Goal: Task Accomplishment & Management: Complete application form

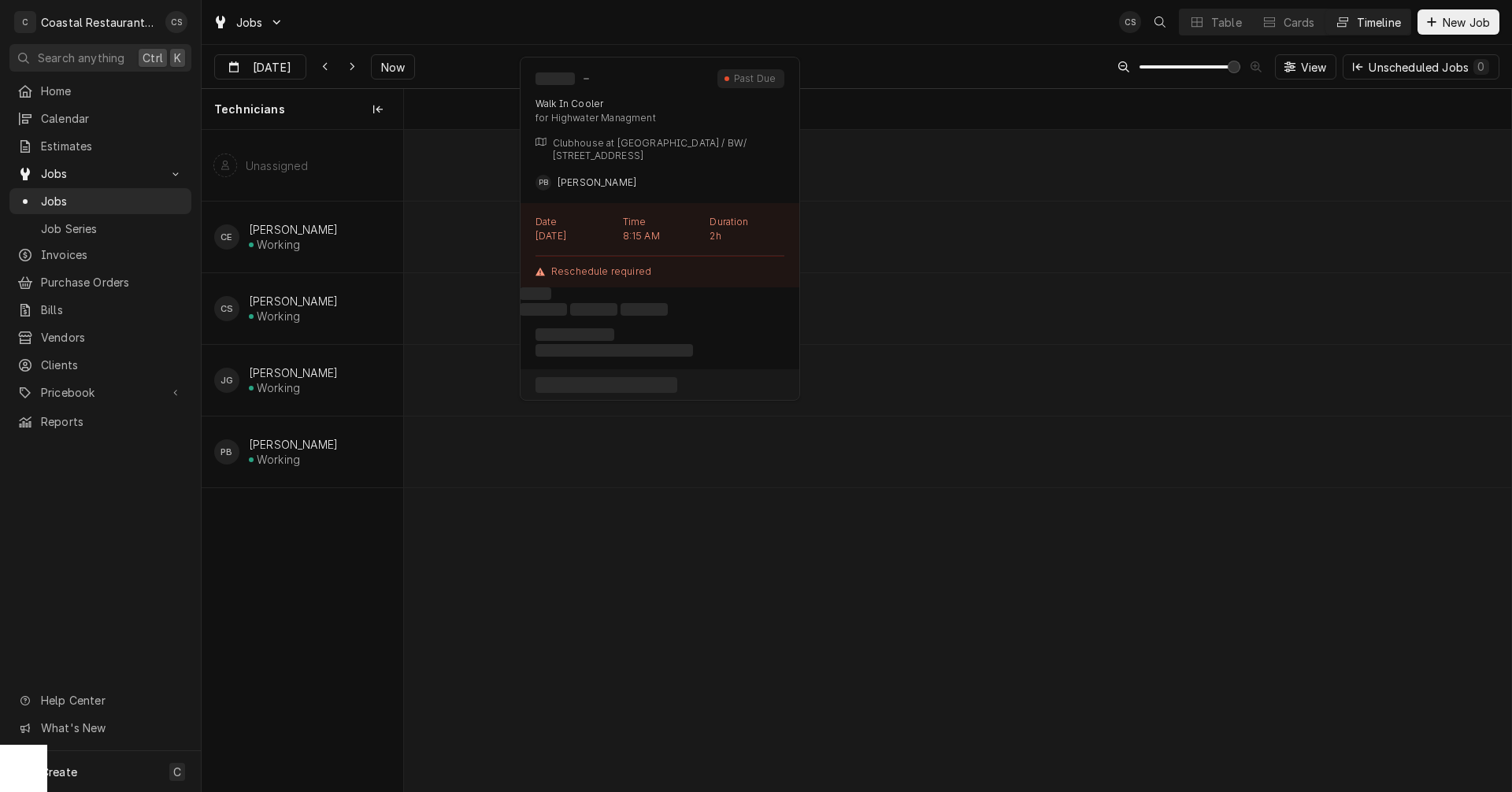
scroll to position [0, 21957]
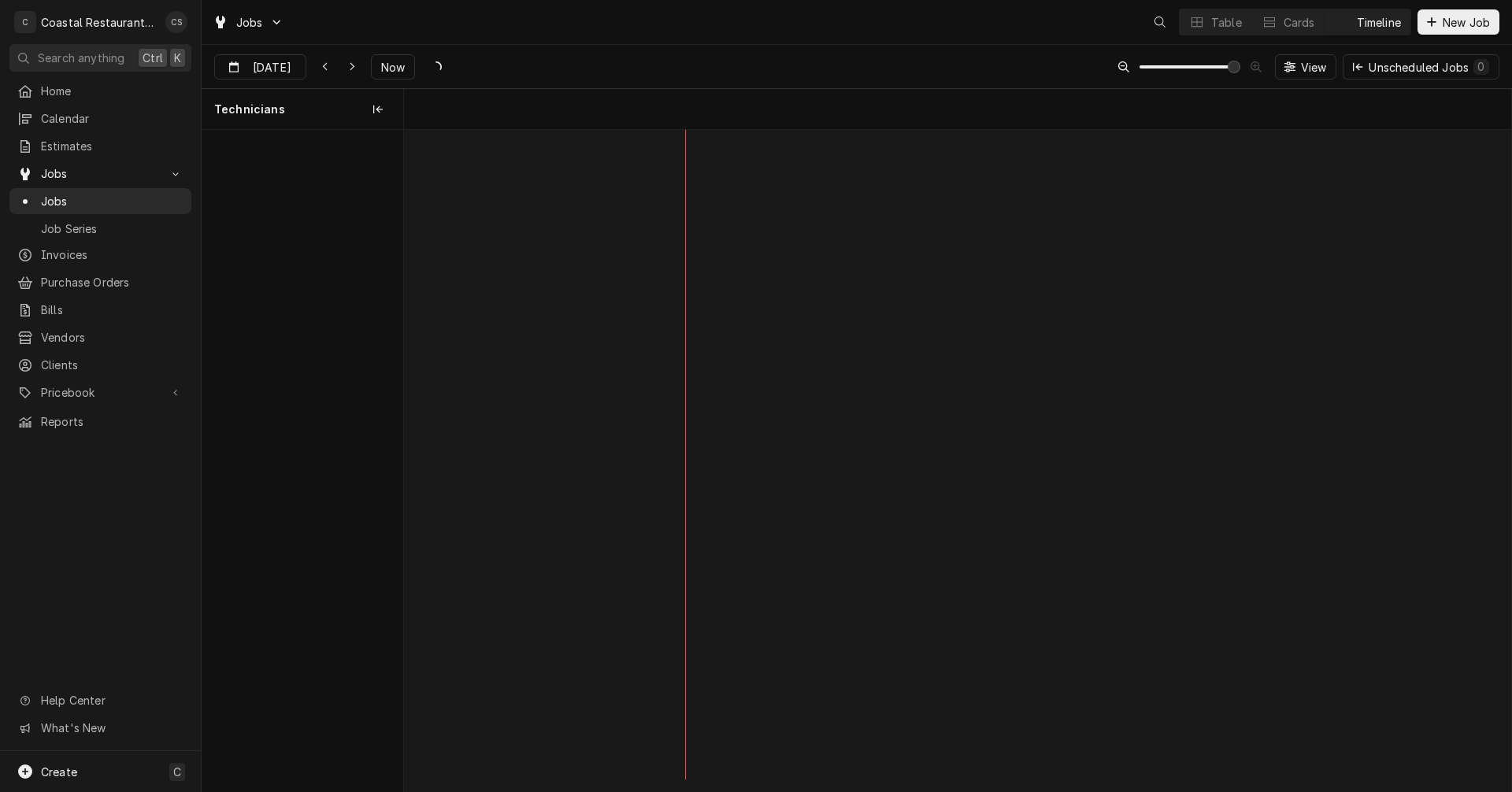
scroll to position [0, 21957]
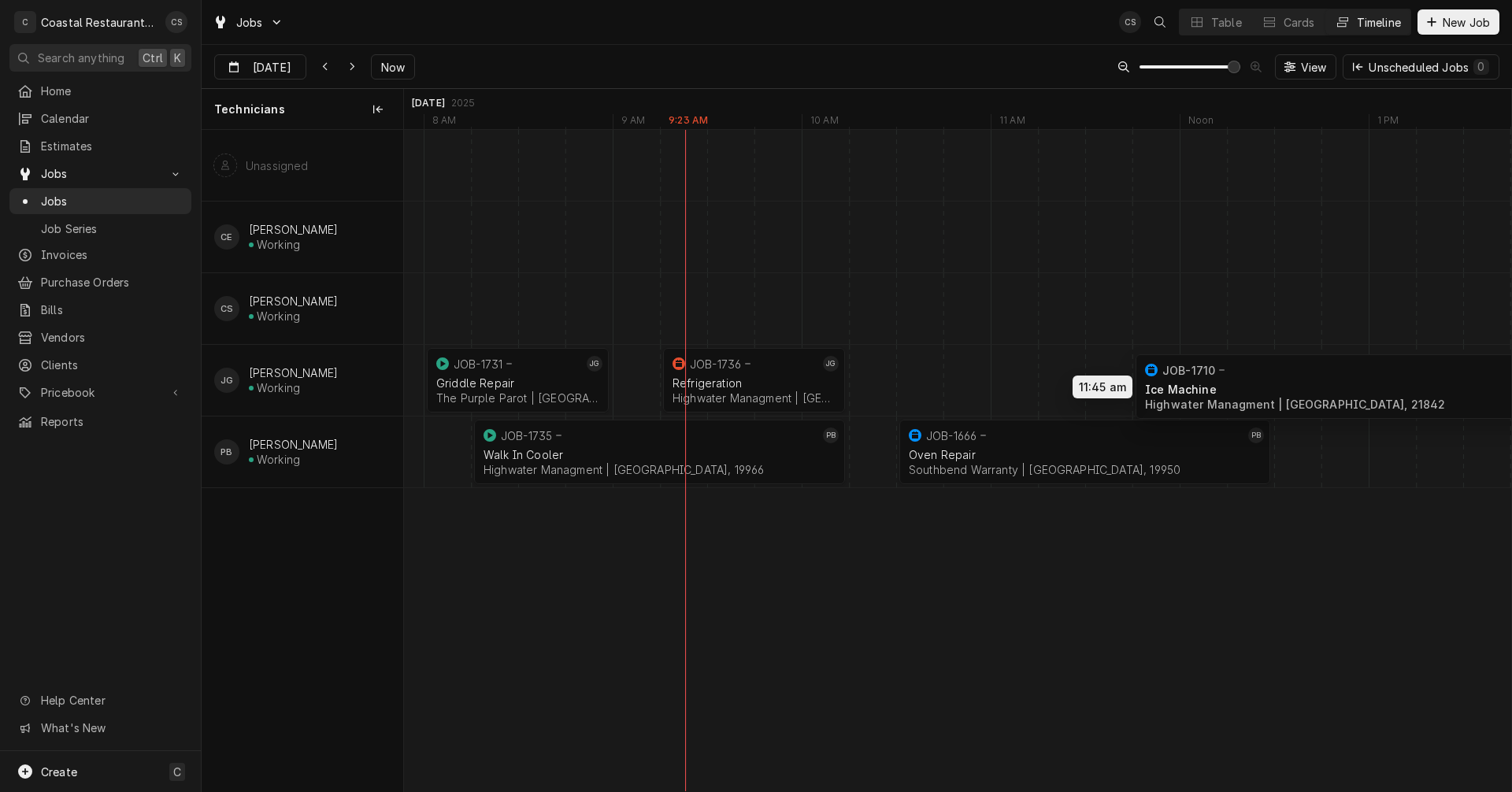
drag, startPoint x: 973, startPoint y: 370, endPoint x: 1215, endPoint y: 377, distance: 242.1
click at [1215, 377] on div "8:00 AM 9:00 AM JOB-1731 JG Griddle Repair The Purple Parot | Rehoboth Beach, 1…" at bounding box center [958, 461] width 1107 height 662
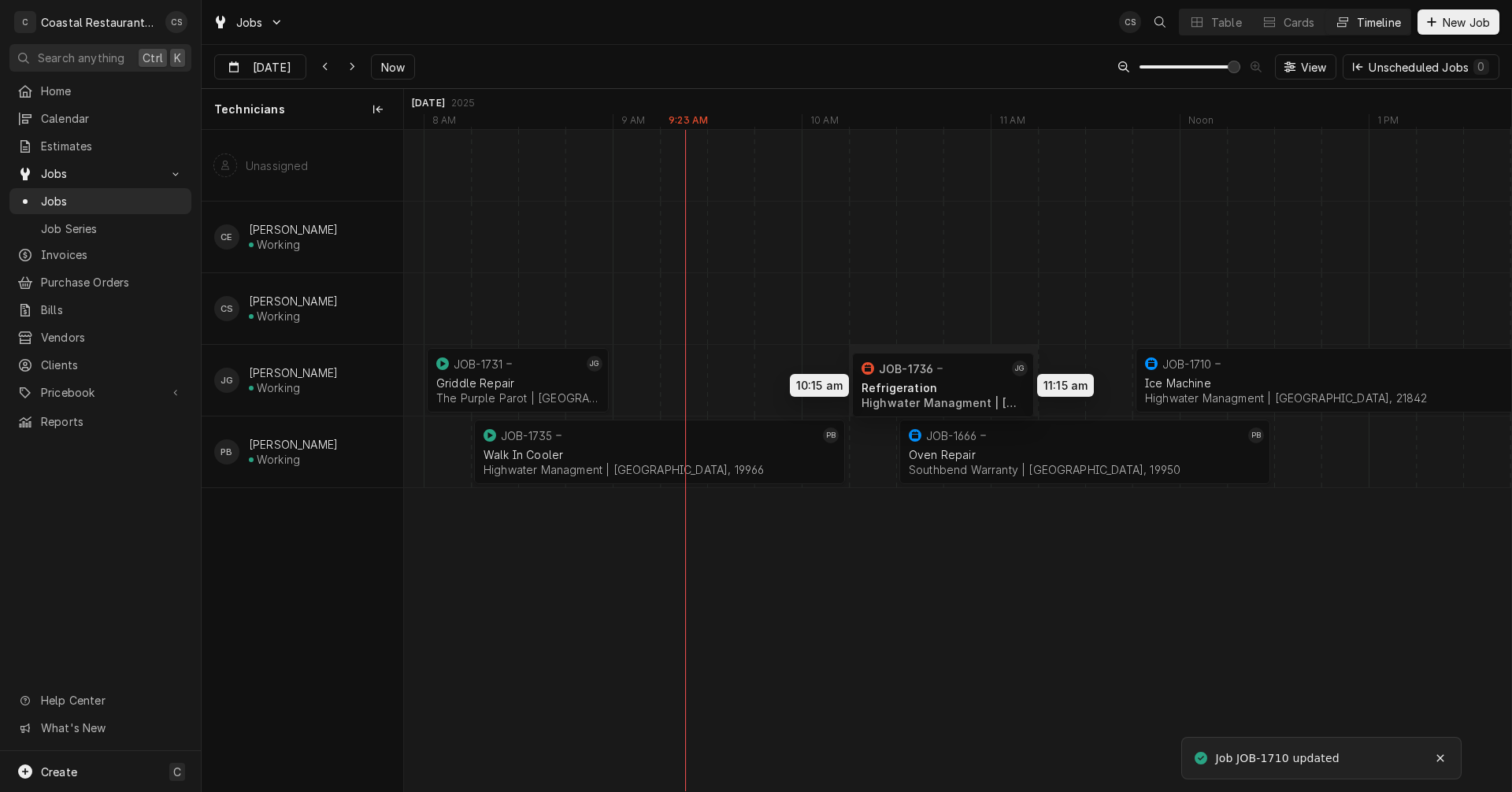
drag, startPoint x: 783, startPoint y: 369, endPoint x: 965, endPoint y: 373, distance: 182.0
click at [965, 373] on div "8:00 AM 9:00 AM JOB-1731 JG Griddle Repair The Purple Parot | Rehoboth Beach, 1…" at bounding box center [958, 461] width 1107 height 662
click at [724, 384] on div "Dynamic Content Wrapper" at bounding box center [1203, 380] width 45512 height 71
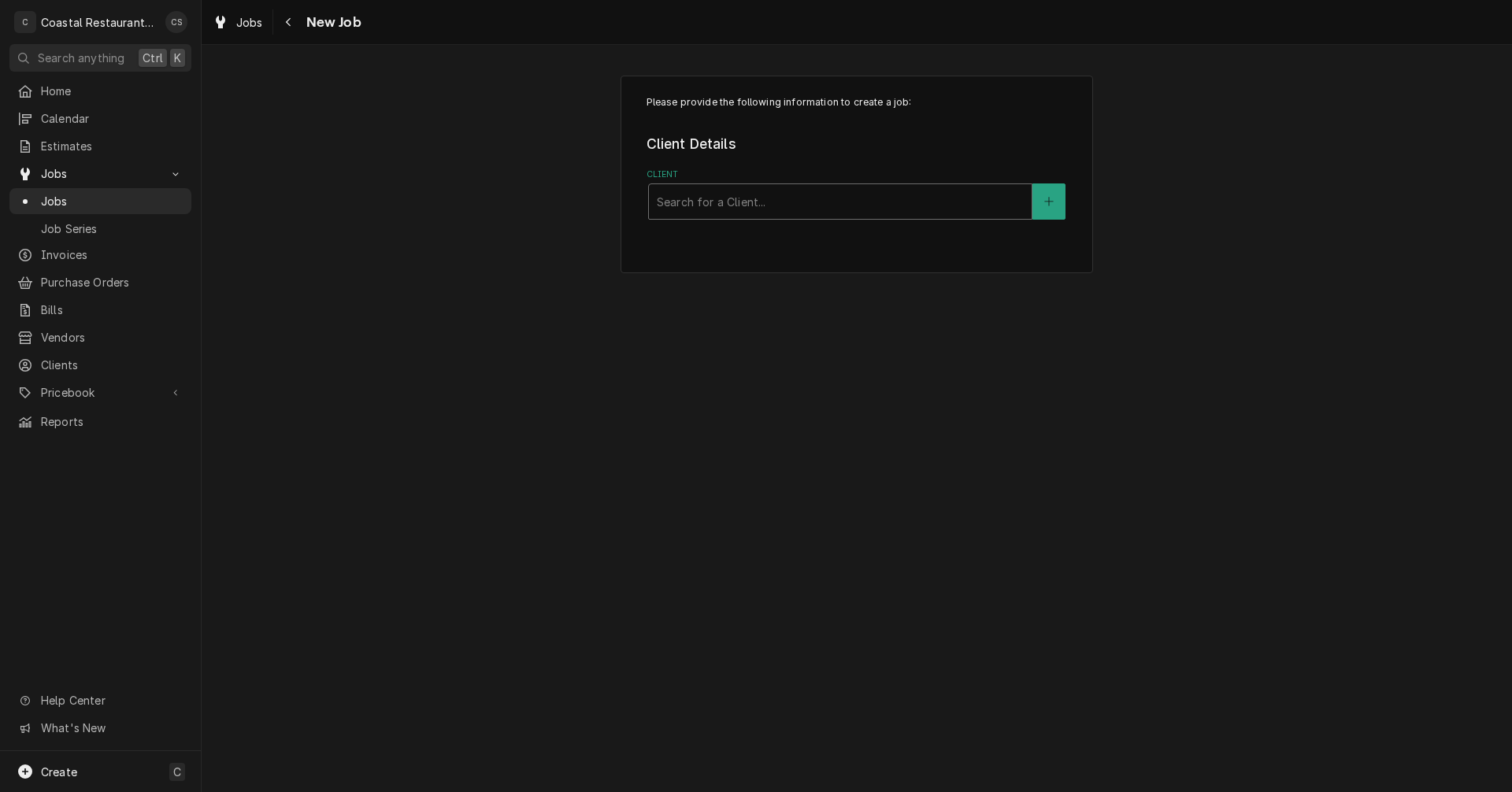
click at [686, 199] on div "Client" at bounding box center [840, 202] width 367 height 28
type input "Ocean"
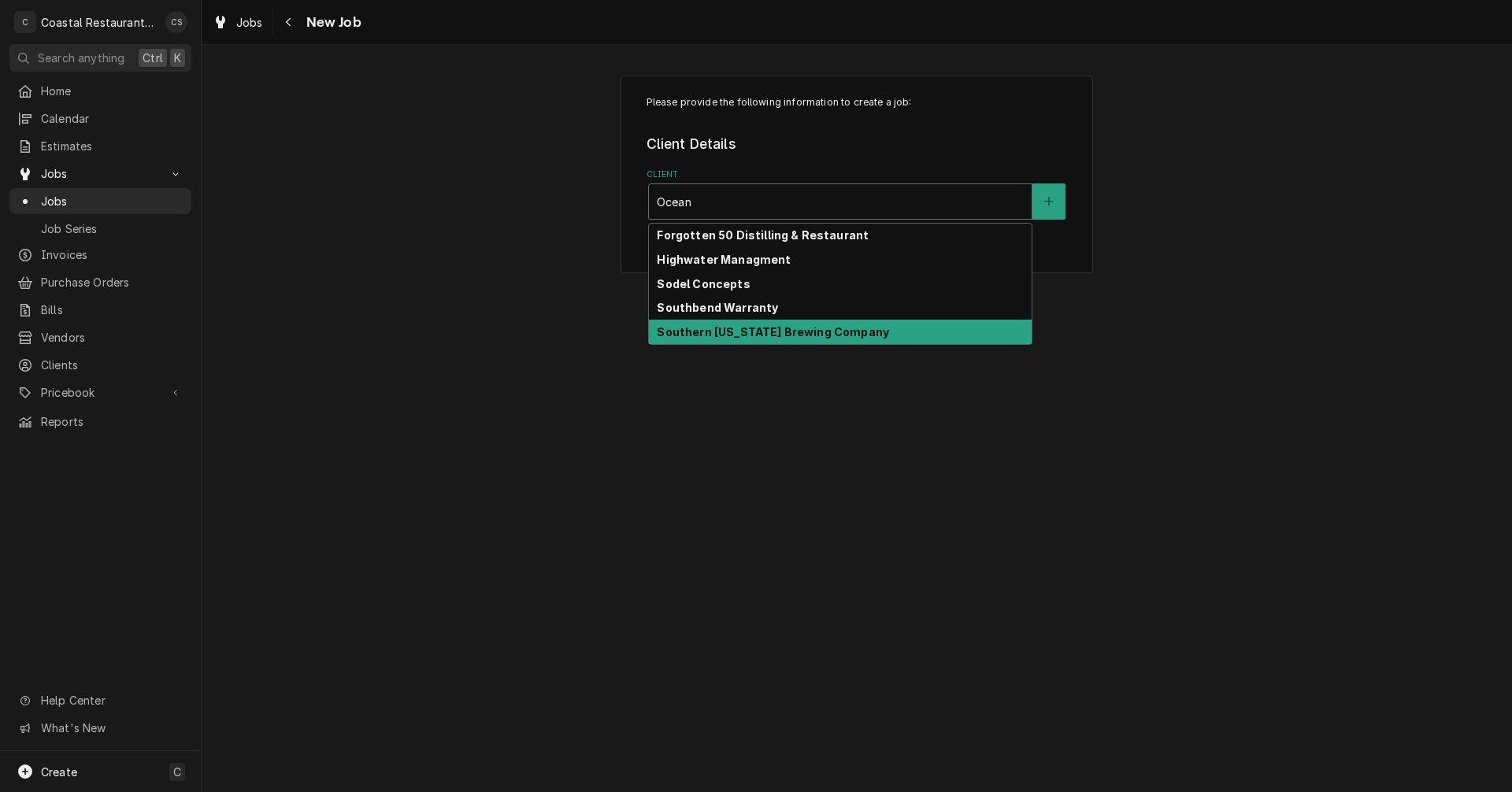
click at [713, 335] on strong "Southern Delaware Brewing Company" at bounding box center [773, 332] width 232 height 13
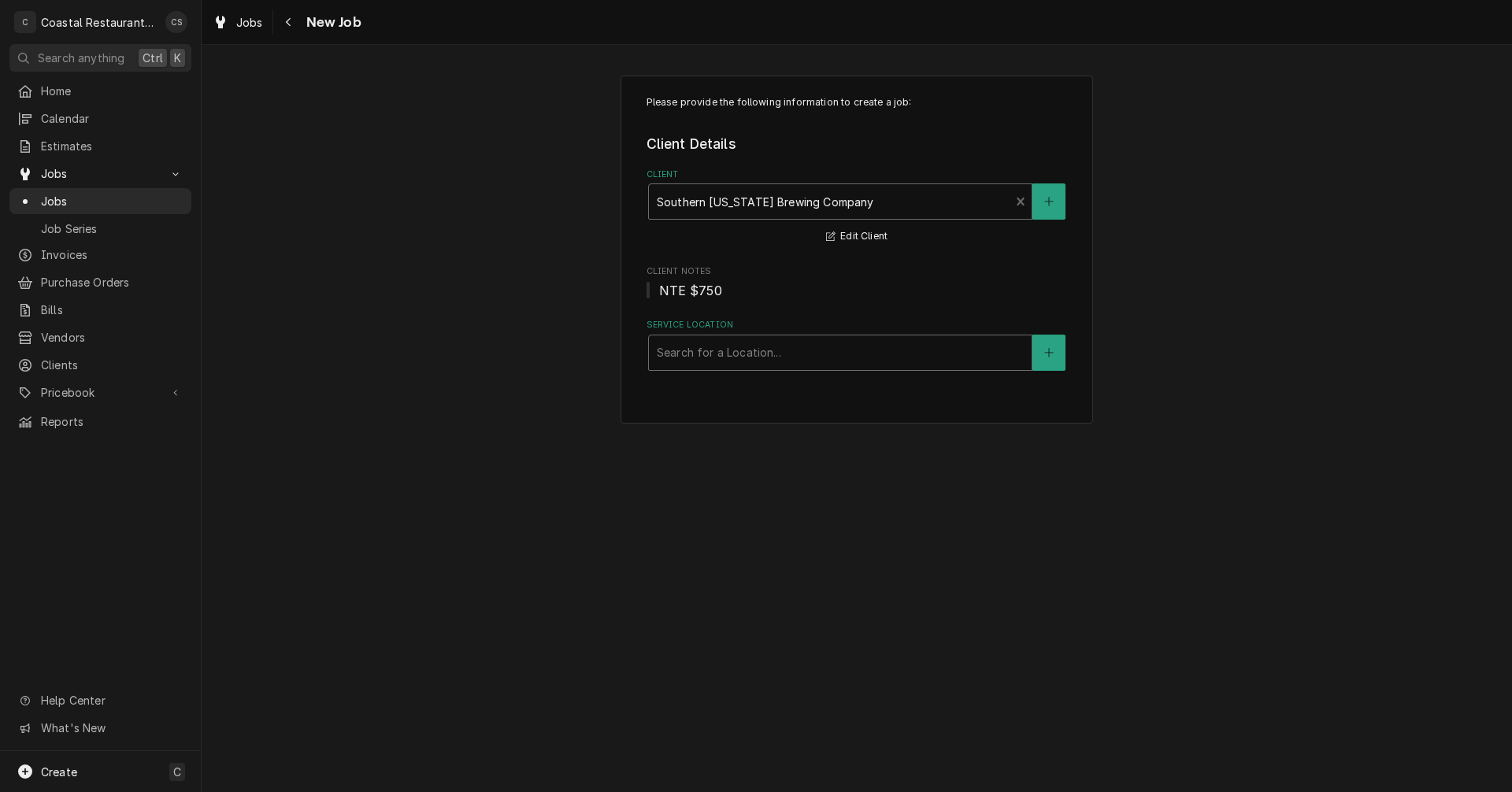
click at [708, 361] on div "Service Location" at bounding box center [840, 353] width 367 height 28
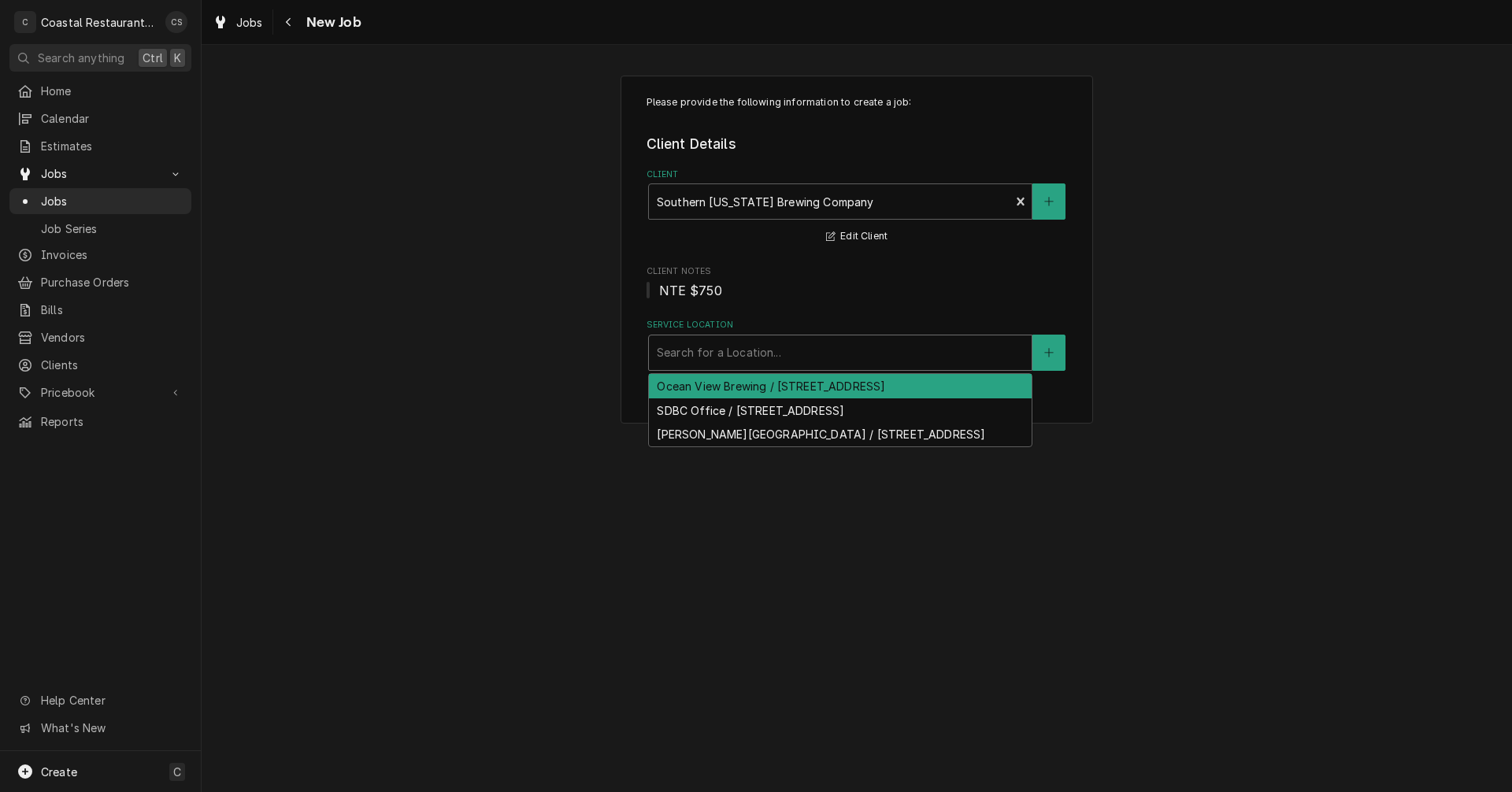
click at [705, 389] on div "Ocean View Brewing / 85 Atlantic Ave, Ocean View, DE 19970" at bounding box center [840, 386] width 383 height 25
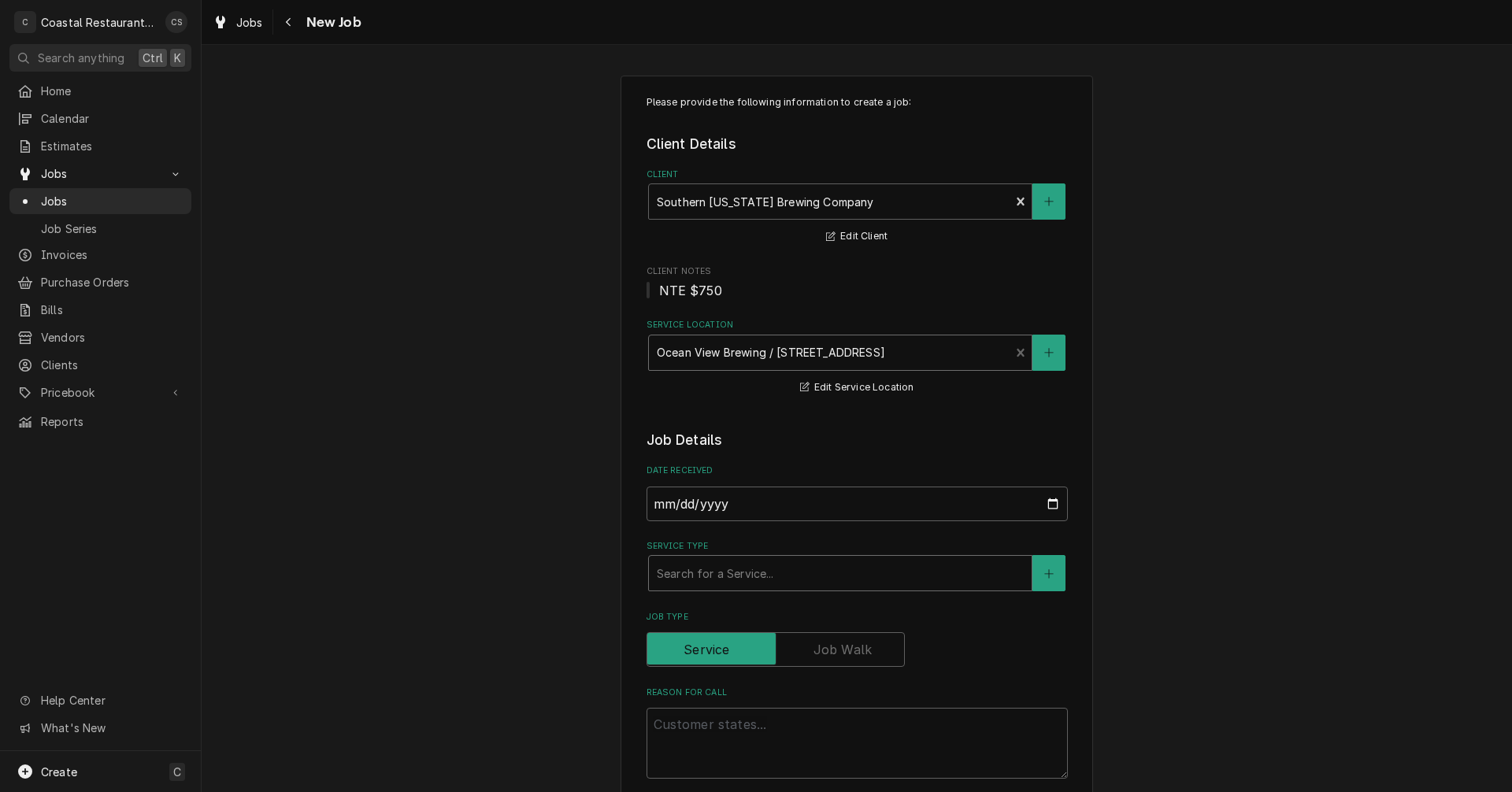
click at [713, 576] on div "Service Type" at bounding box center [840, 573] width 367 height 28
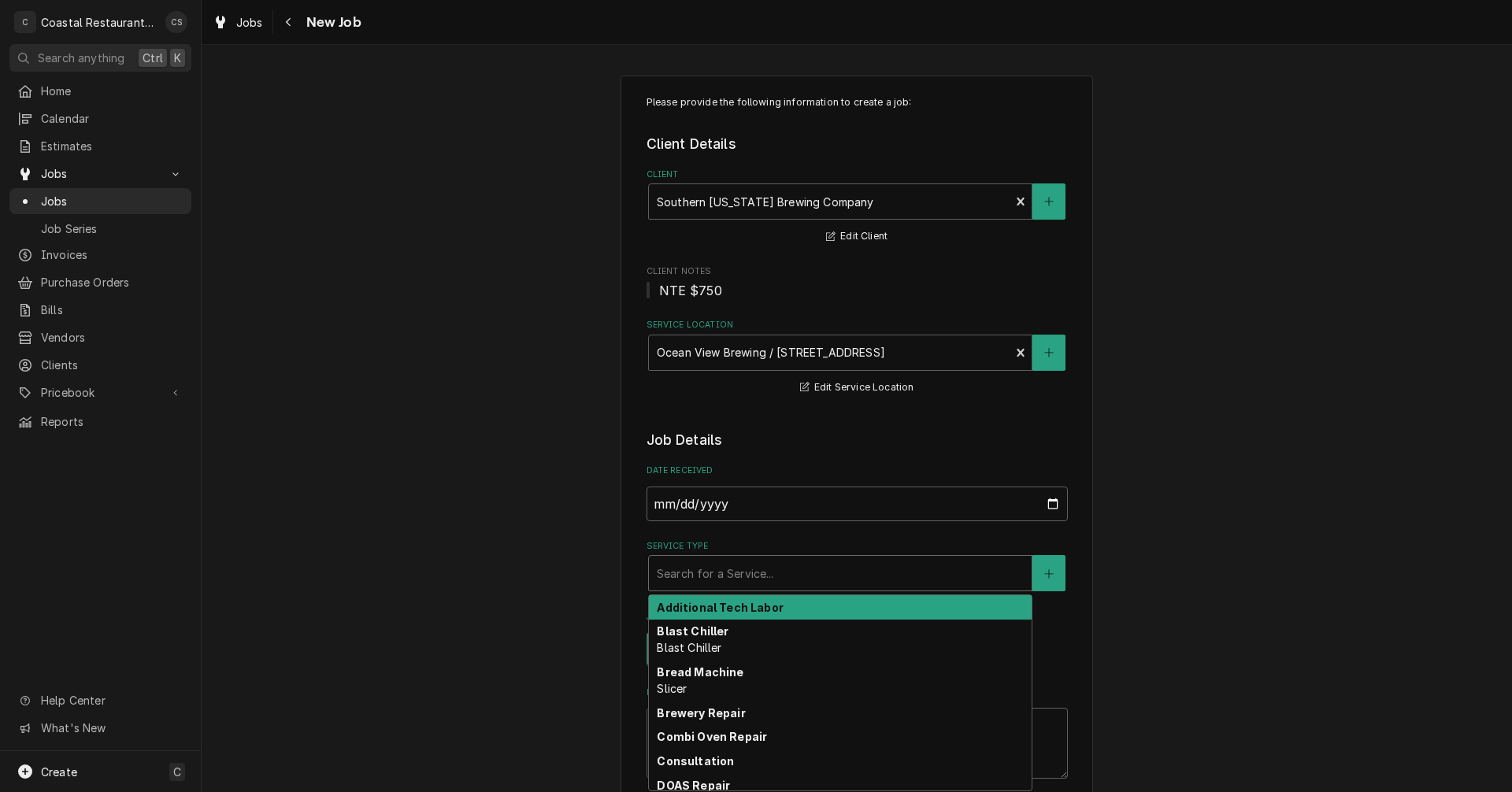
type textarea "x"
type input "F"
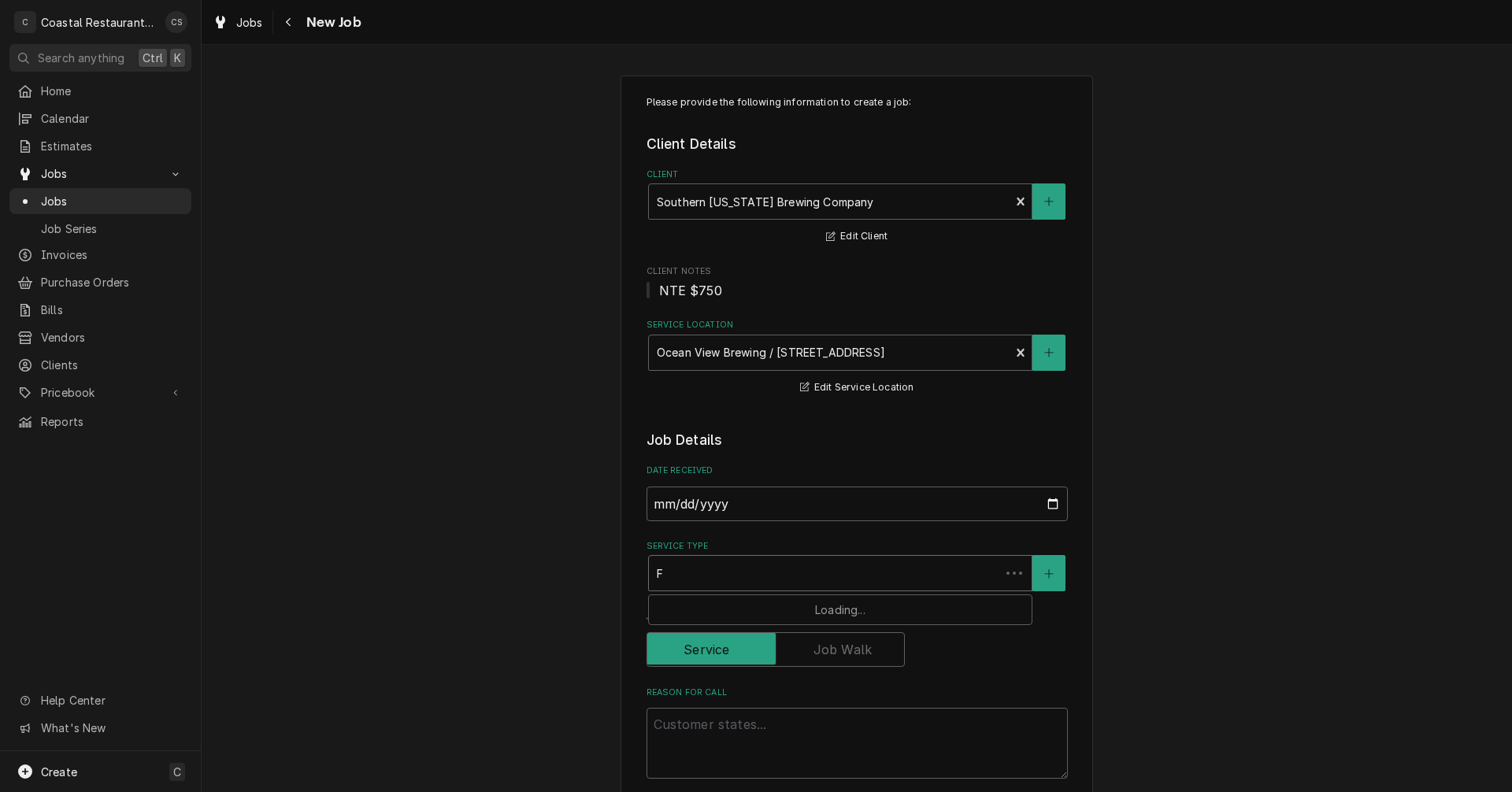
type textarea "x"
type input "Fr"
type textarea "x"
type input "Fry"
type textarea "x"
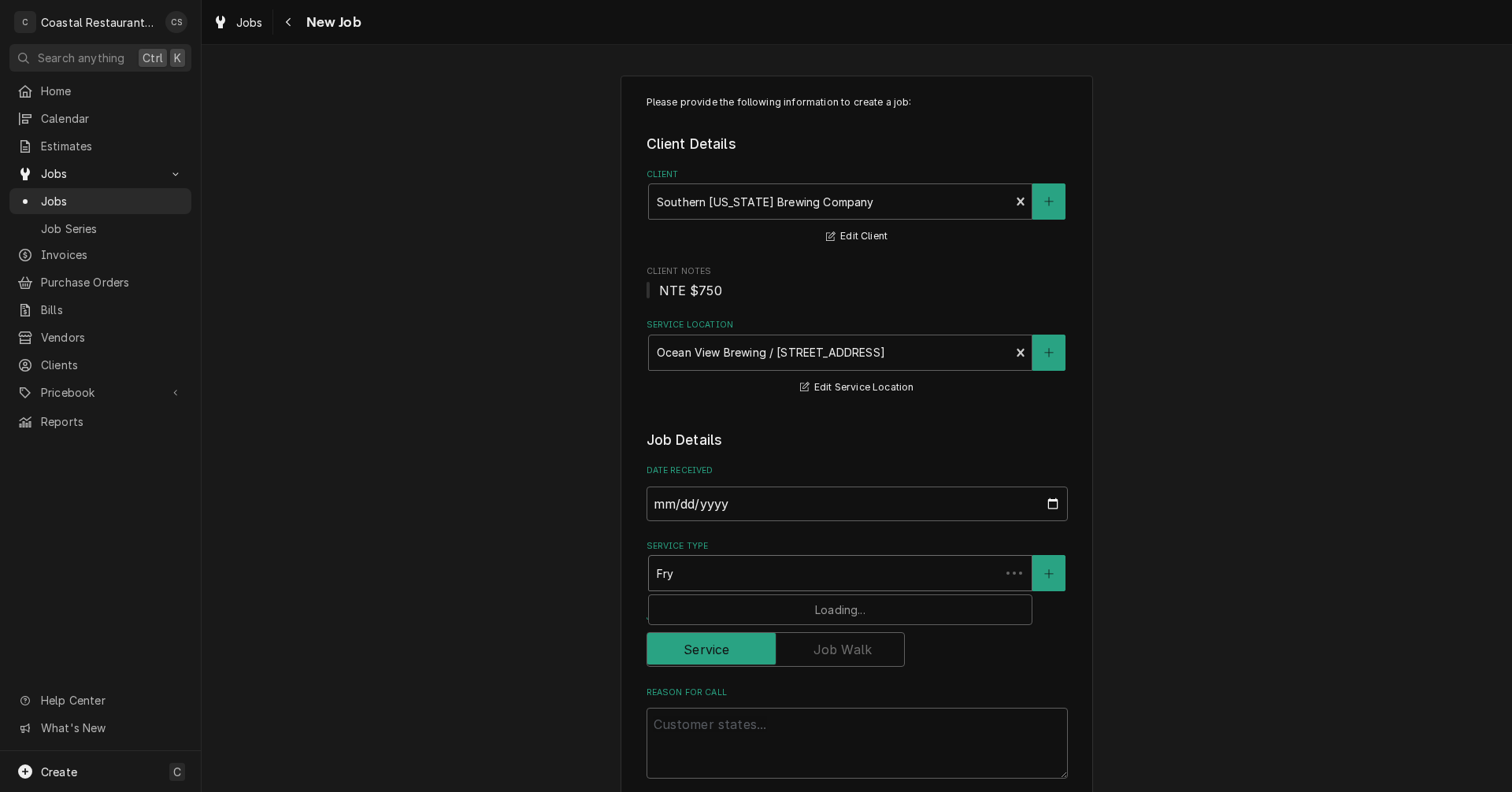
type input "Frye"
type textarea "x"
type input "Fryer"
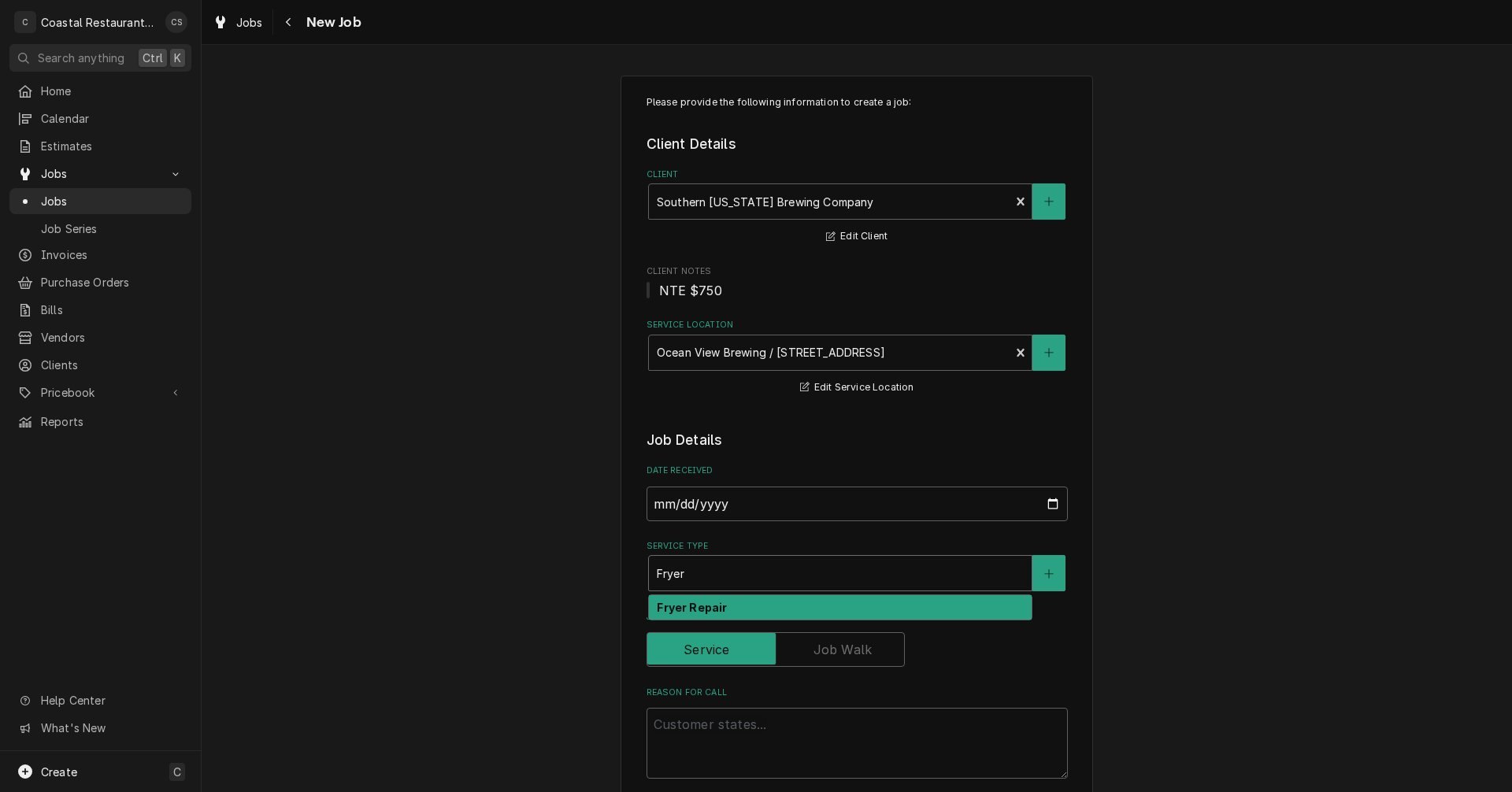
click at [694, 612] on strong "Fryer Repair" at bounding box center [692, 607] width 70 height 13
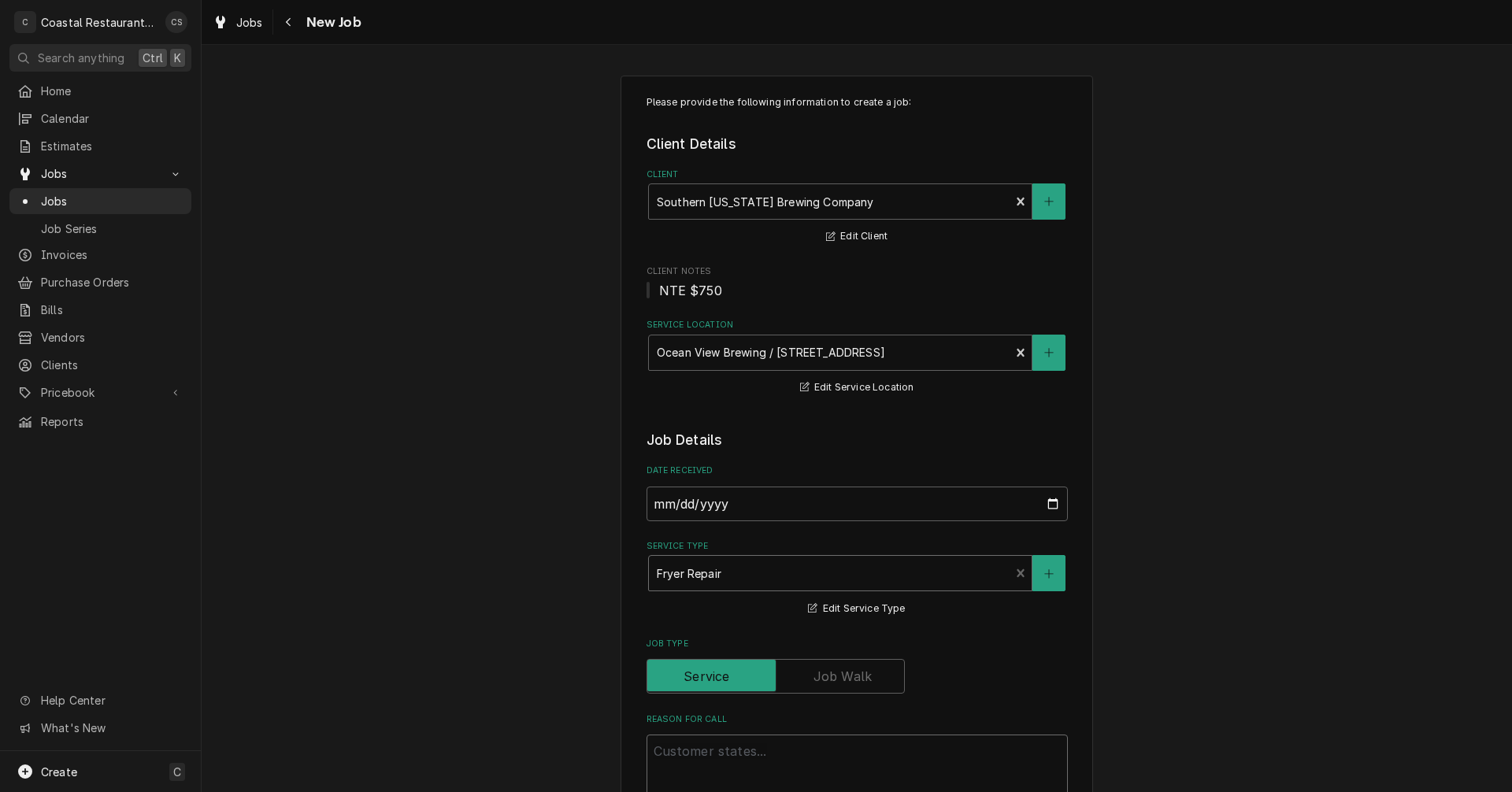
click at [678, 749] on textarea "Reason For Call" at bounding box center [857, 770] width 422 height 71
click at [748, 754] on textarea "Reason For Call" at bounding box center [857, 770] width 422 height 71
paste textarea "EMERGENCY"
type textarea "x"
type textarea "EMERGENCY"
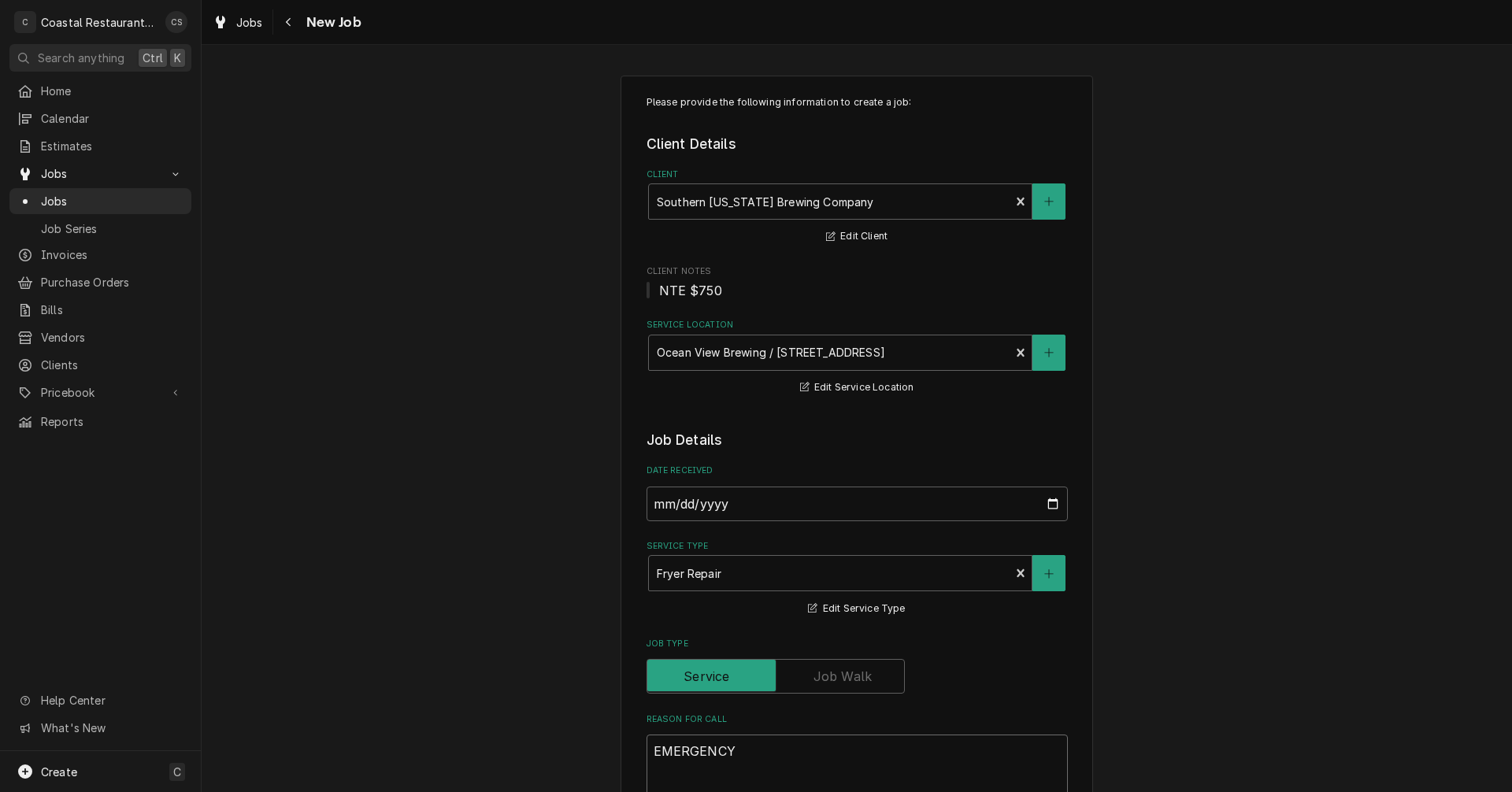
type textarea "x"
type textarea "EMERGENCY"
type textarea "x"
type textarea "EMERGENCY"
click at [768, 753] on textarea "EMERGENCY" at bounding box center [857, 770] width 422 height 71
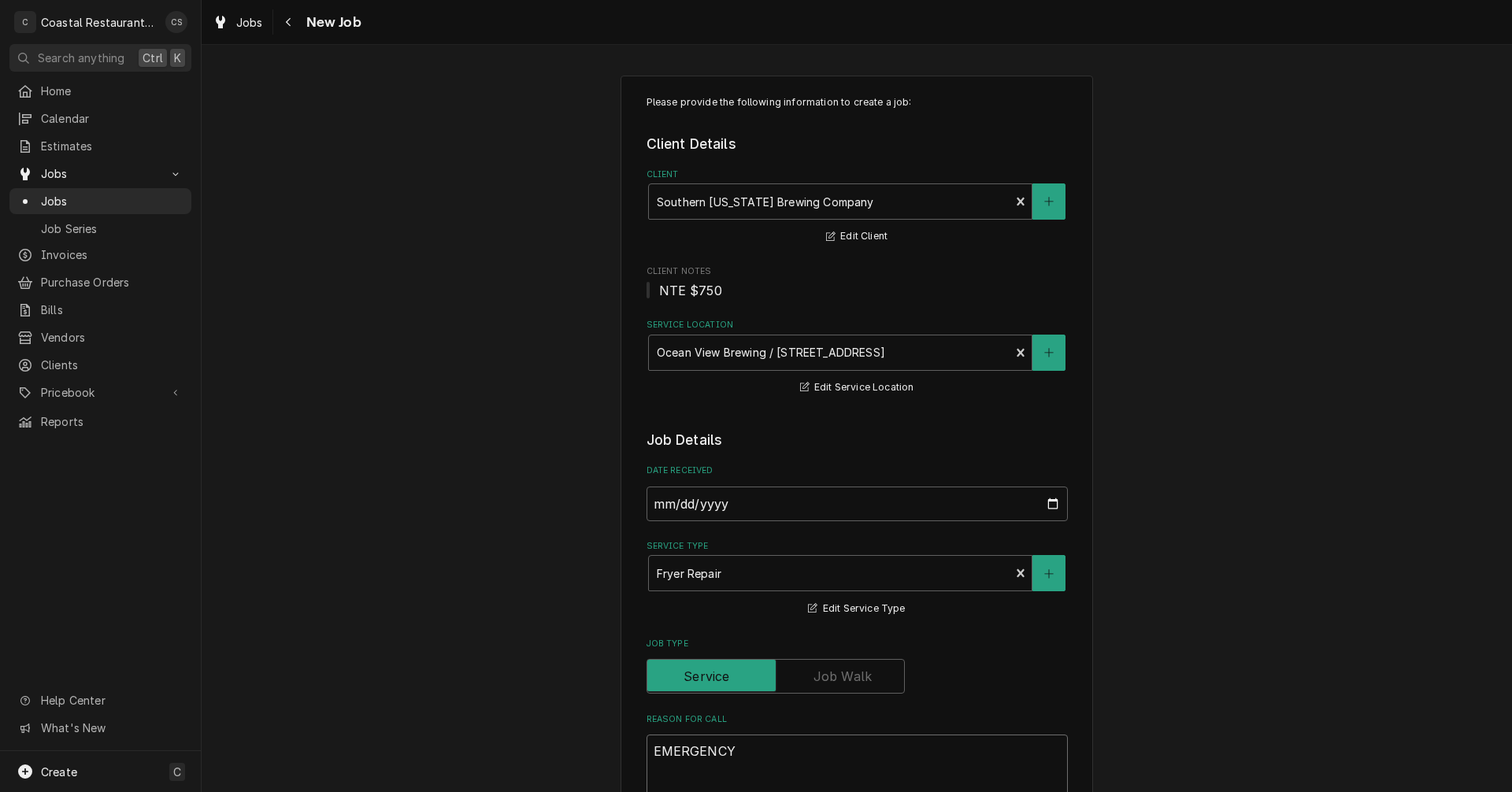
paste textarea "Work Order ID: 14295"
type textarea "x"
type textarea "EMERGENCY Work Order ID: 14295"
type textarea "x"
type textarea "EMERGENCY Work Order ID: 14295"
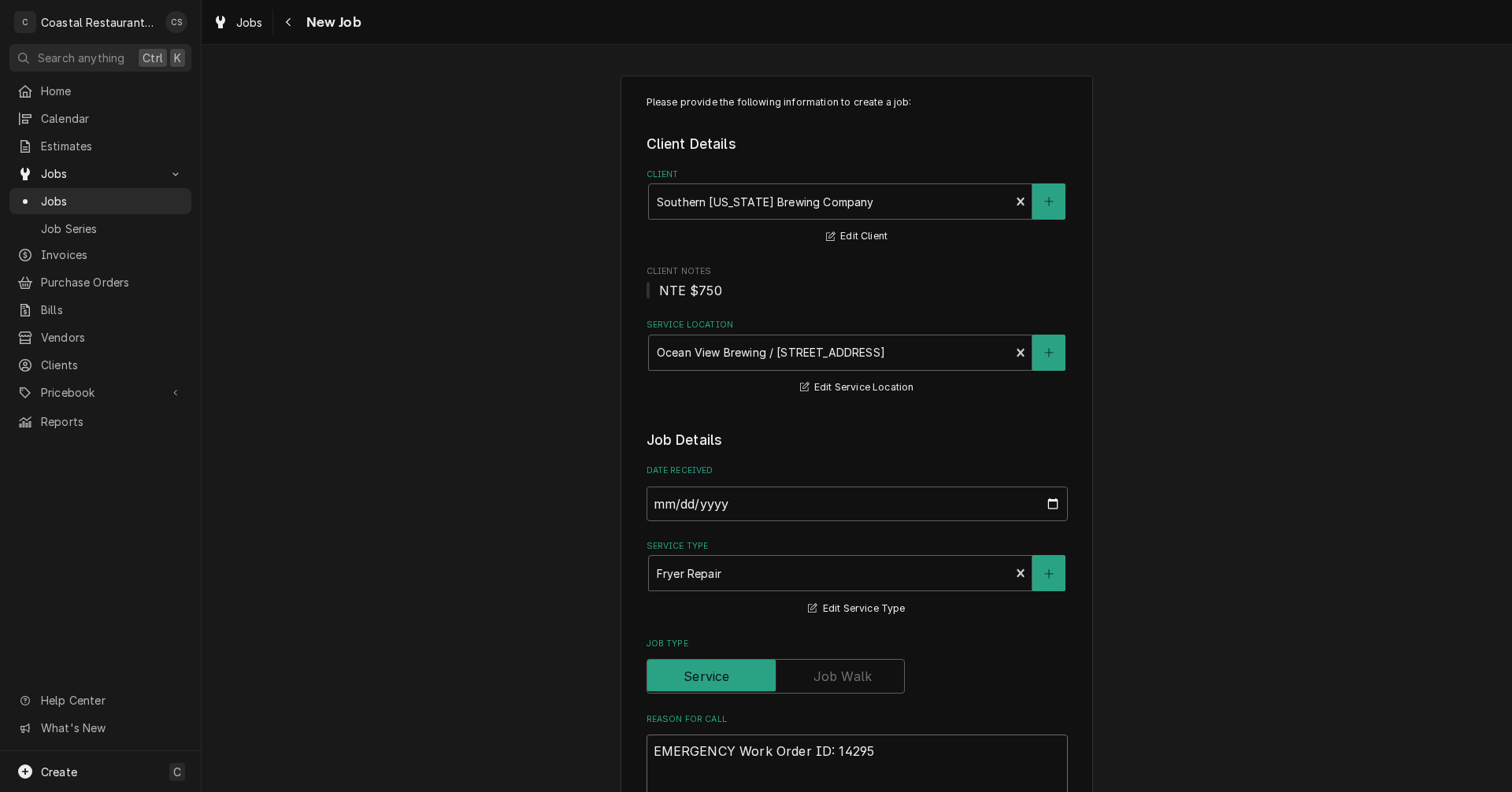
type textarea "x"
type textarea "EMERGENCY Work Order ID: 14295"
click at [874, 757] on textarea "EMERGENCY Work Order ID: 14295" at bounding box center [857, 770] width 422 height 71
paste textarea "All 3 fryers having issues staying on. pilots stay lit but temperature gauges a…"
type textarea "x"
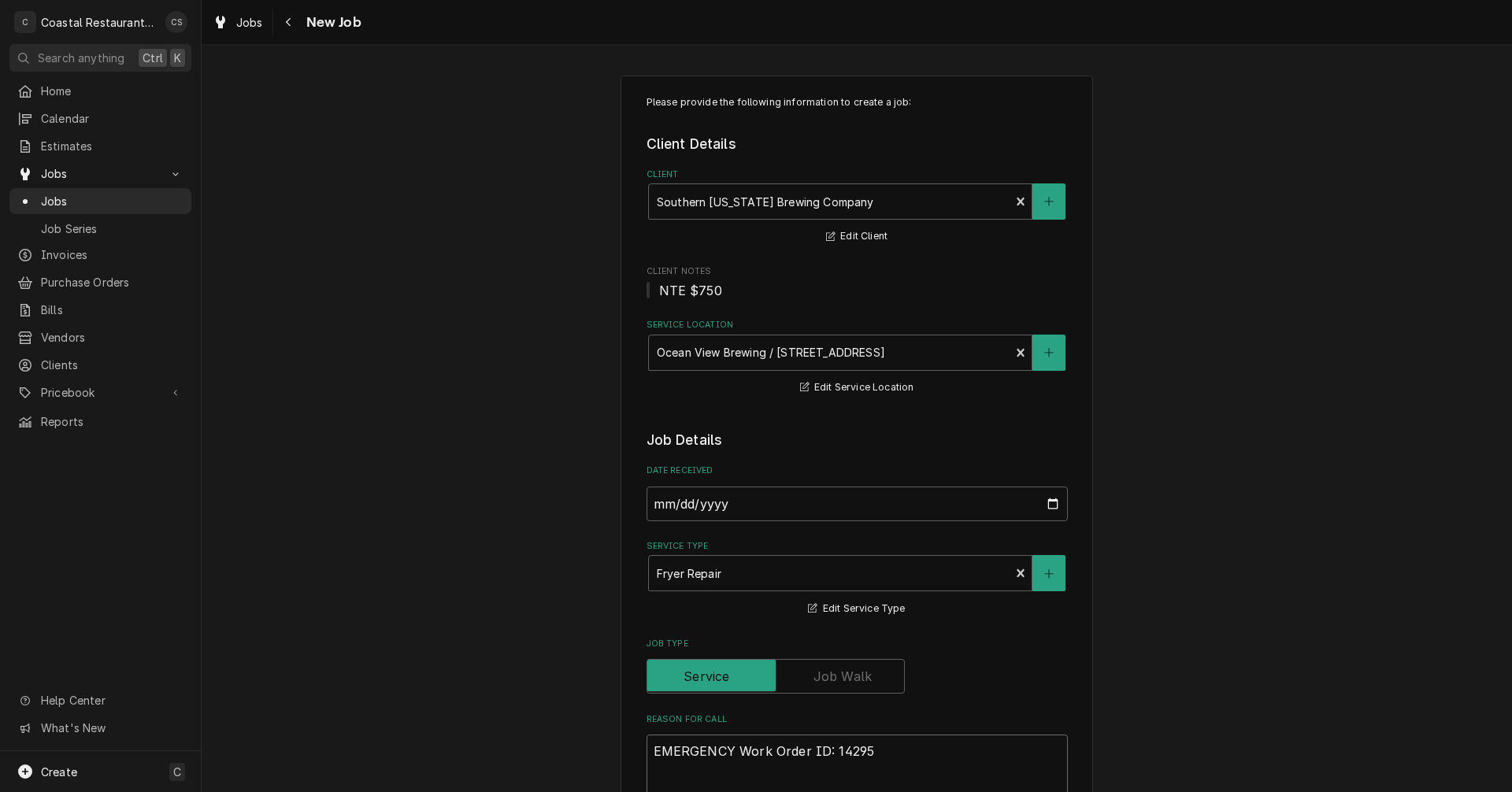
type textarea "EMERGENCY Work Order ID: 14295 All 3 fryers having issues staying on. pilots st…"
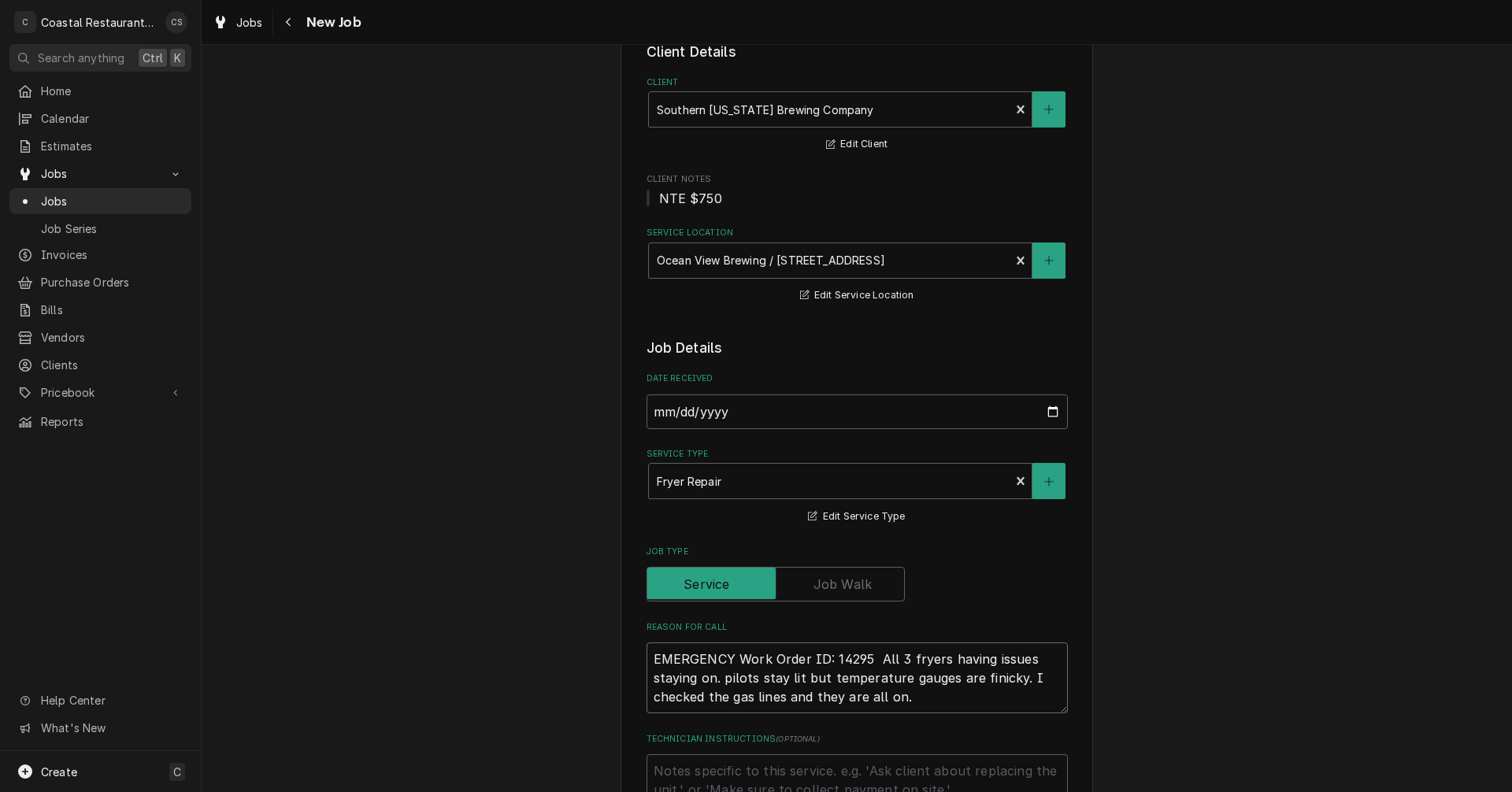
type textarea "x"
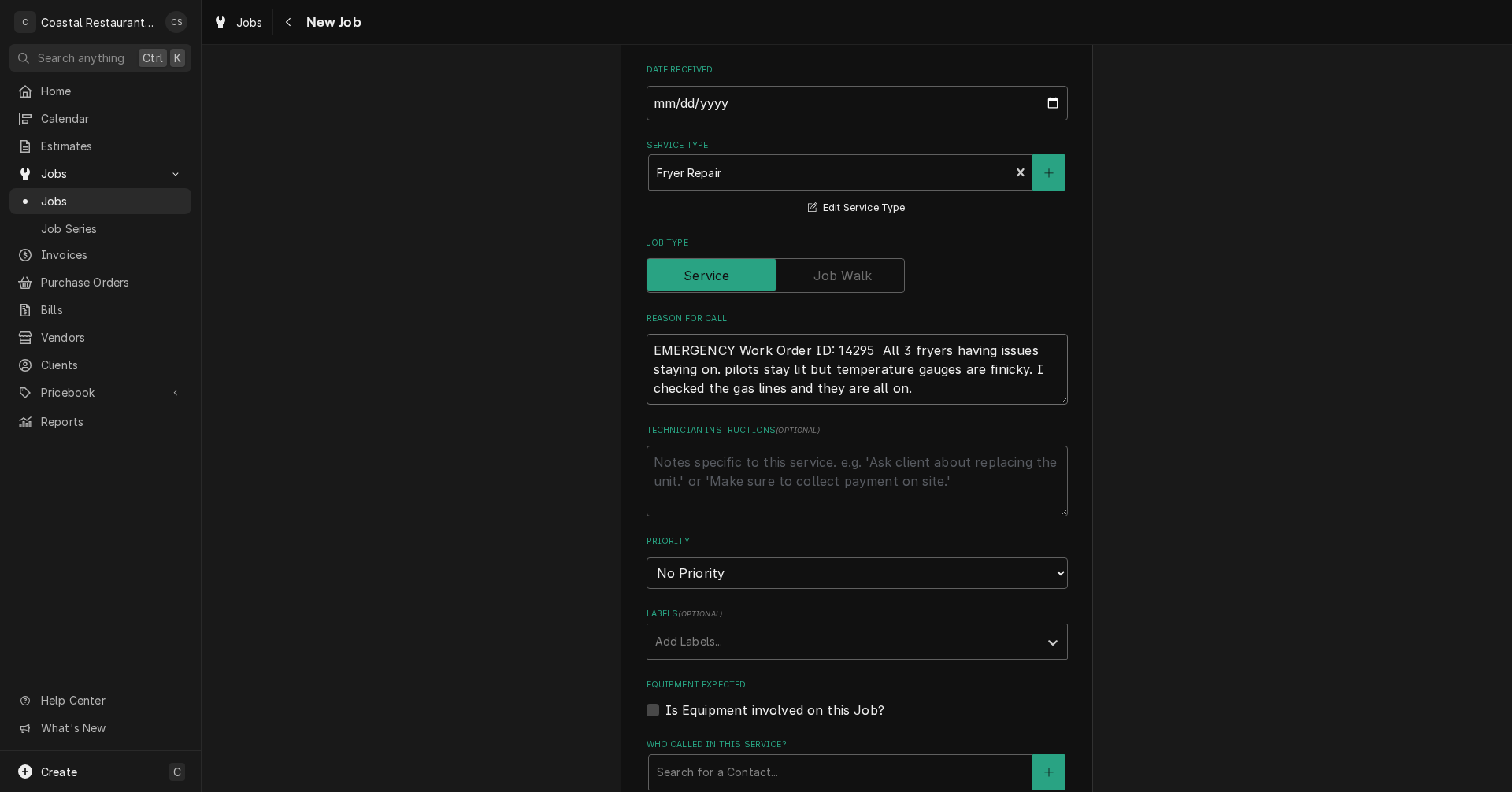
scroll to position [478, 0]
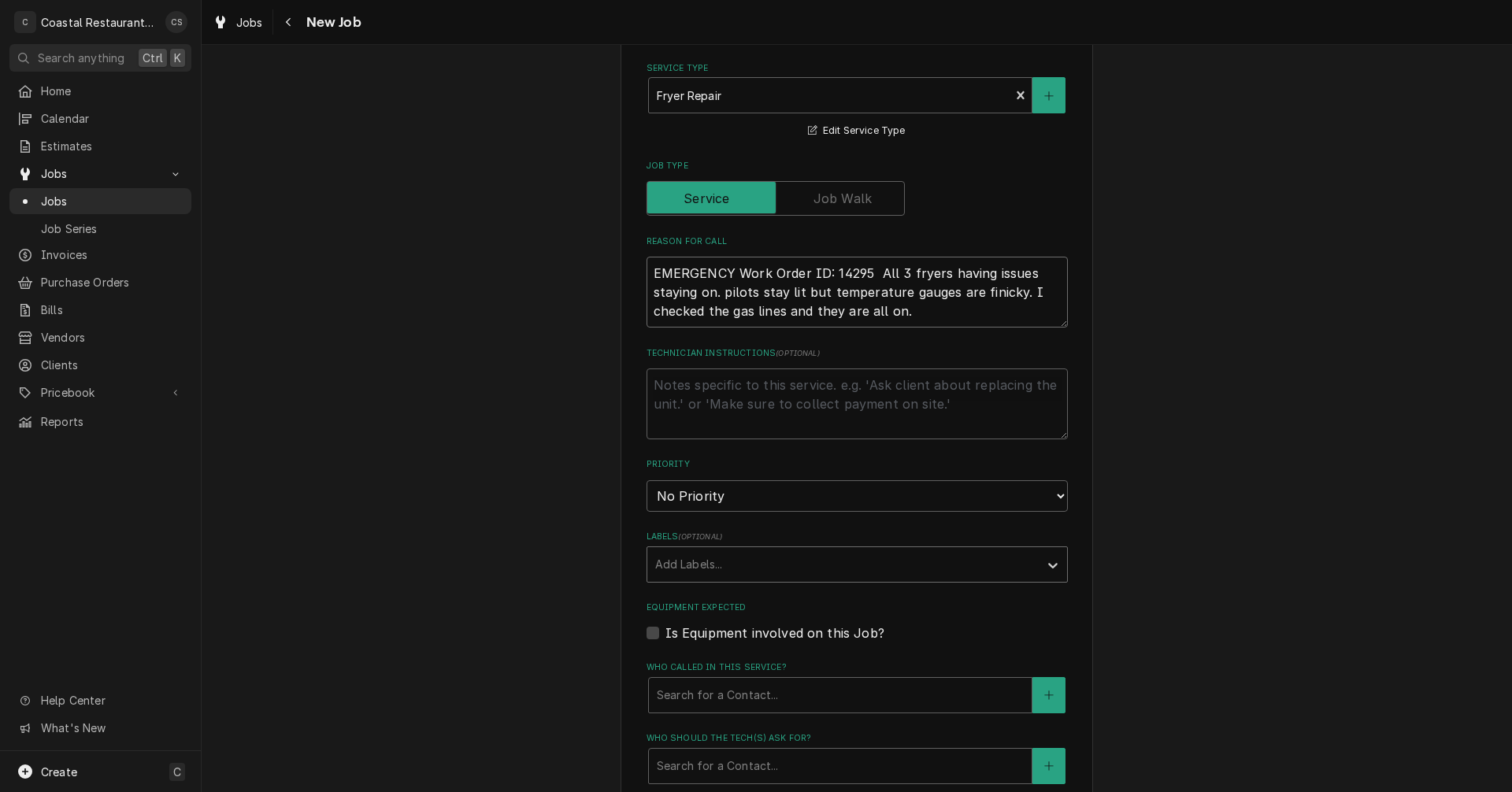
type textarea "EMERGENCY Work Order ID: 14295 All 3 fryers having issues staying on. pilots st…"
click at [664, 573] on div "Labels" at bounding box center [843, 565] width 376 height 28
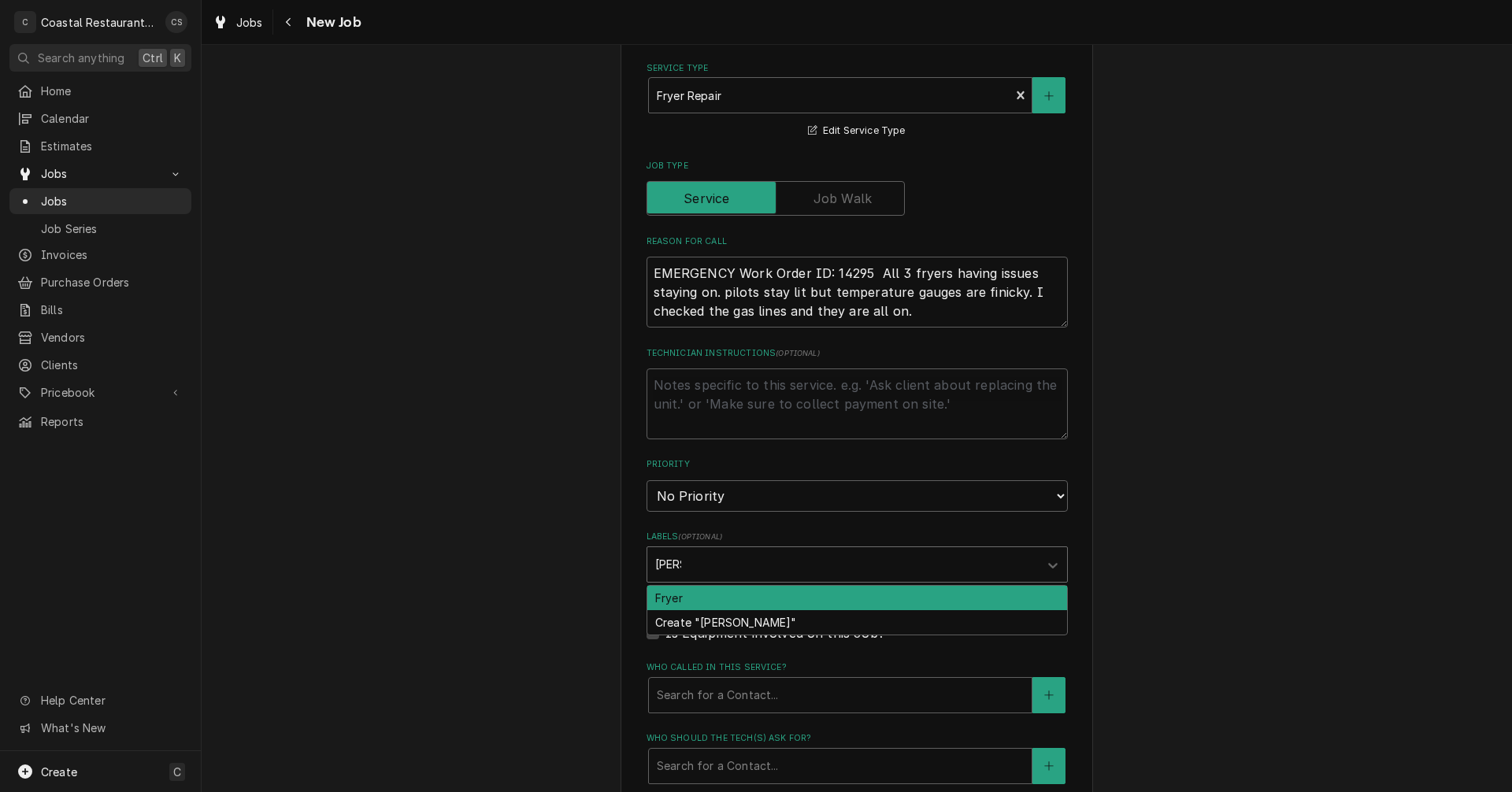
type input "Fryer"
click at [664, 597] on div "Fryer" at bounding box center [857, 598] width 420 height 25
type textarea "x"
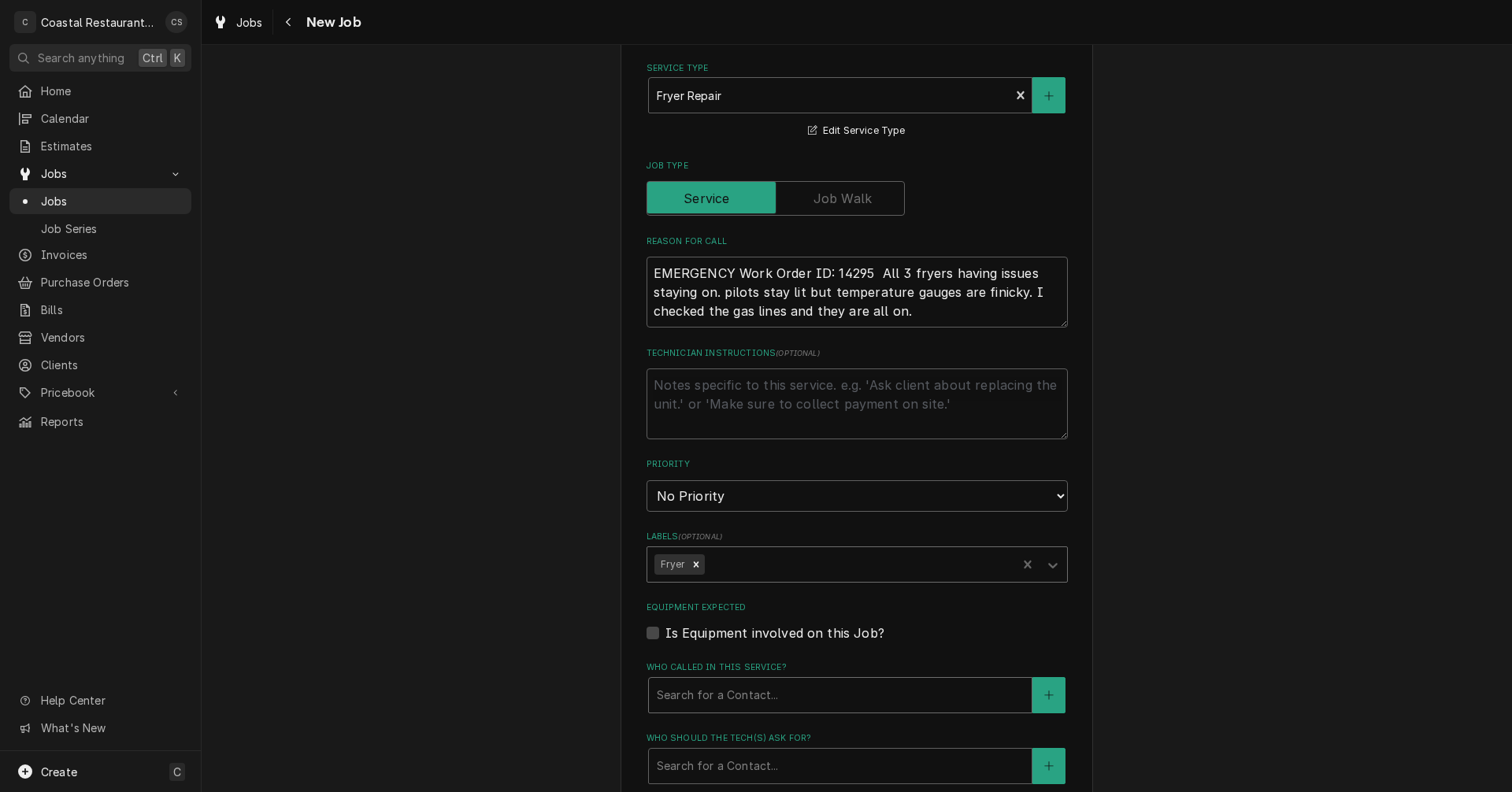
click at [676, 686] on div "Who called in this service?" at bounding box center [840, 695] width 367 height 28
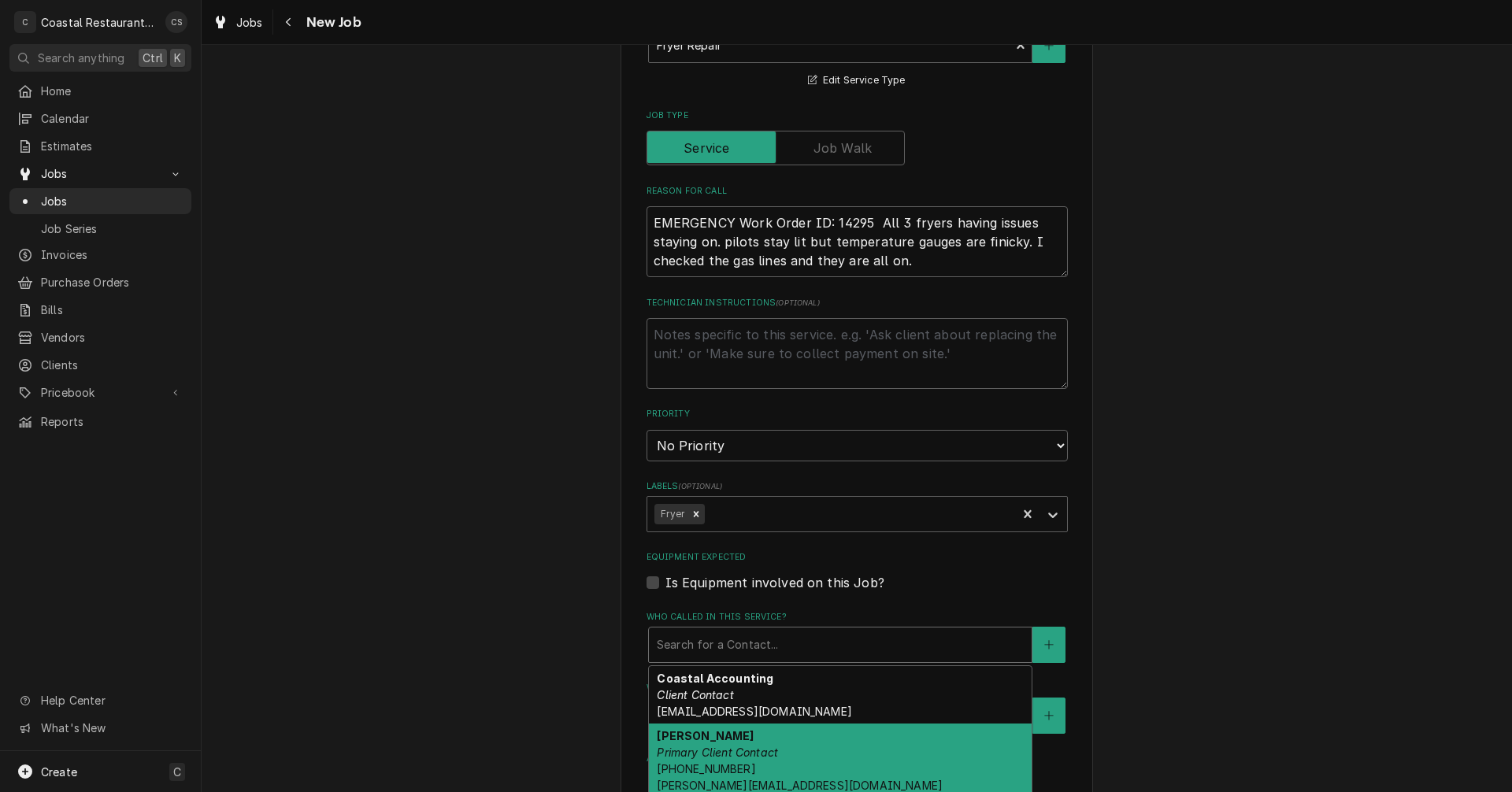
scroll to position [557, 0]
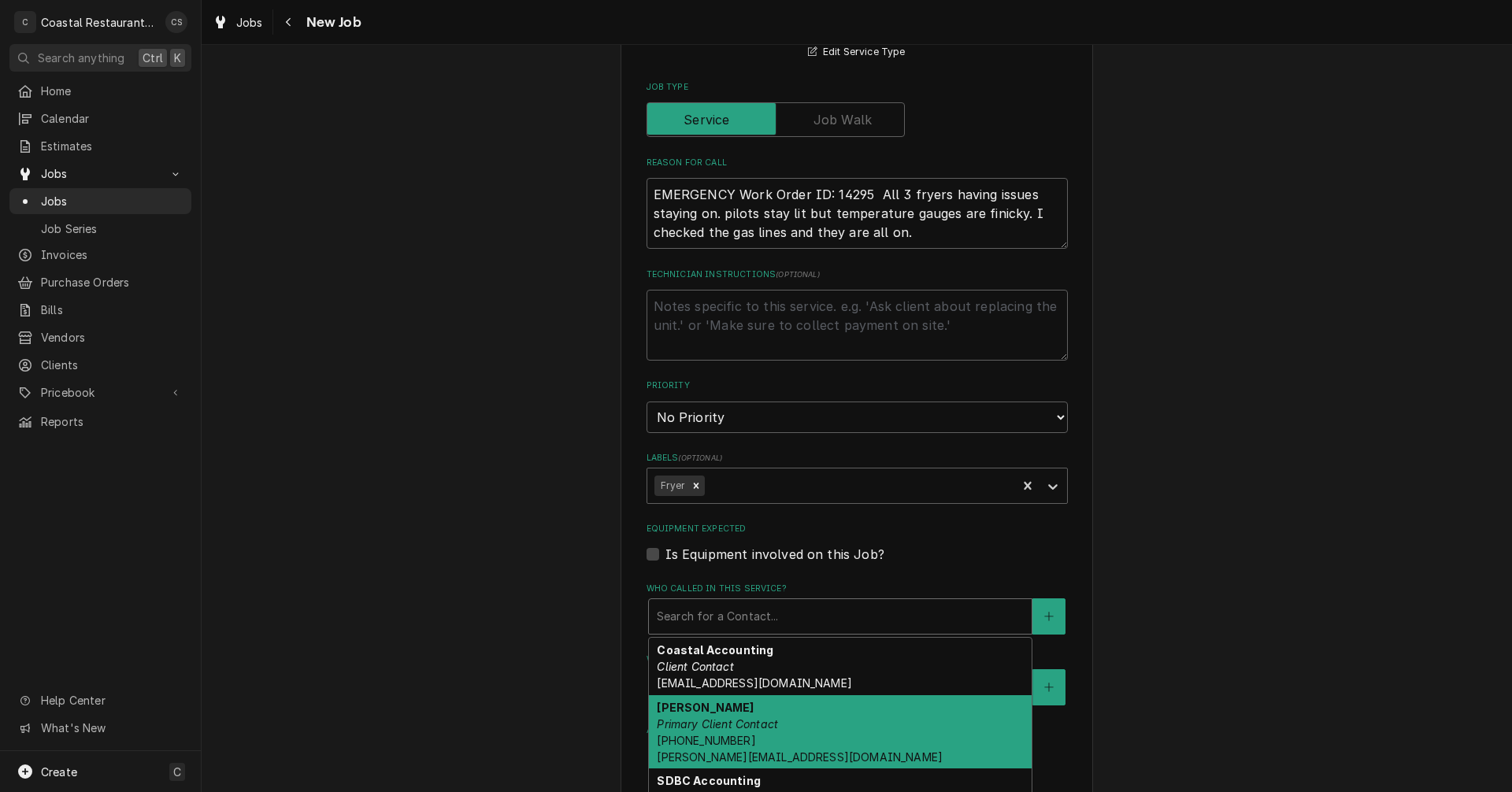
click at [695, 713] on strong "Kris Medford" at bounding box center [705, 708] width 97 height 13
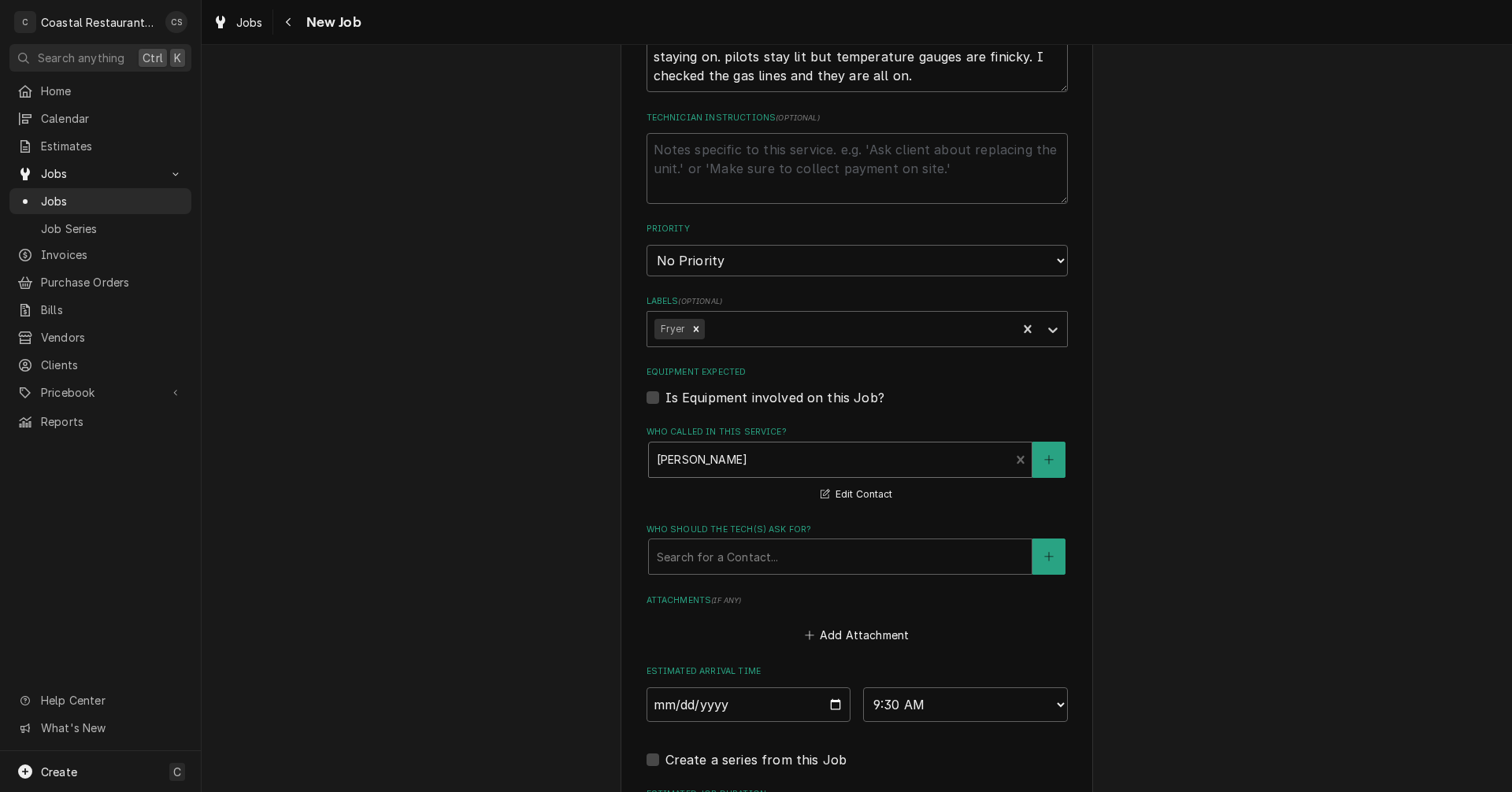
scroll to position [715, 0]
click at [694, 556] on div "Who should the tech(s) ask for?" at bounding box center [840, 556] width 367 height 28
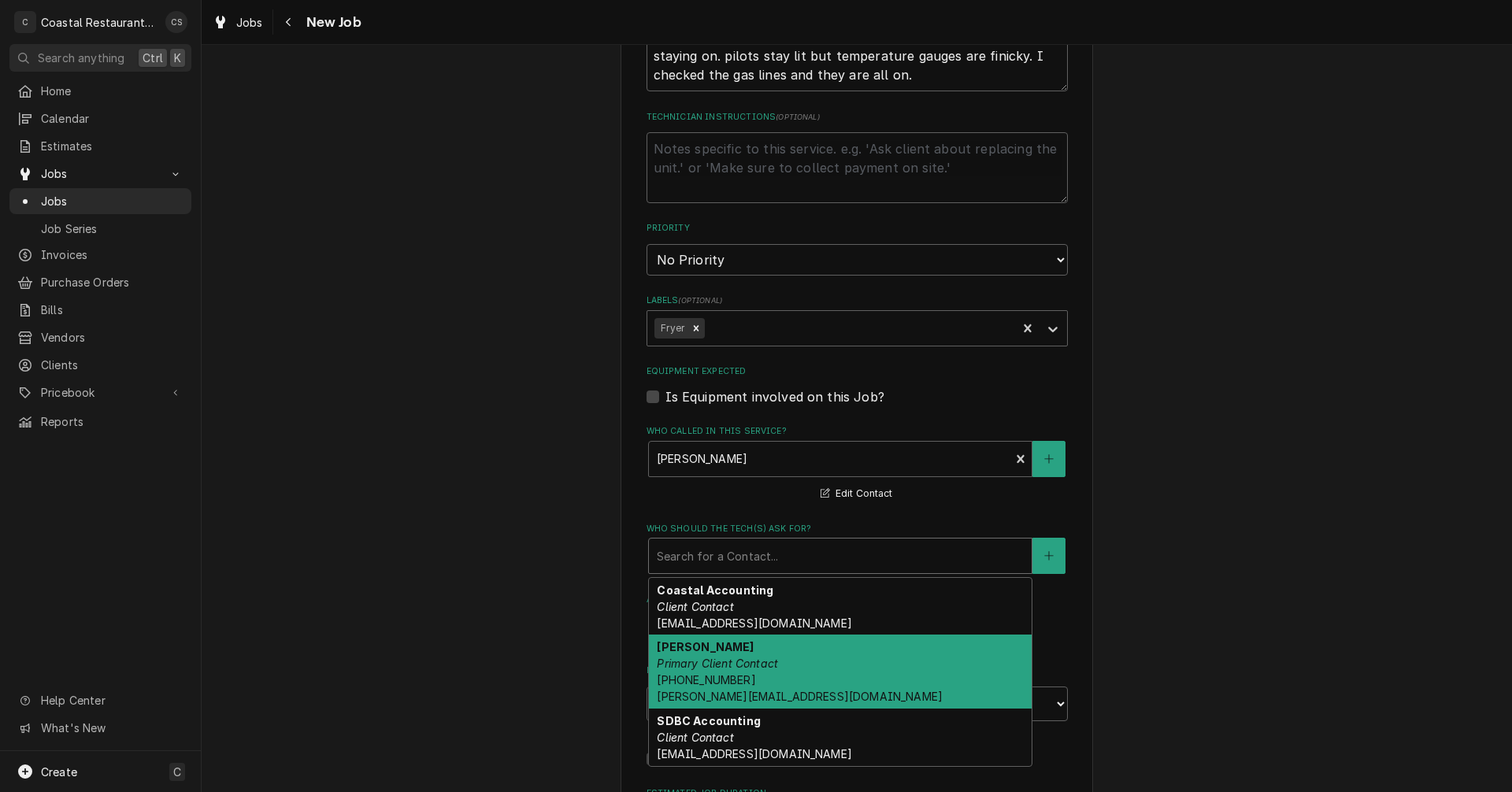
click at [694, 669] on em "Primary Client Contact" at bounding box center [717, 663] width 121 height 13
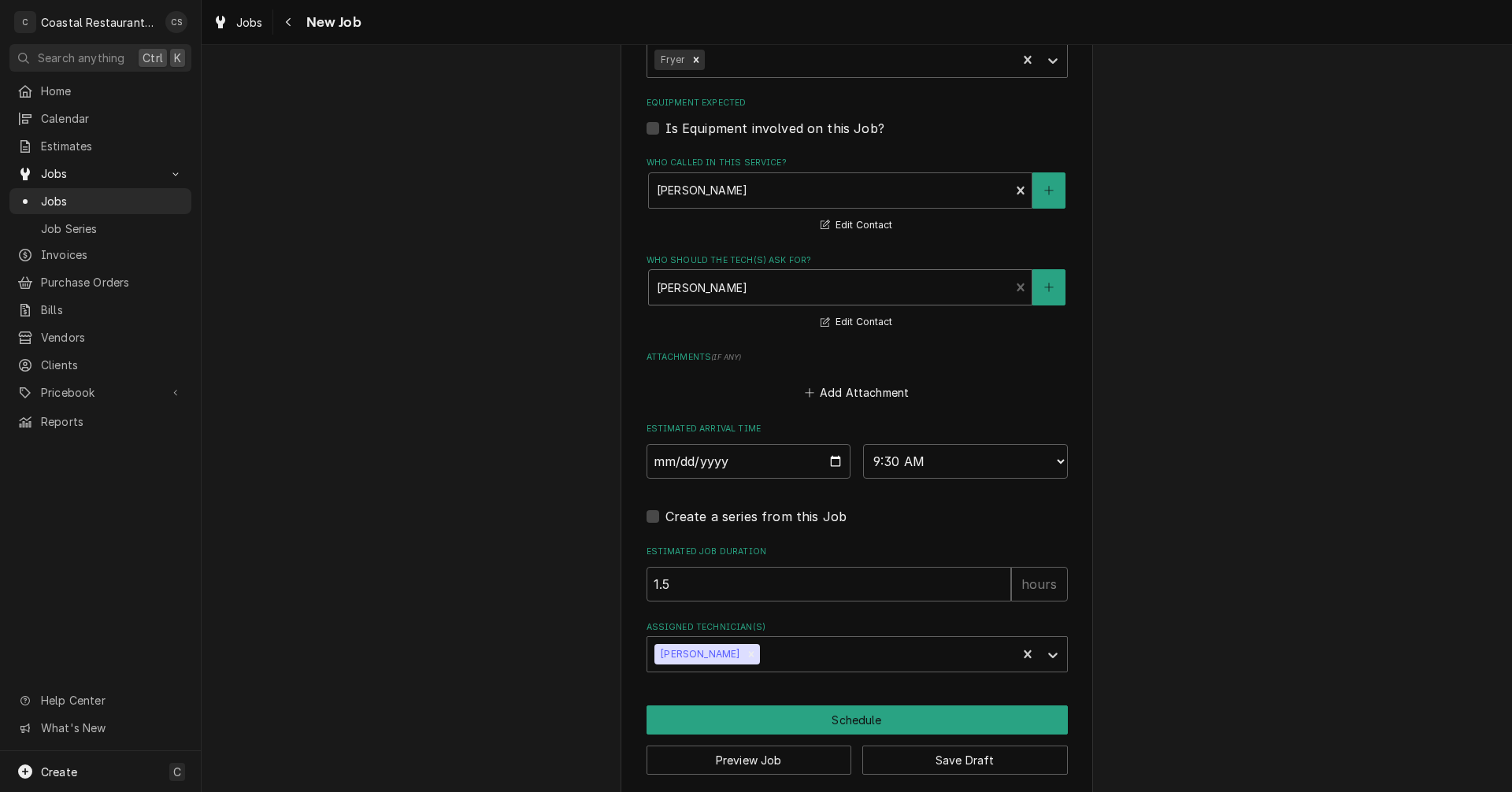
scroll to position [1000, 0]
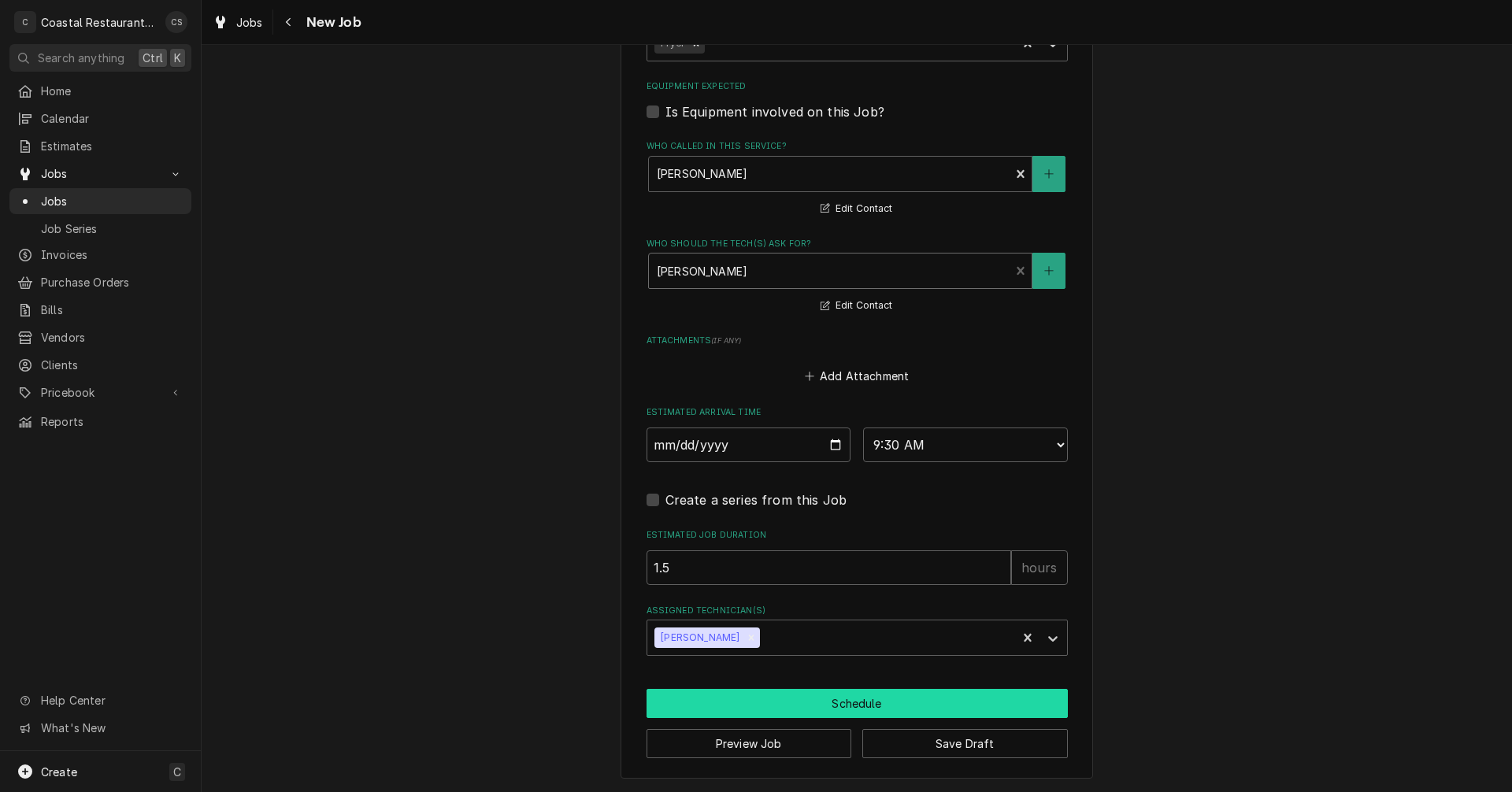
click at [792, 701] on button "Schedule" at bounding box center [857, 703] width 422 height 29
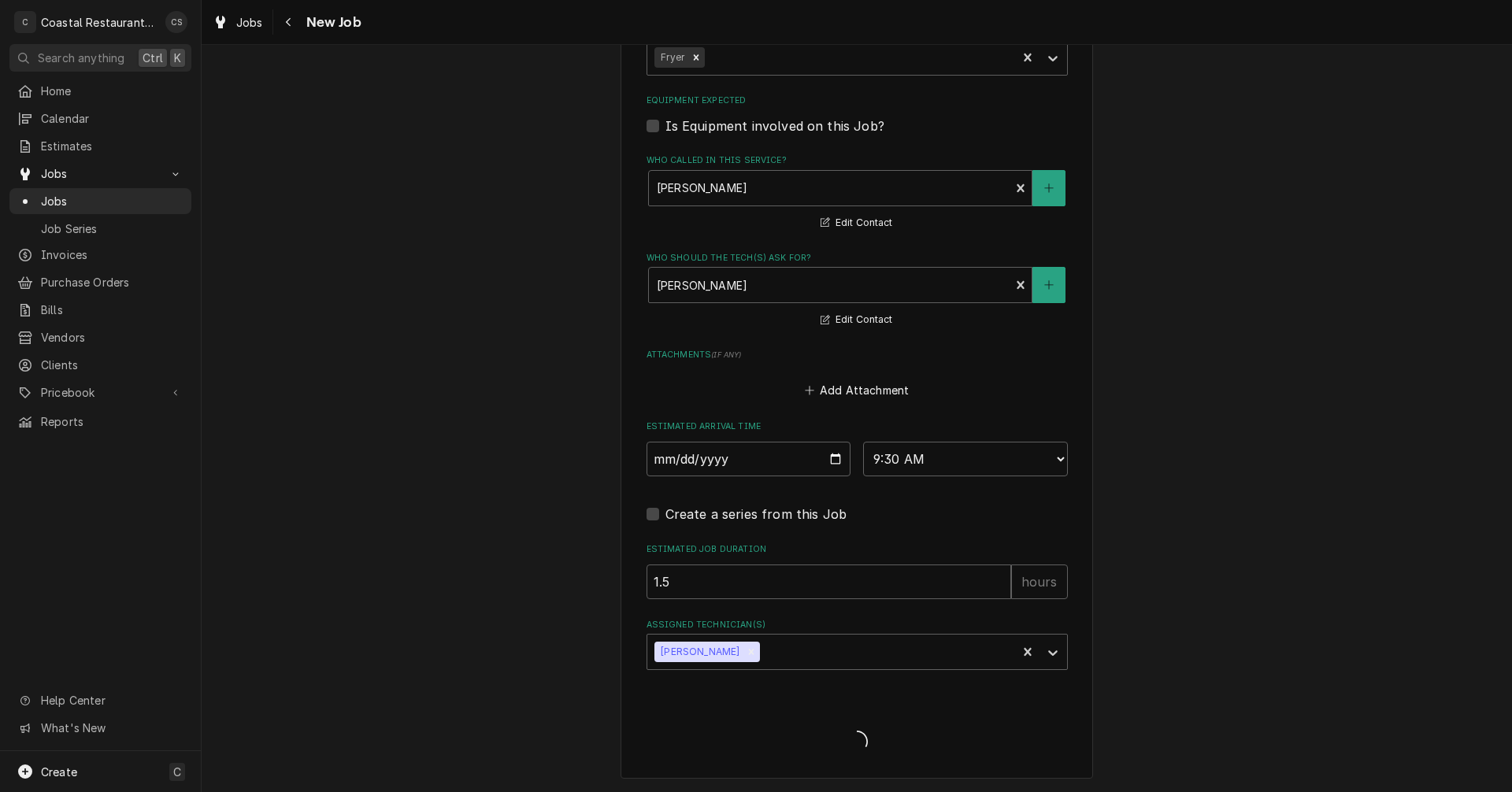
scroll to position [986, 0]
type textarea "x"
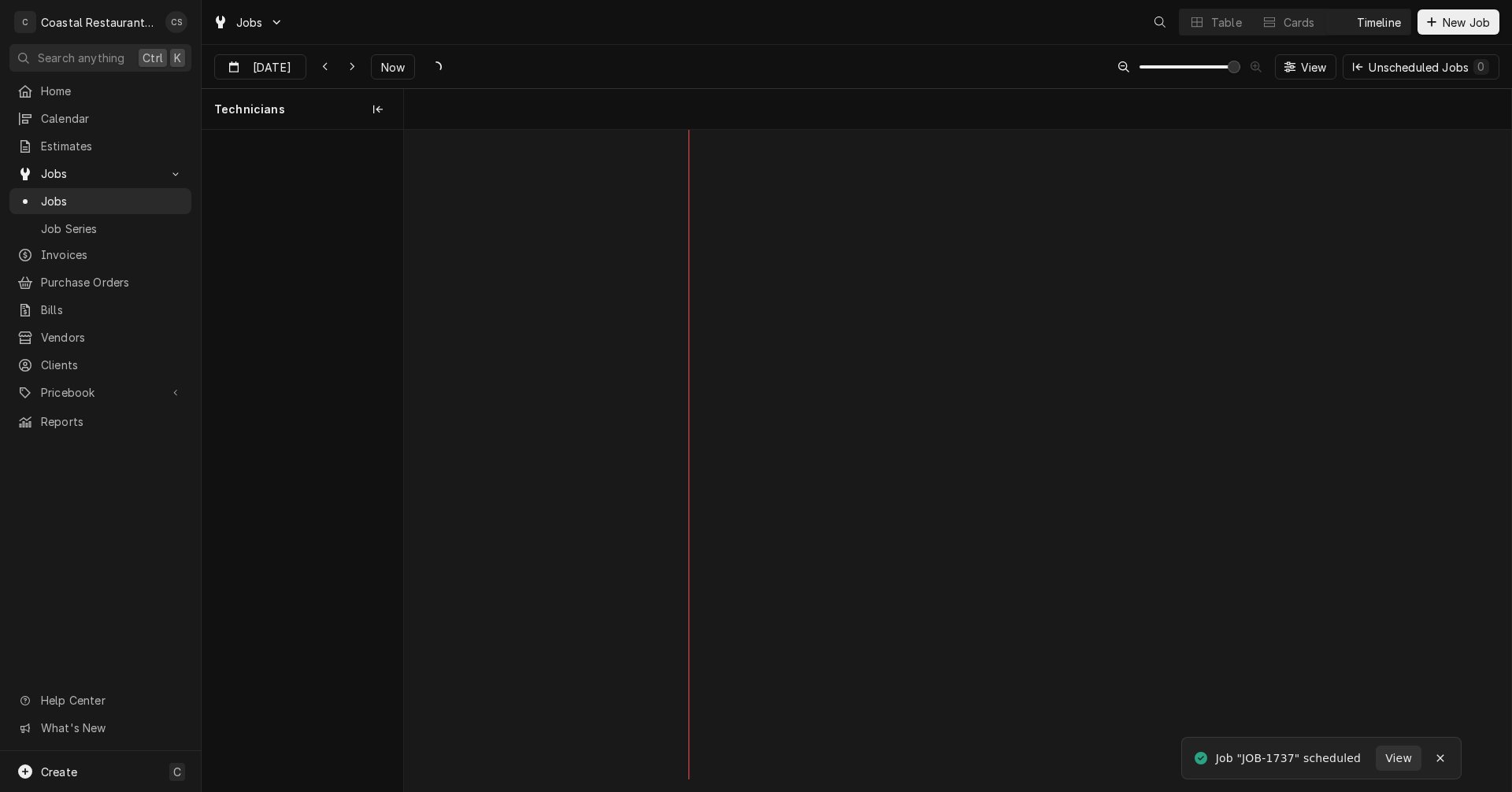
scroll to position [0, 21957]
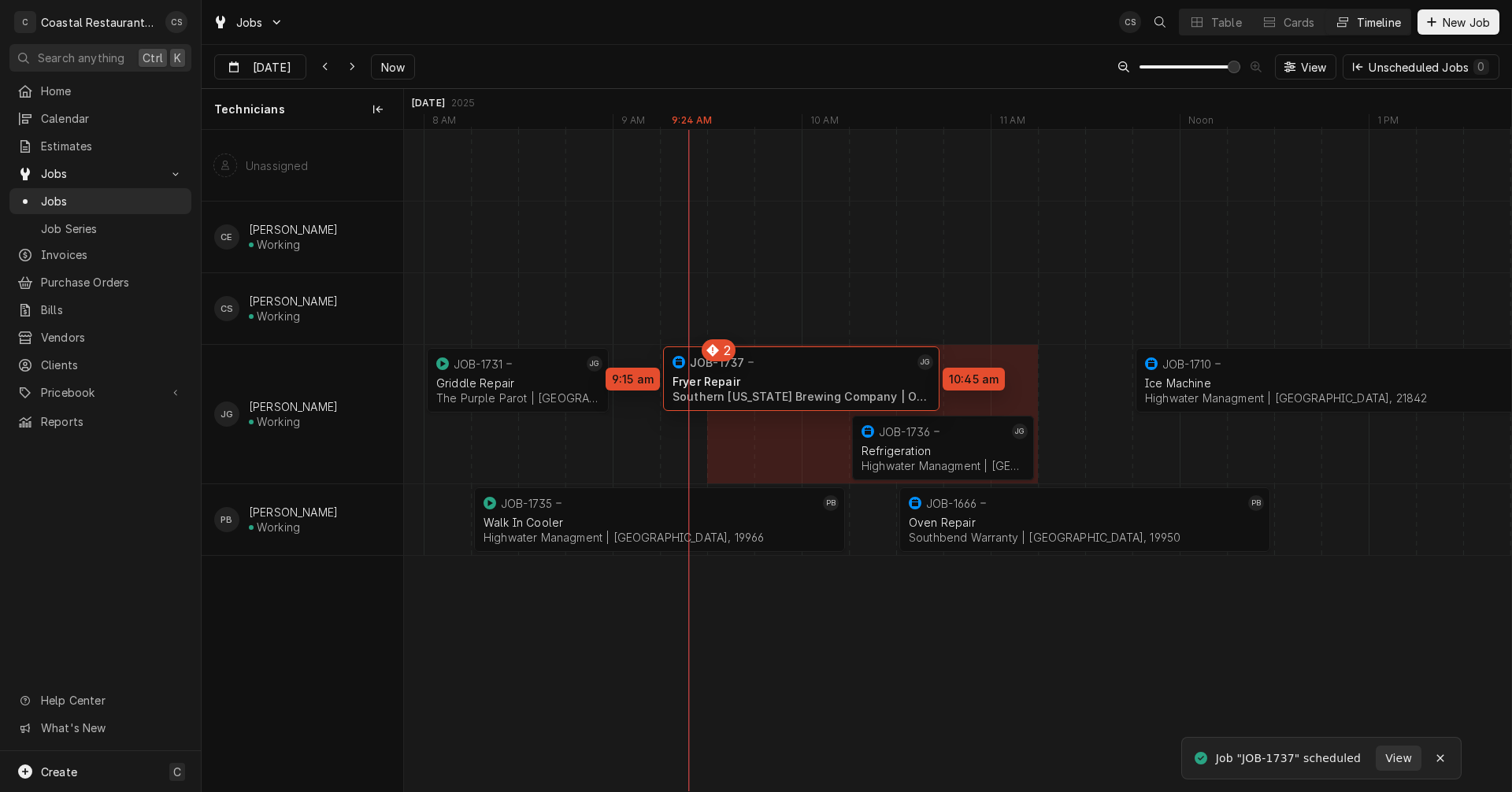
drag, startPoint x: 879, startPoint y: 378, endPoint x: 843, endPoint y: 378, distance: 36.0
click at [843, 378] on div "8:00 AM 9:00 AM JOB-1731 JG Griddle Repair The Purple Parot | Rehoboth Beach, 1…" at bounding box center [958, 461] width 1107 height 662
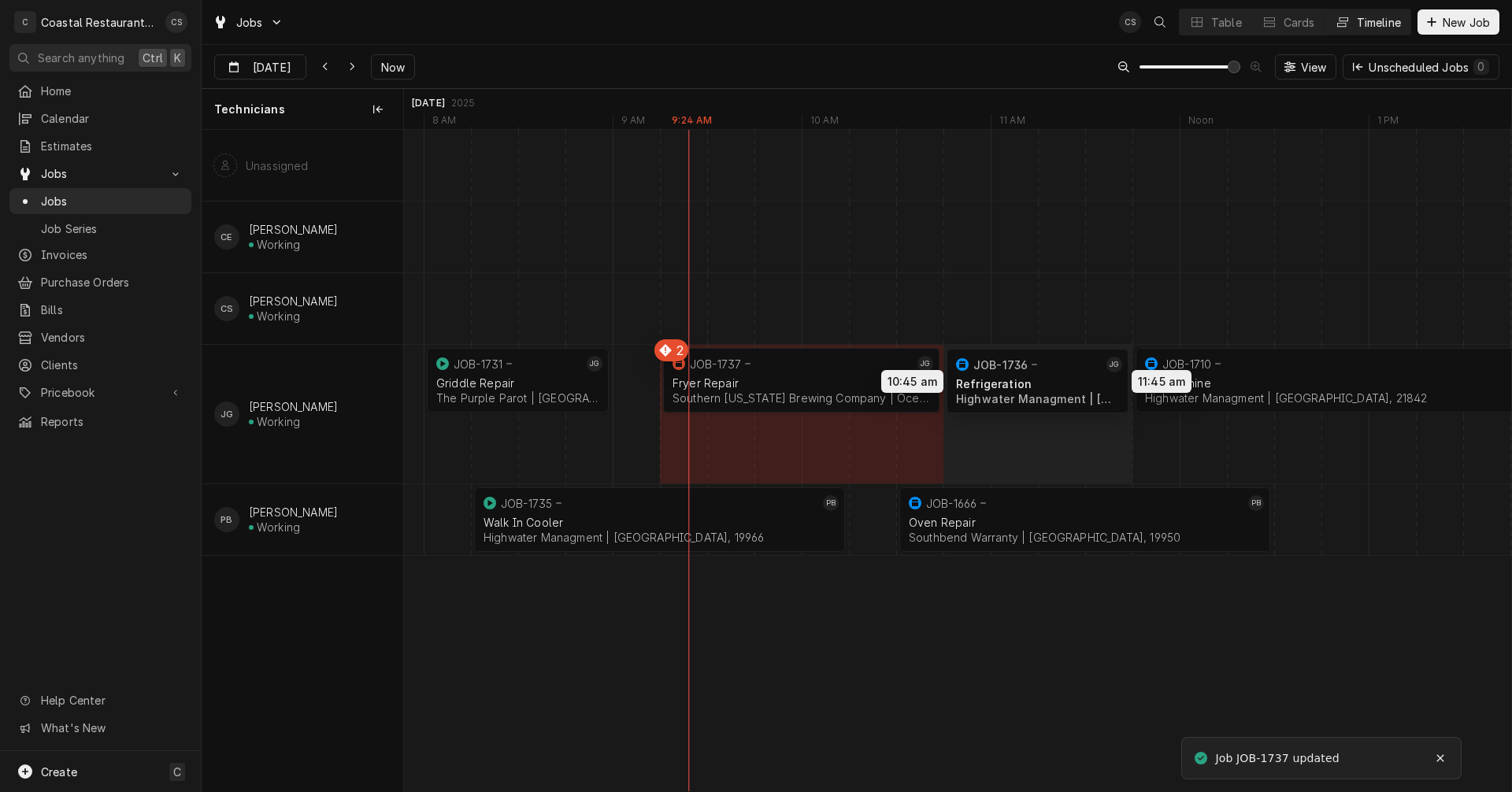
drag, startPoint x: 932, startPoint y: 458, endPoint x: 1035, endPoint y: 392, distance: 122.3
click at [1035, 392] on div "8:00 AM 9:00 AM JOB-1731 JG Griddle Repair The Purple Parot | Rehoboth Beach, 1…" at bounding box center [958, 461] width 1107 height 662
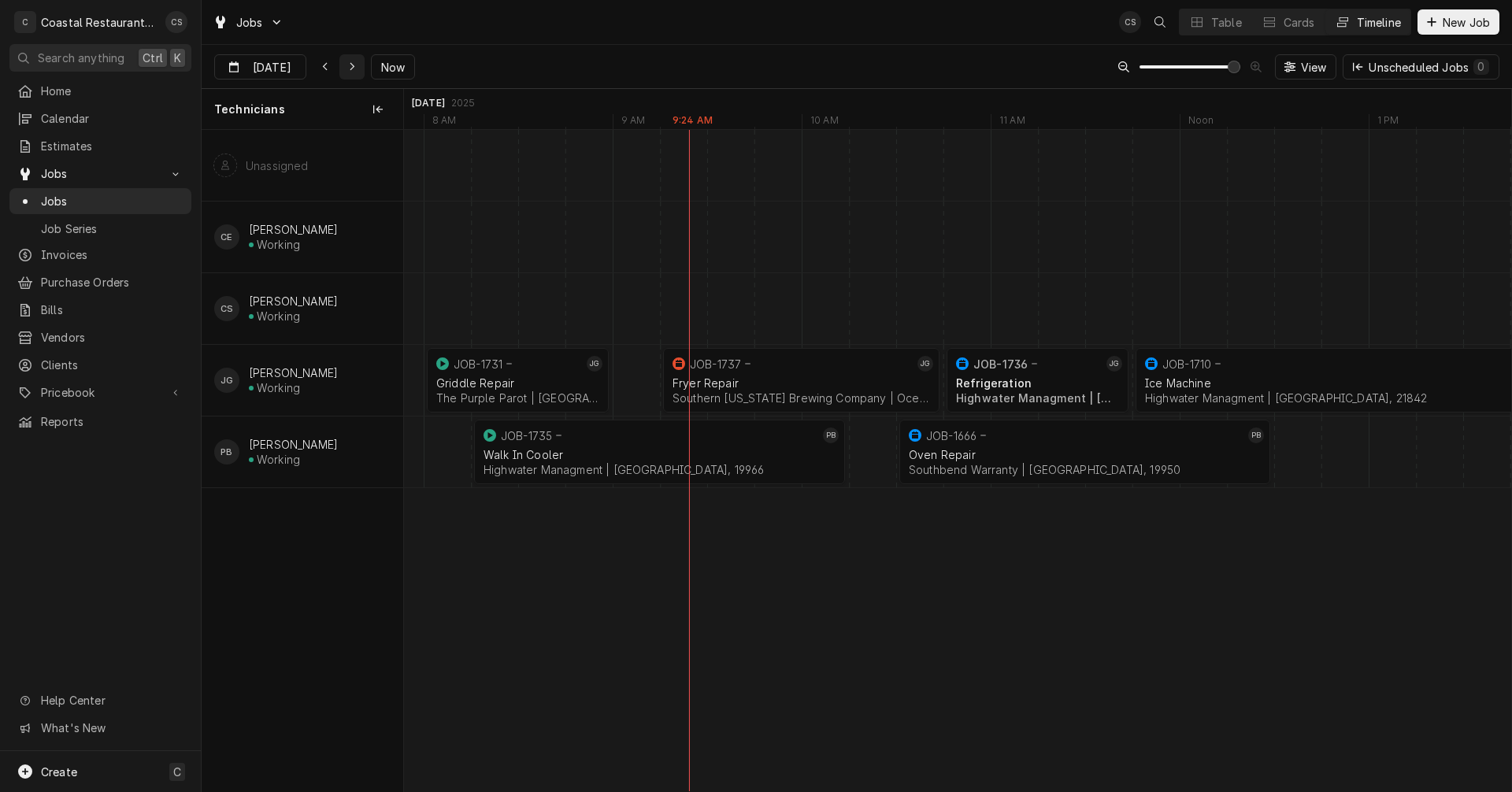
click at [349, 64] on icon "Dynamic Content Wrapper" at bounding box center [352, 67] width 7 height 11
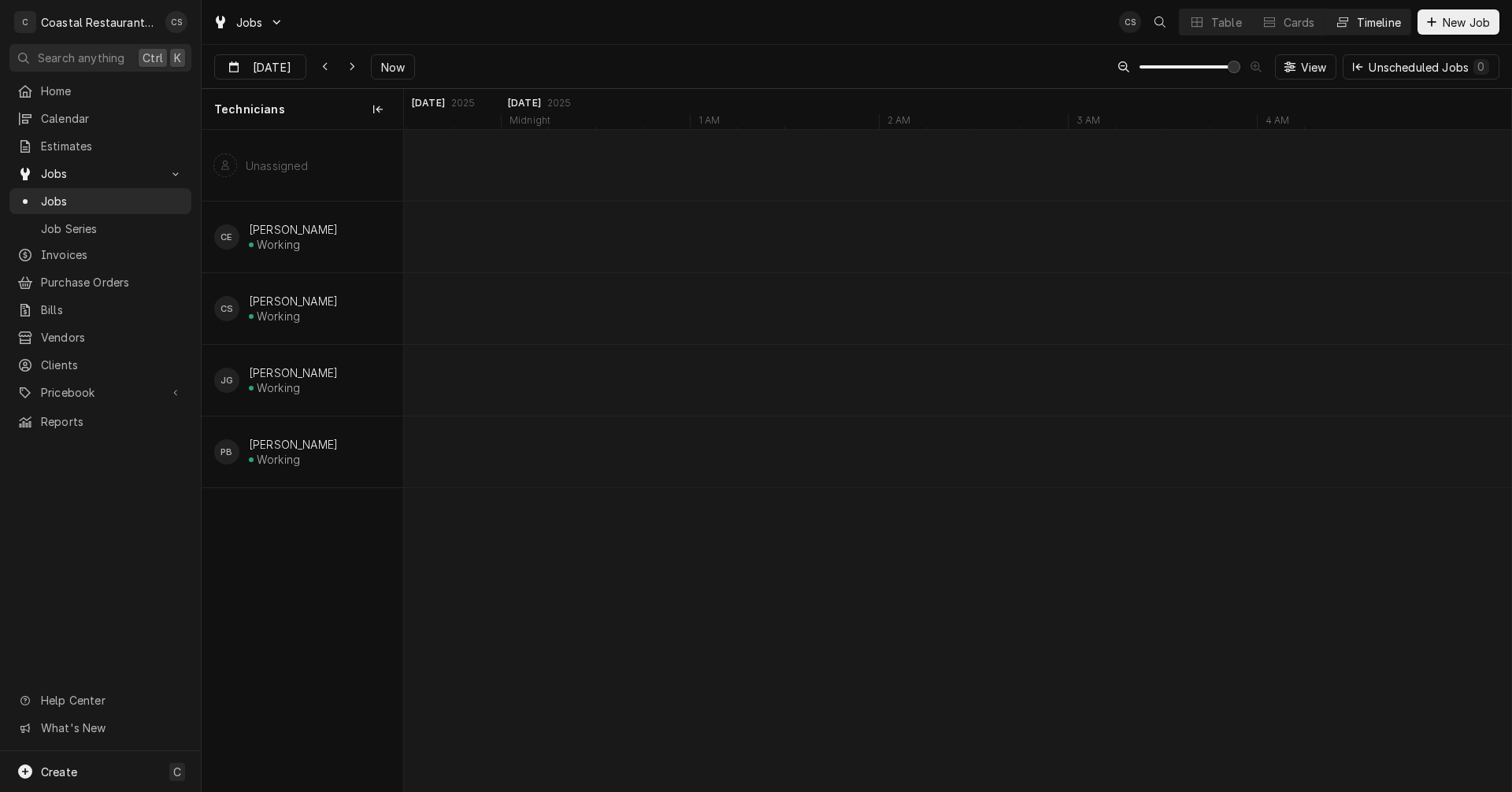
scroll to position [0, 25795]
type input "Oct 9"
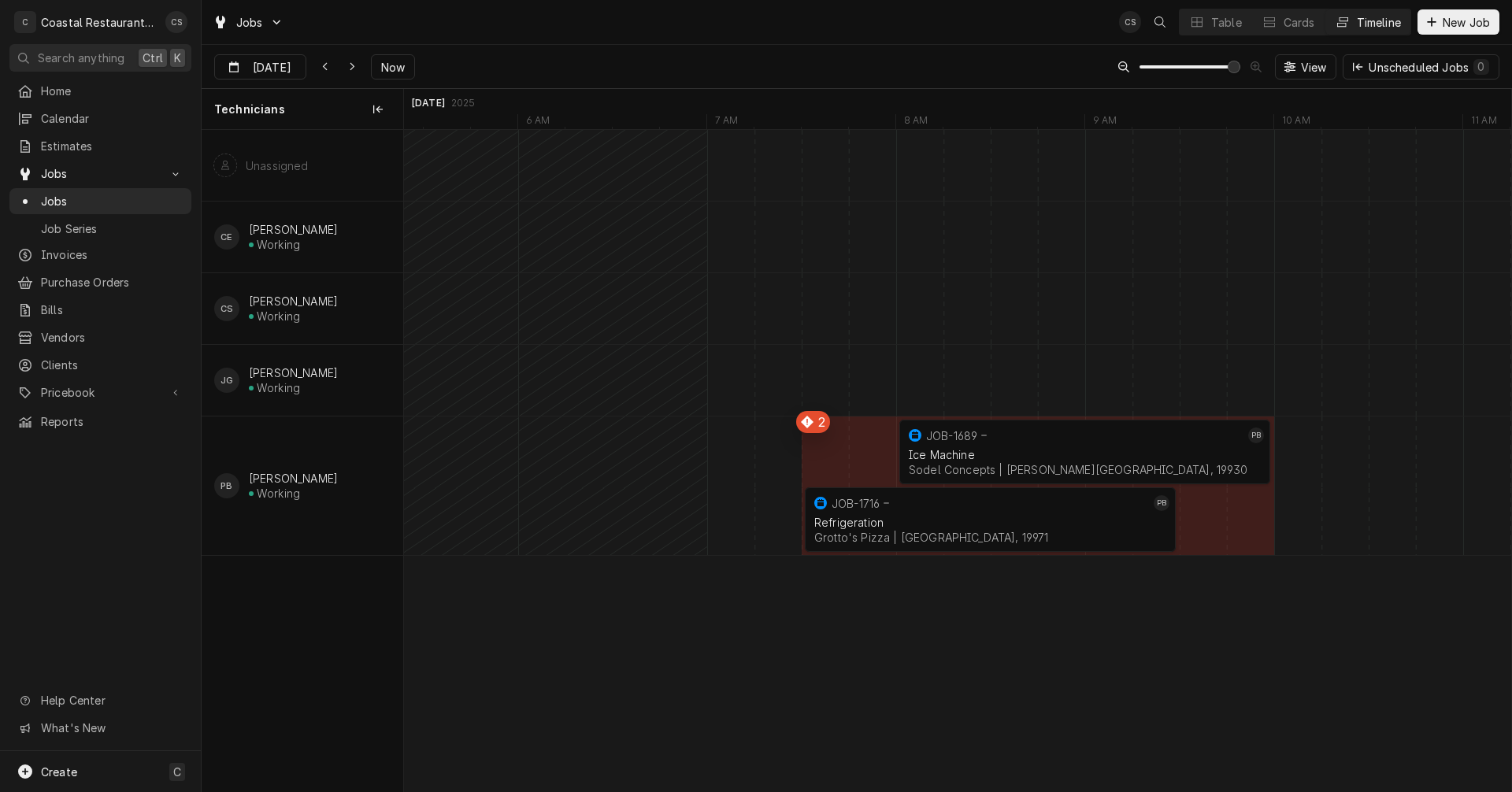
scroll to position [0, 0]
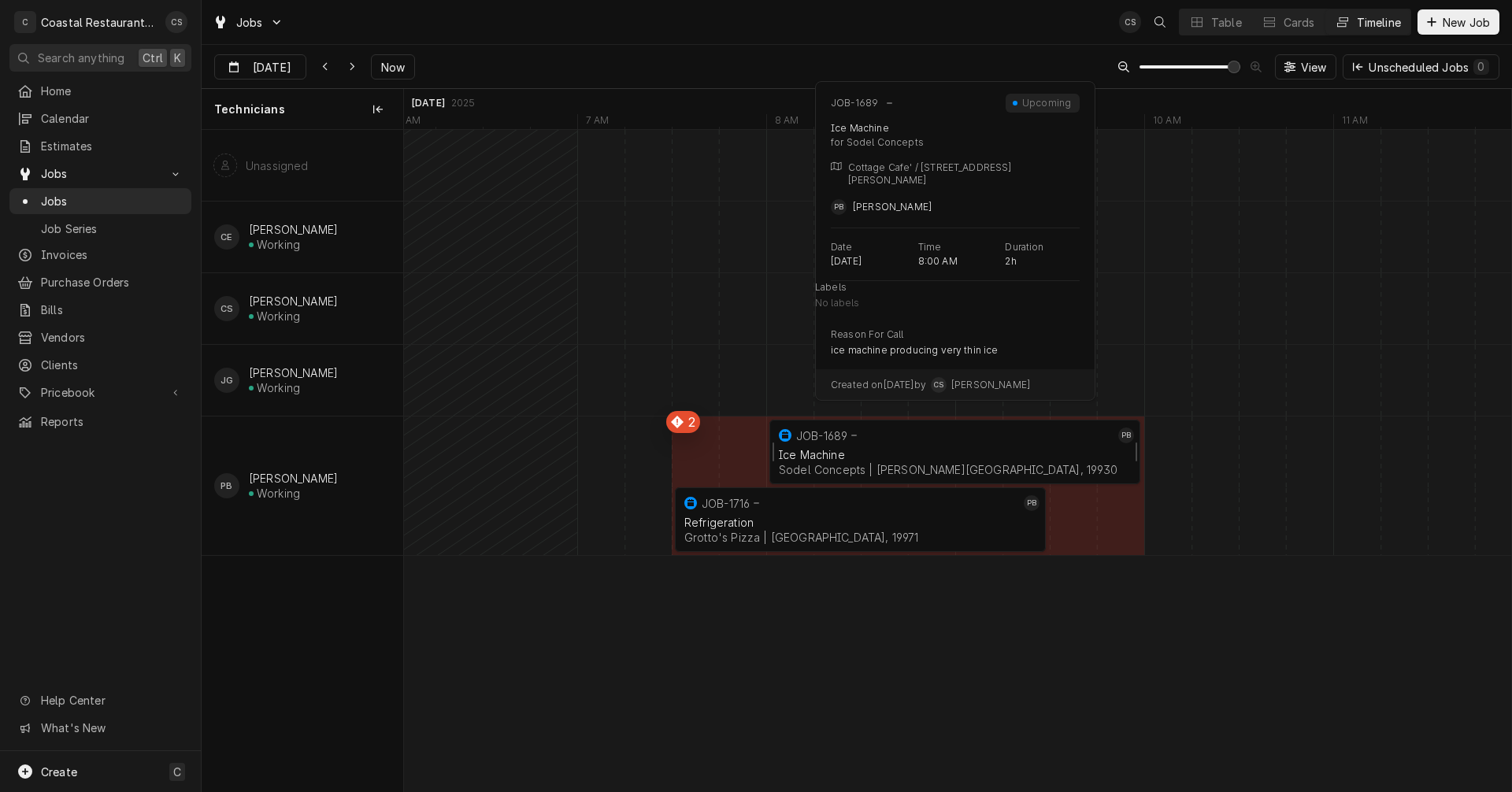
click at [907, 452] on div "Ice Machine" at bounding box center [955, 454] width 352 height 13
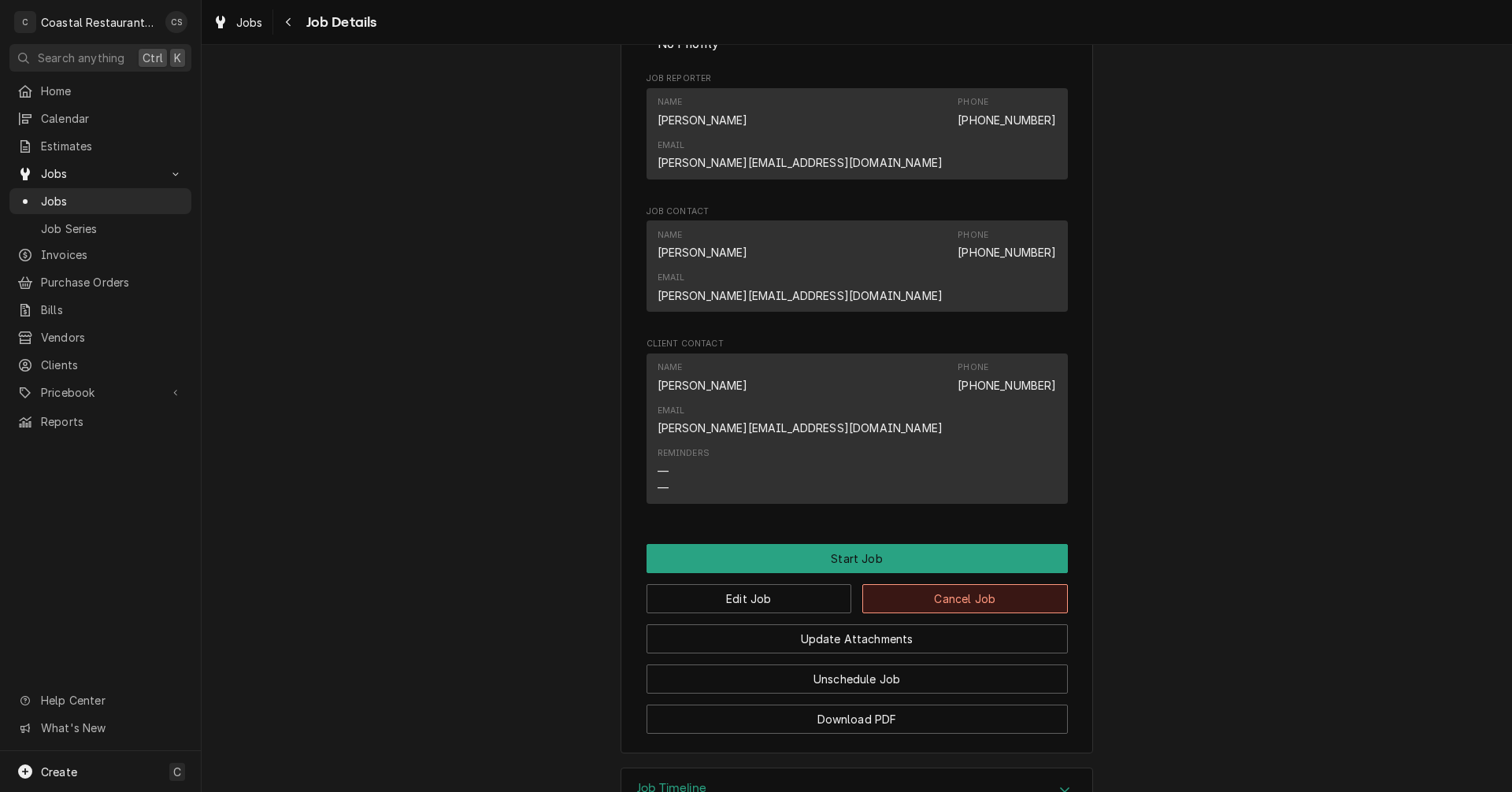
scroll to position [945, 0]
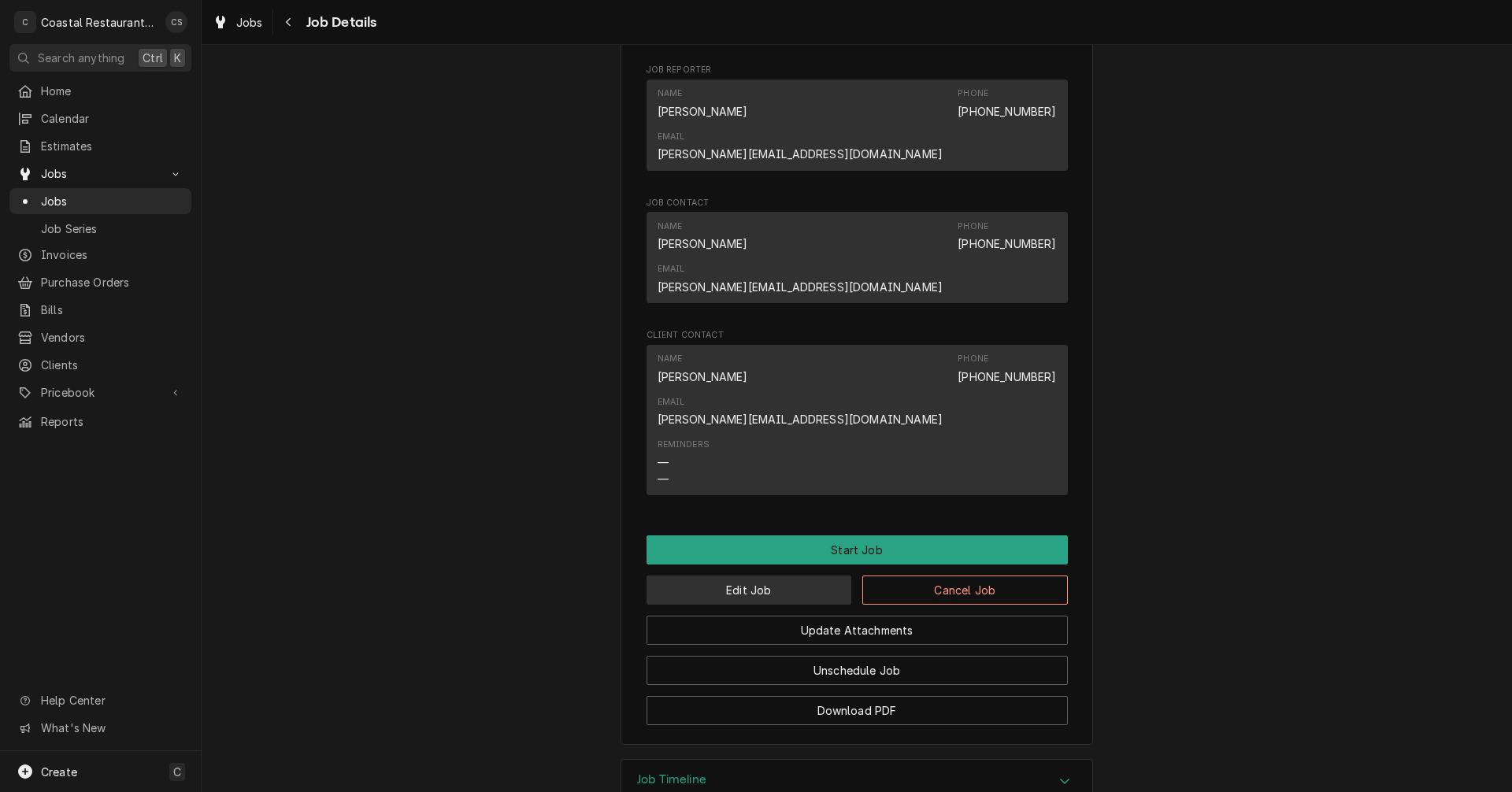
click at [763, 576] on button "Edit Job" at bounding box center [750, 590] width 206 height 29
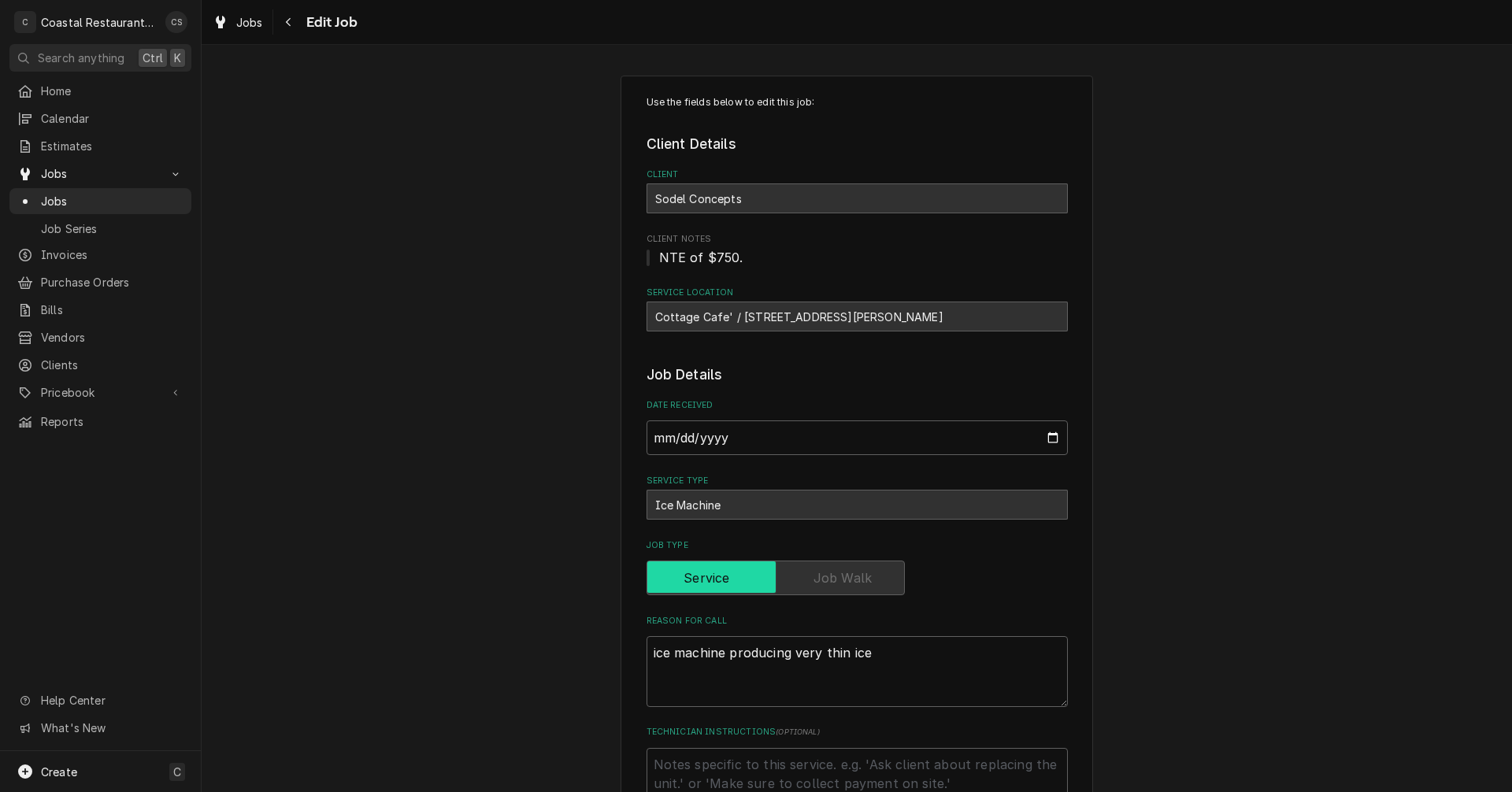
type textarea "x"
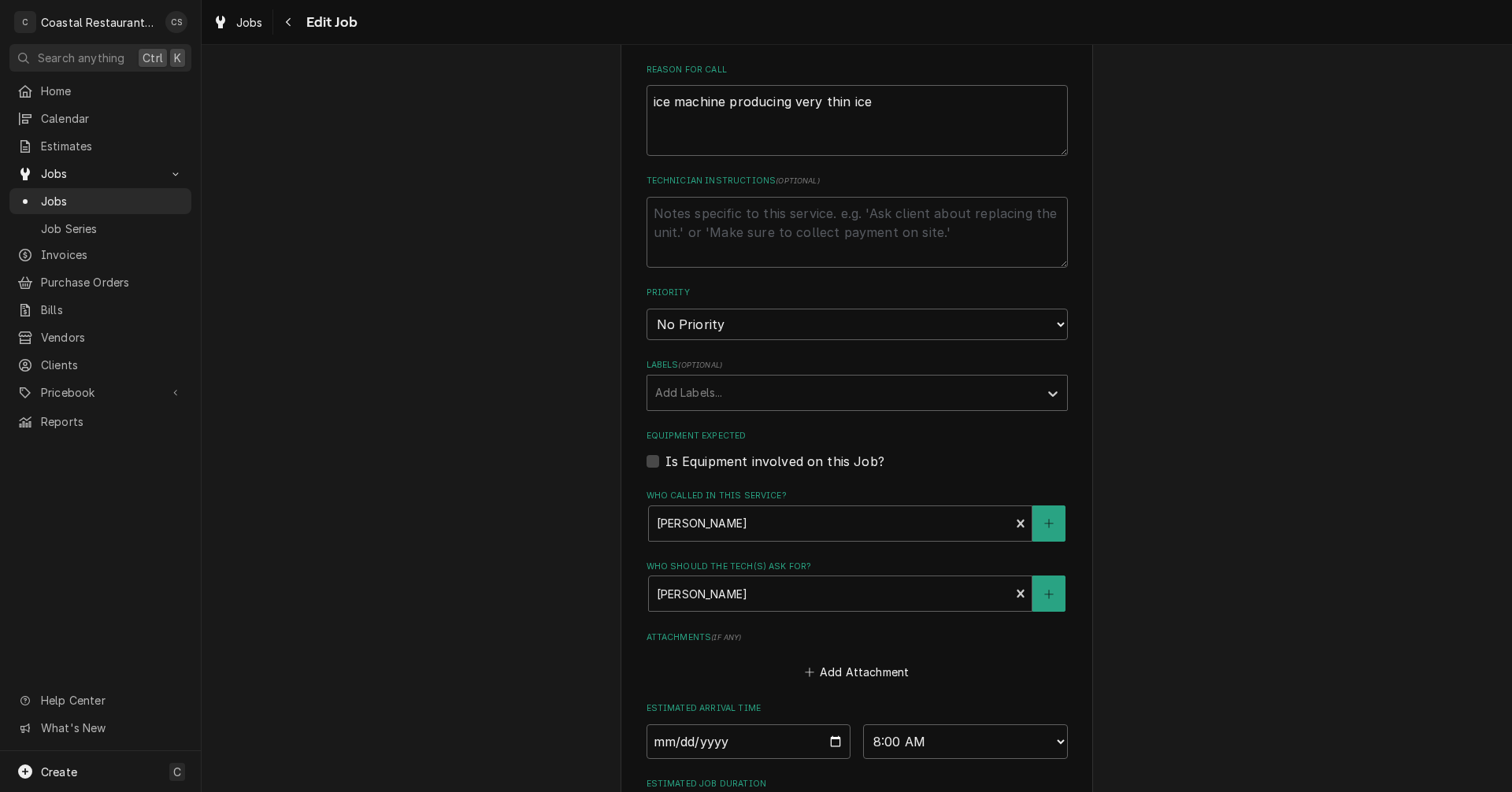
scroll to position [761, 0]
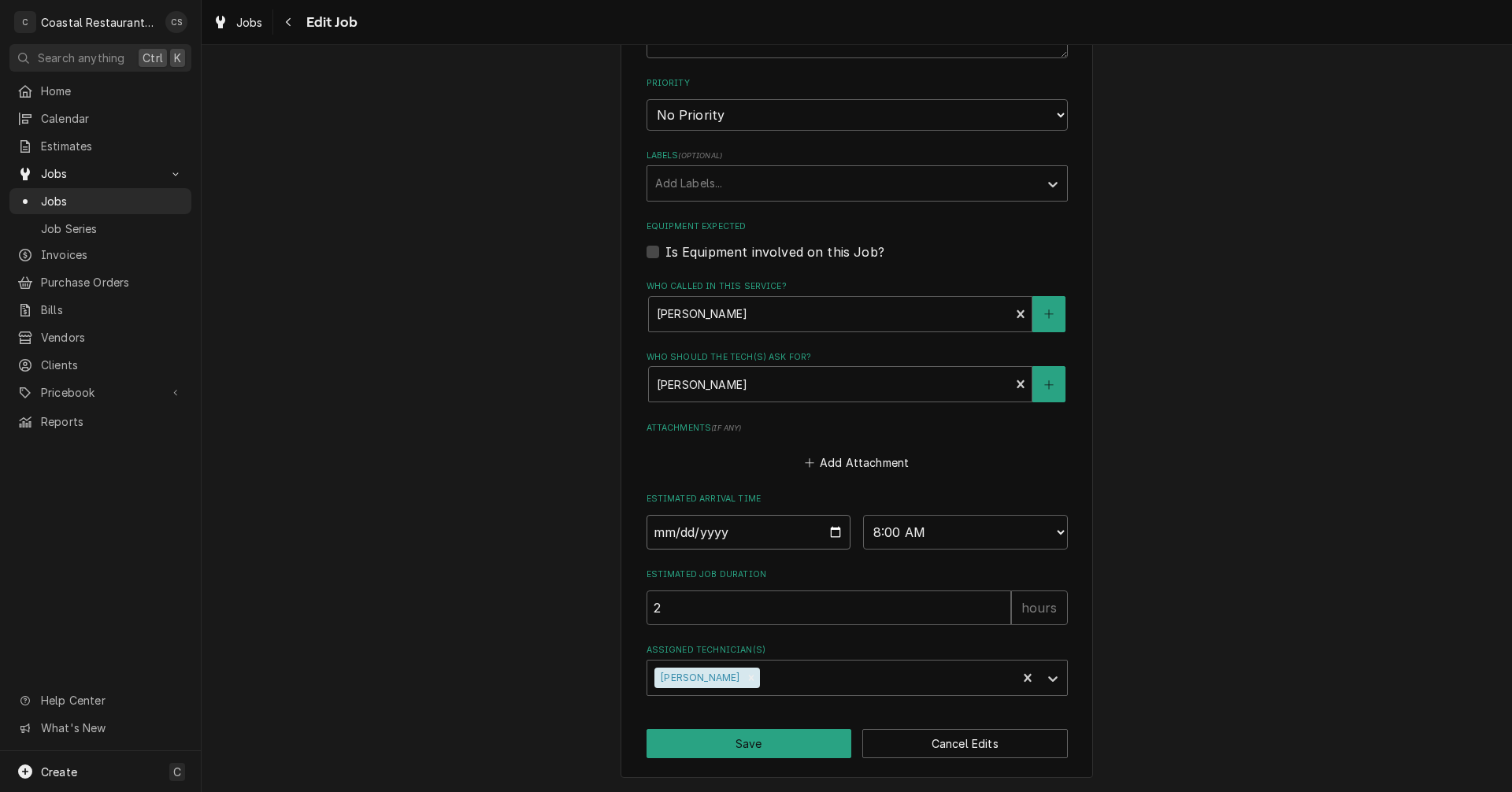
click at [830, 531] on input "[DATE]" at bounding box center [749, 532] width 205 height 34
type input "[DATE]"
click at [806, 752] on button "Save" at bounding box center [750, 744] width 206 height 29
type textarea "x"
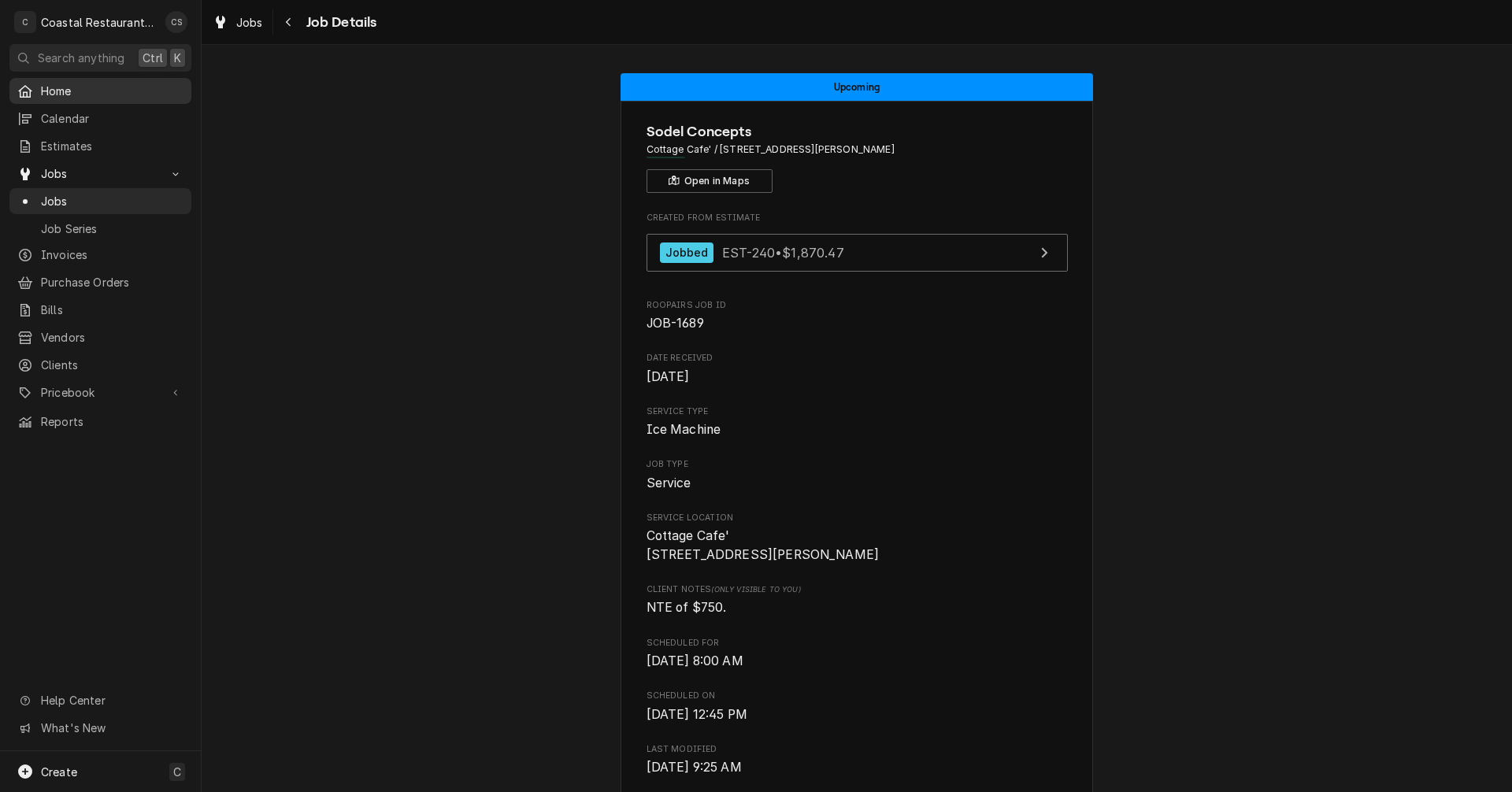
click at [79, 86] on span "Home" at bounding box center [113, 91] width 143 height 17
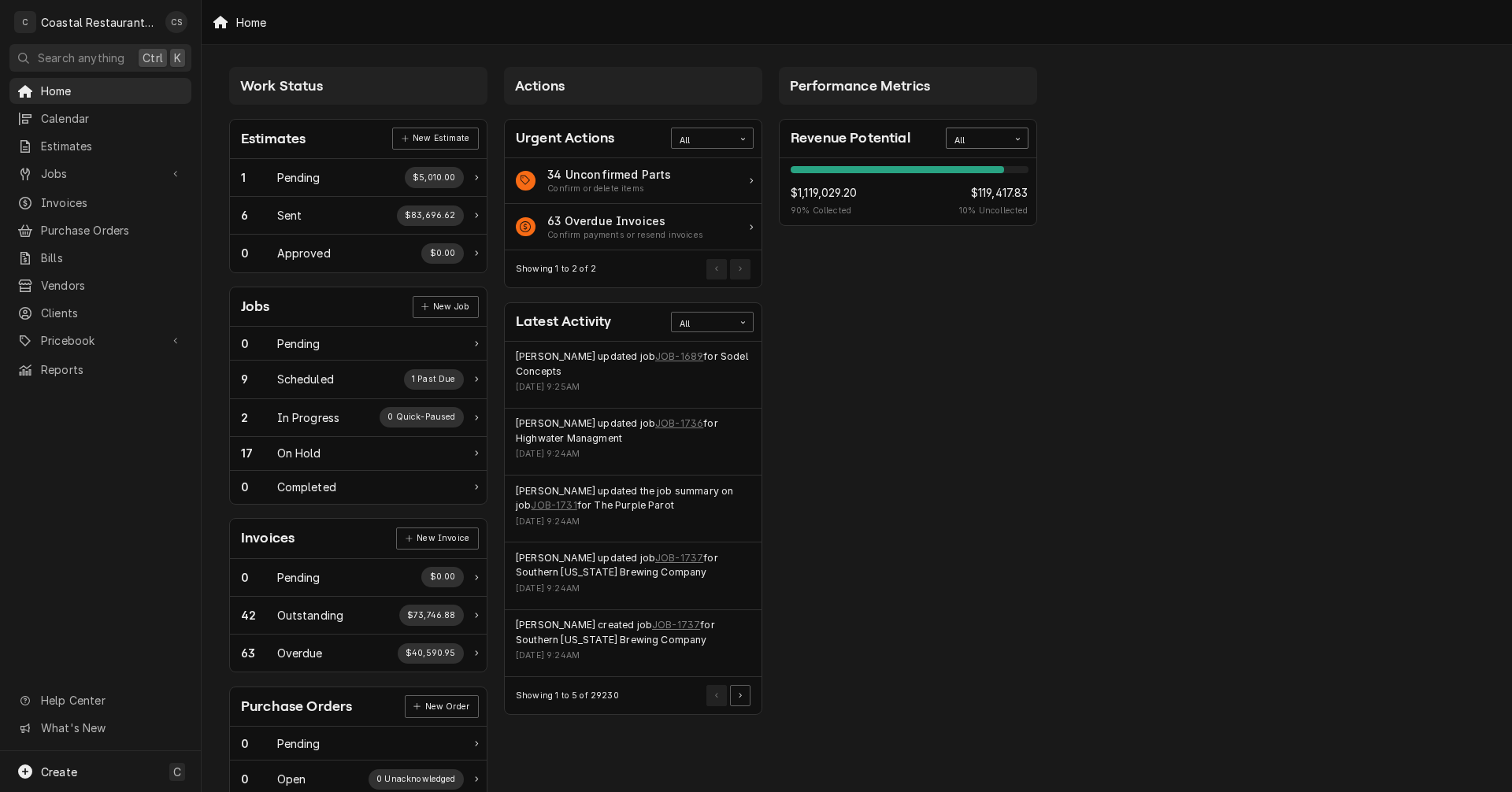
click at [987, 140] on div "All" at bounding box center [978, 141] width 46 height 12
click at [986, 247] on div "This Year" at bounding box center [987, 251] width 81 height 18
click at [99, 138] on span "Estimates" at bounding box center [113, 146] width 143 height 17
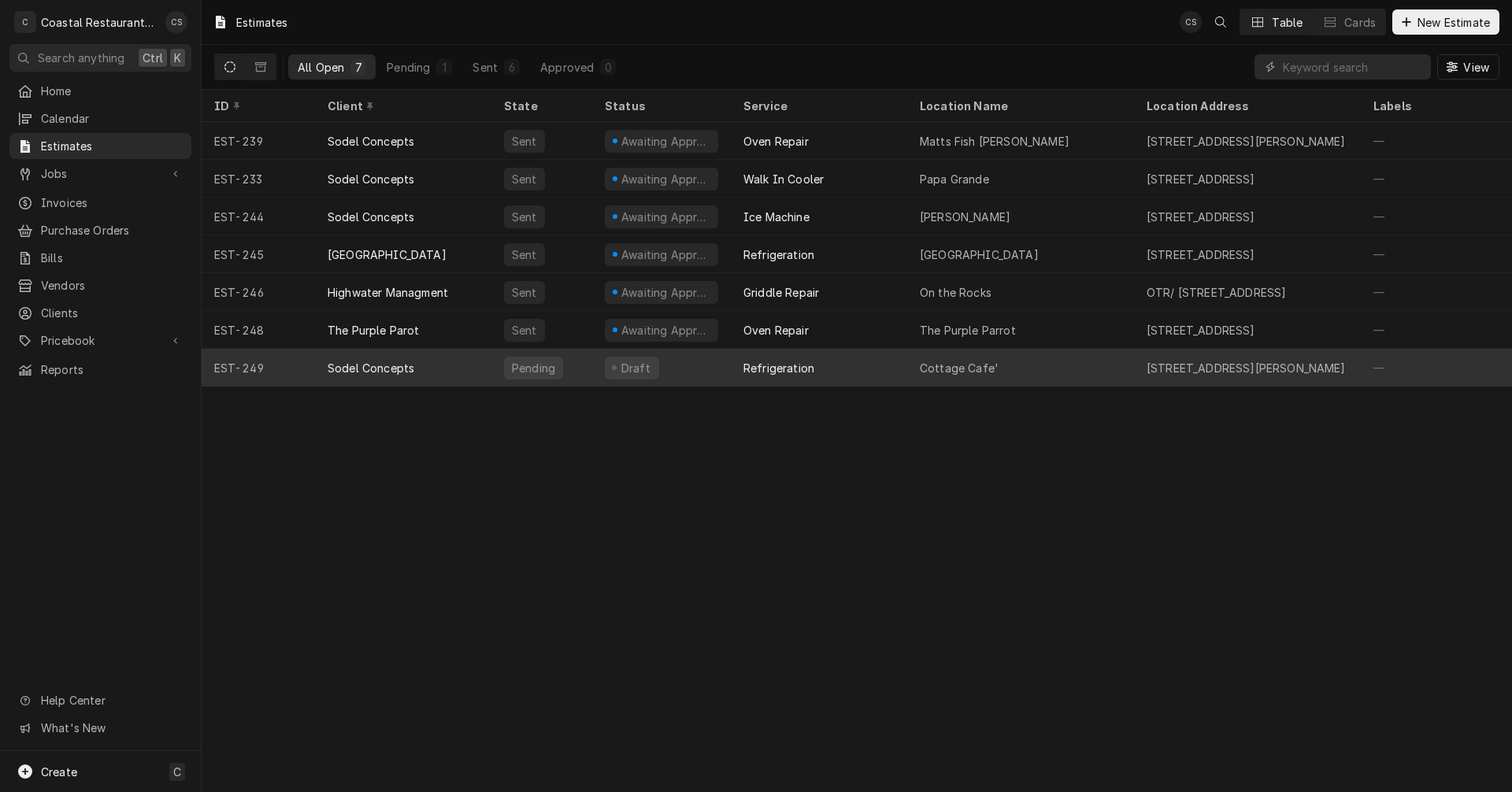
click at [376, 367] on div "Sodel Concepts" at bounding box center [371, 368] width 86 height 17
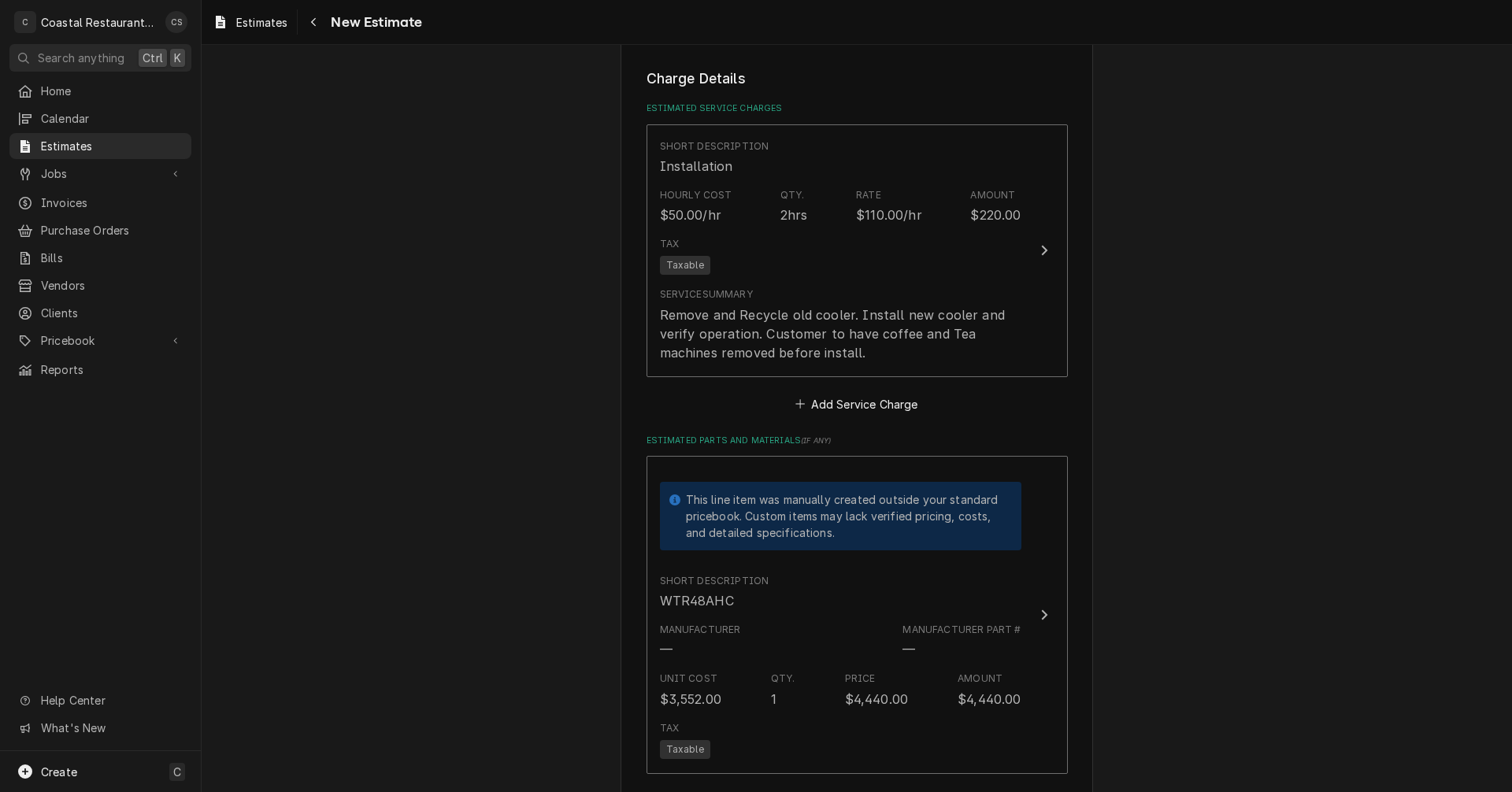
scroll to position [1654, 0]
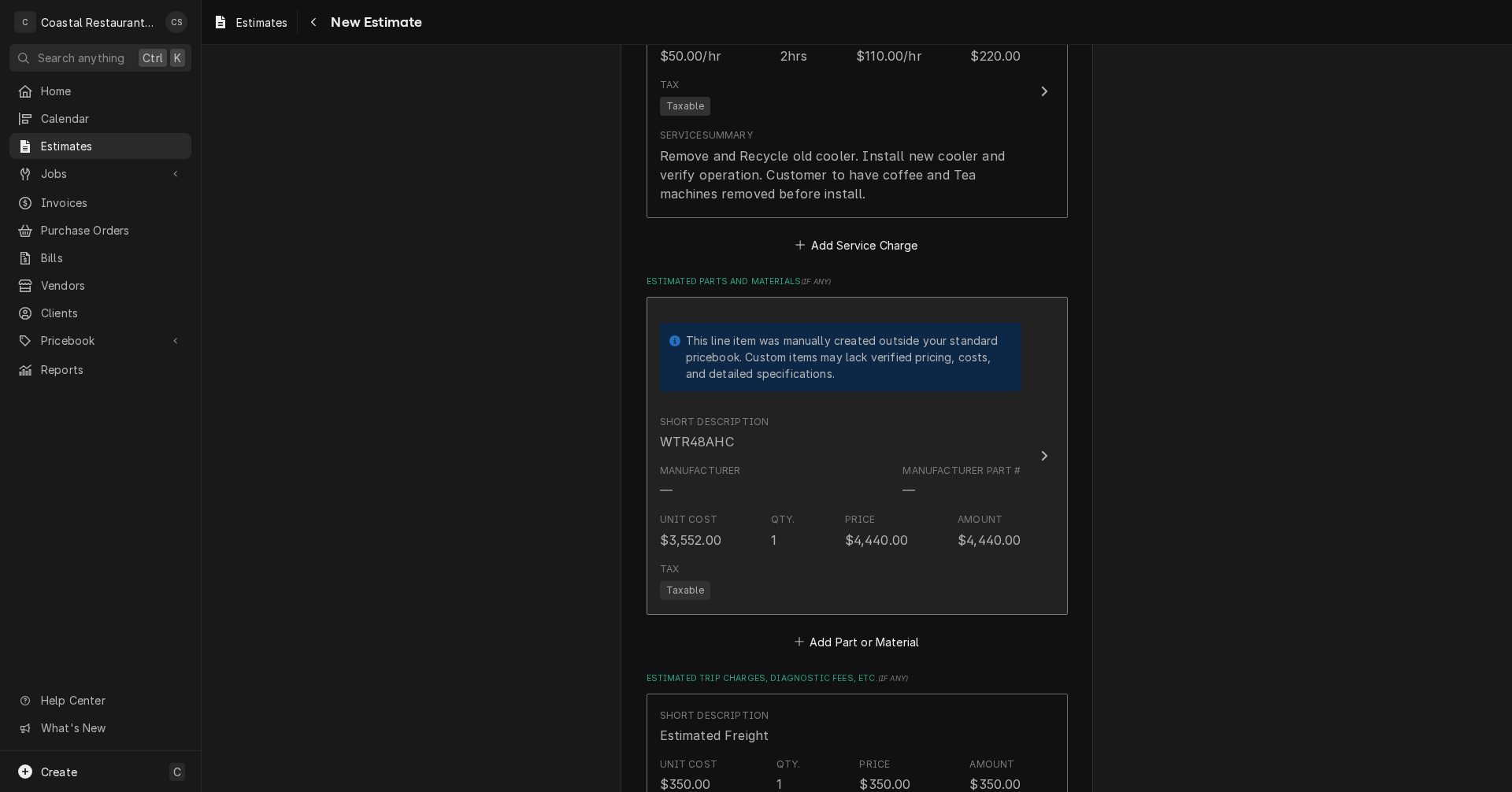
click at [723, 464] on div "Manufacturer" at bounding box center [701, 471] width 81 height 14
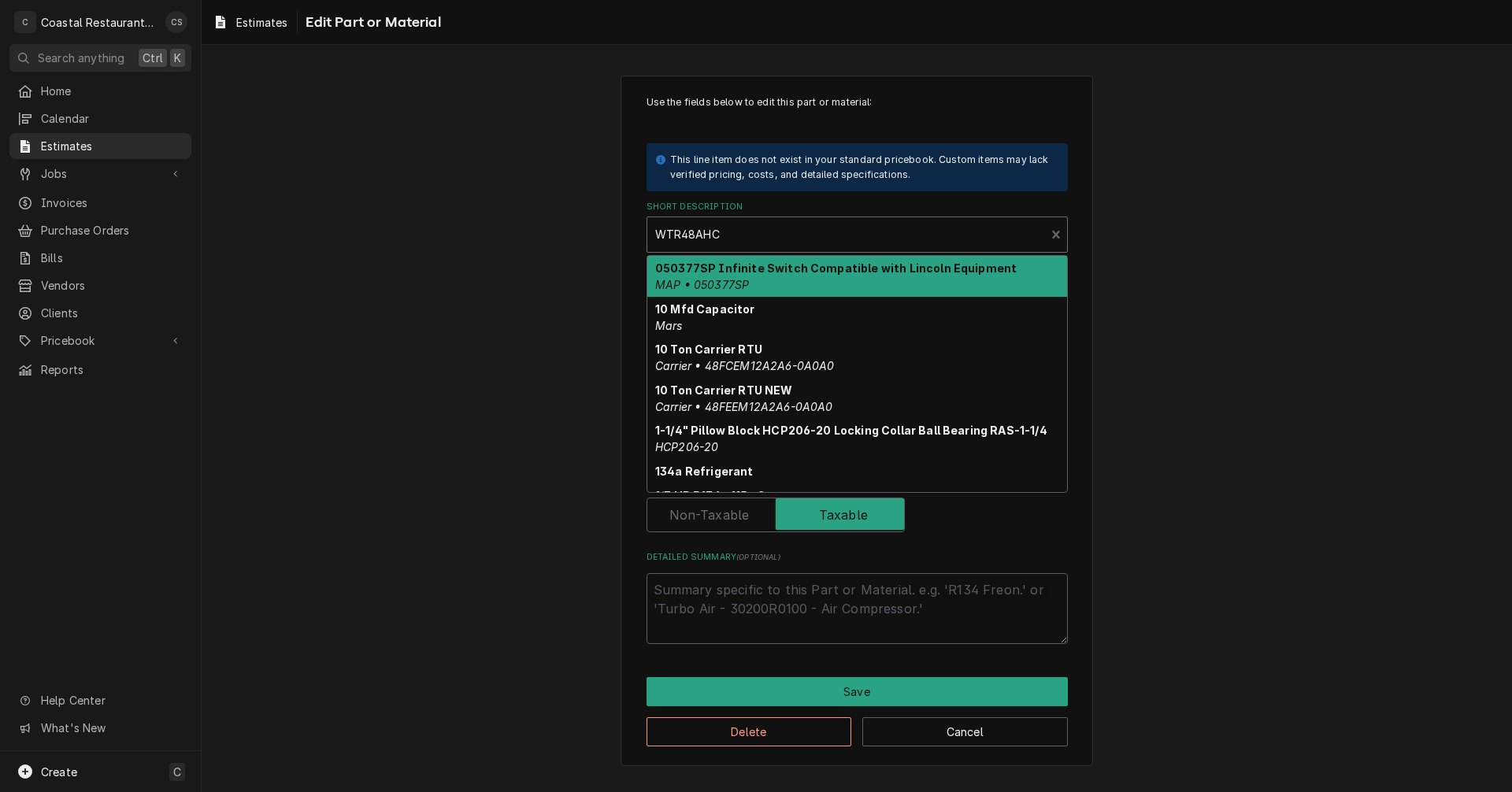
click at [704, 236] on div "Short Description" at bounding box center [847, 235] width 383 height 28
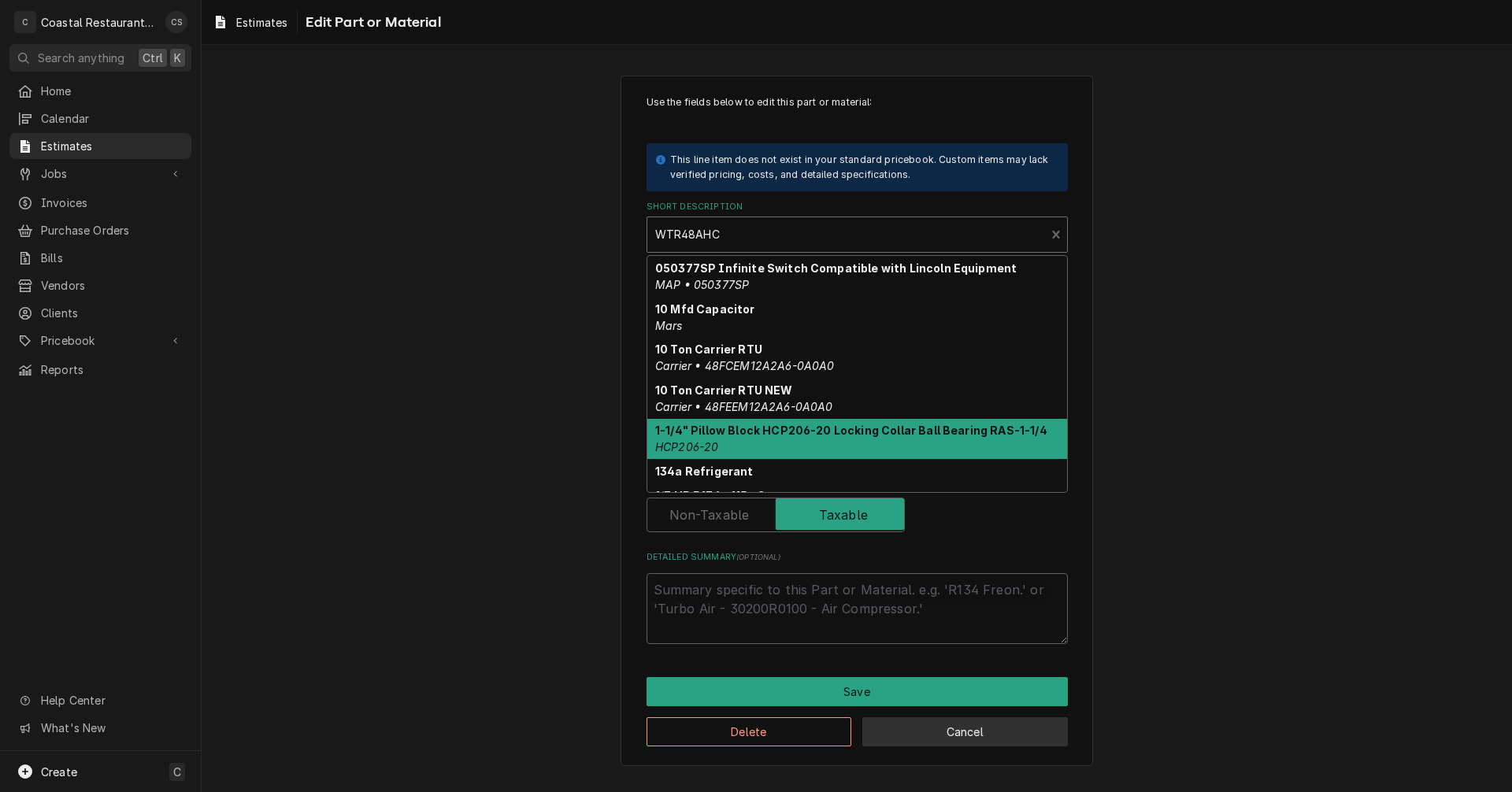
click at [966, 737] on button "Cancel" at bounding box center [965, 731] width 206 height 29
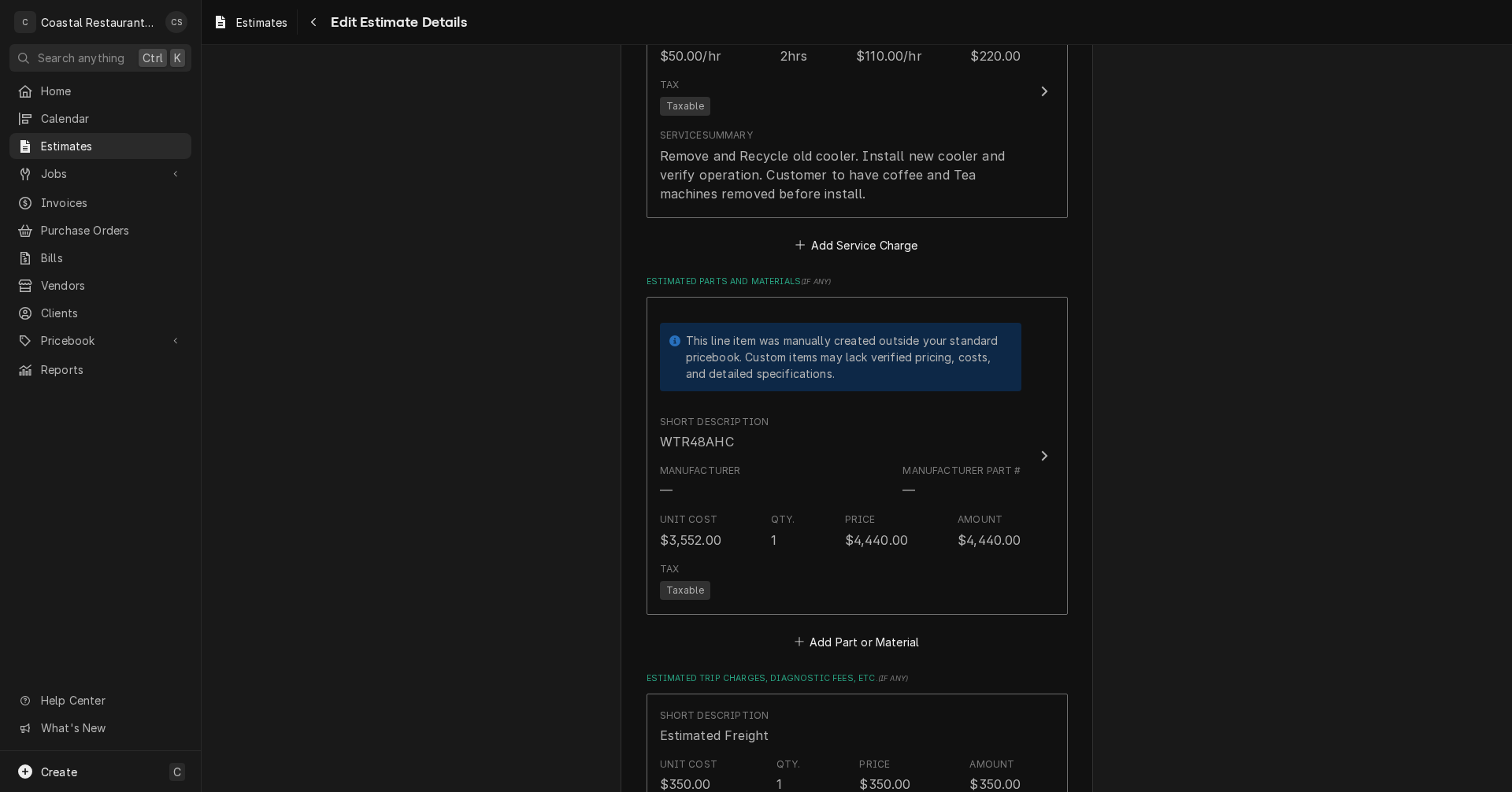
scroll to position [1635, 0]
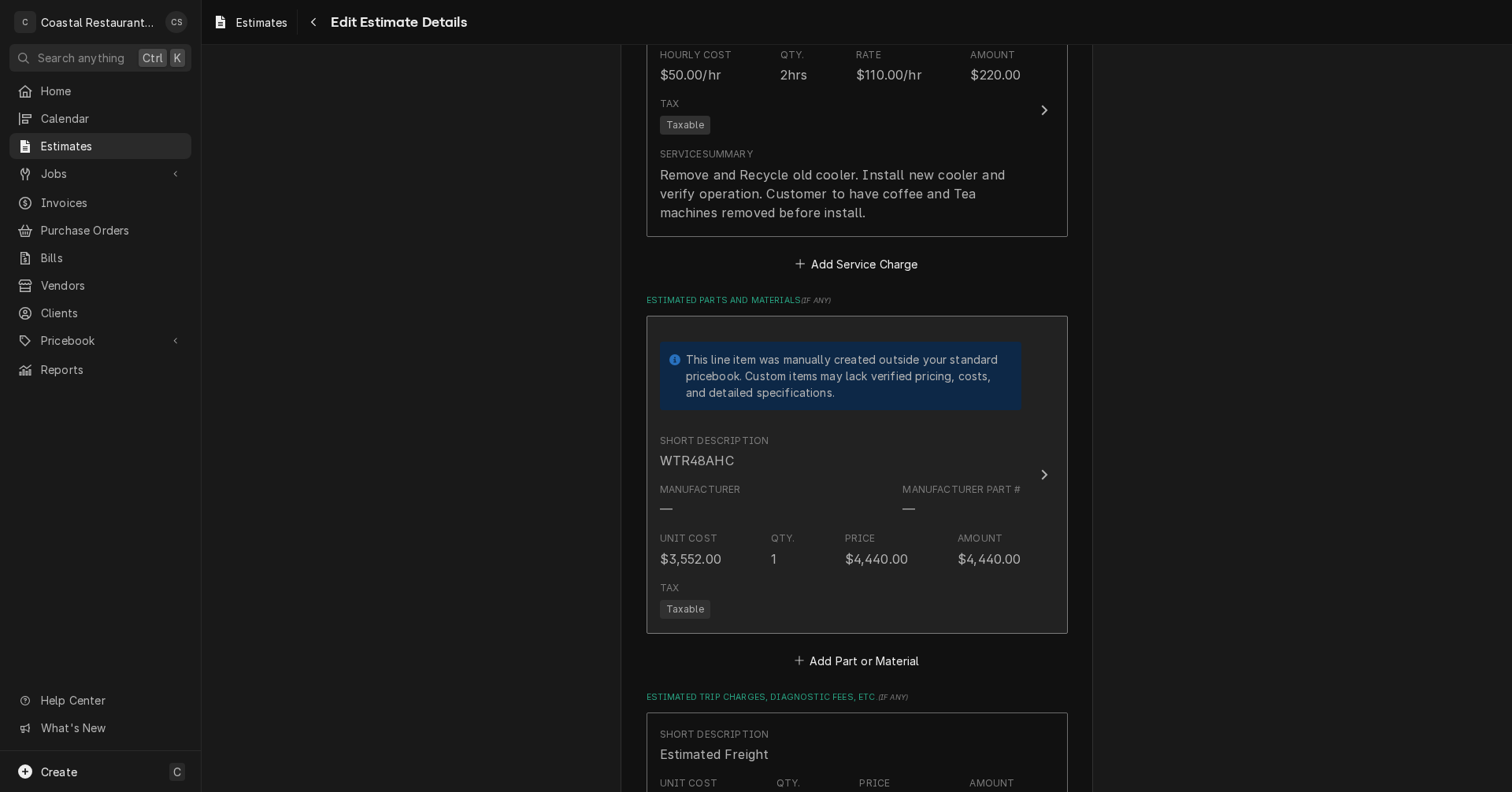
click at [843, 504] on div "Manufacturer — Manufacturer Part # —" at bounding box center [840, 500] width 362 height 48
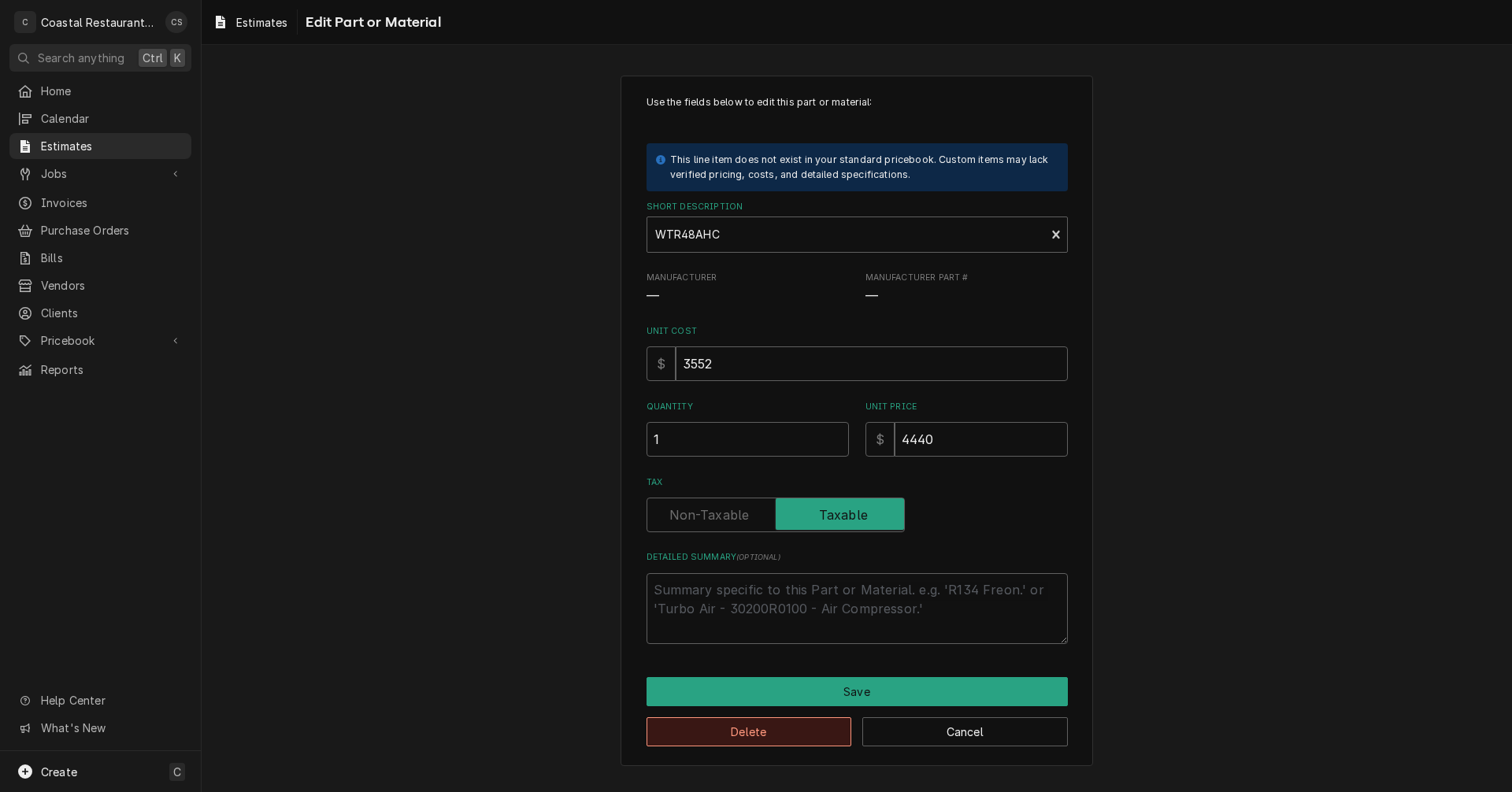
click at [796, 730] on button "Delete" at bounding box center [750, 731] width 206 height 29
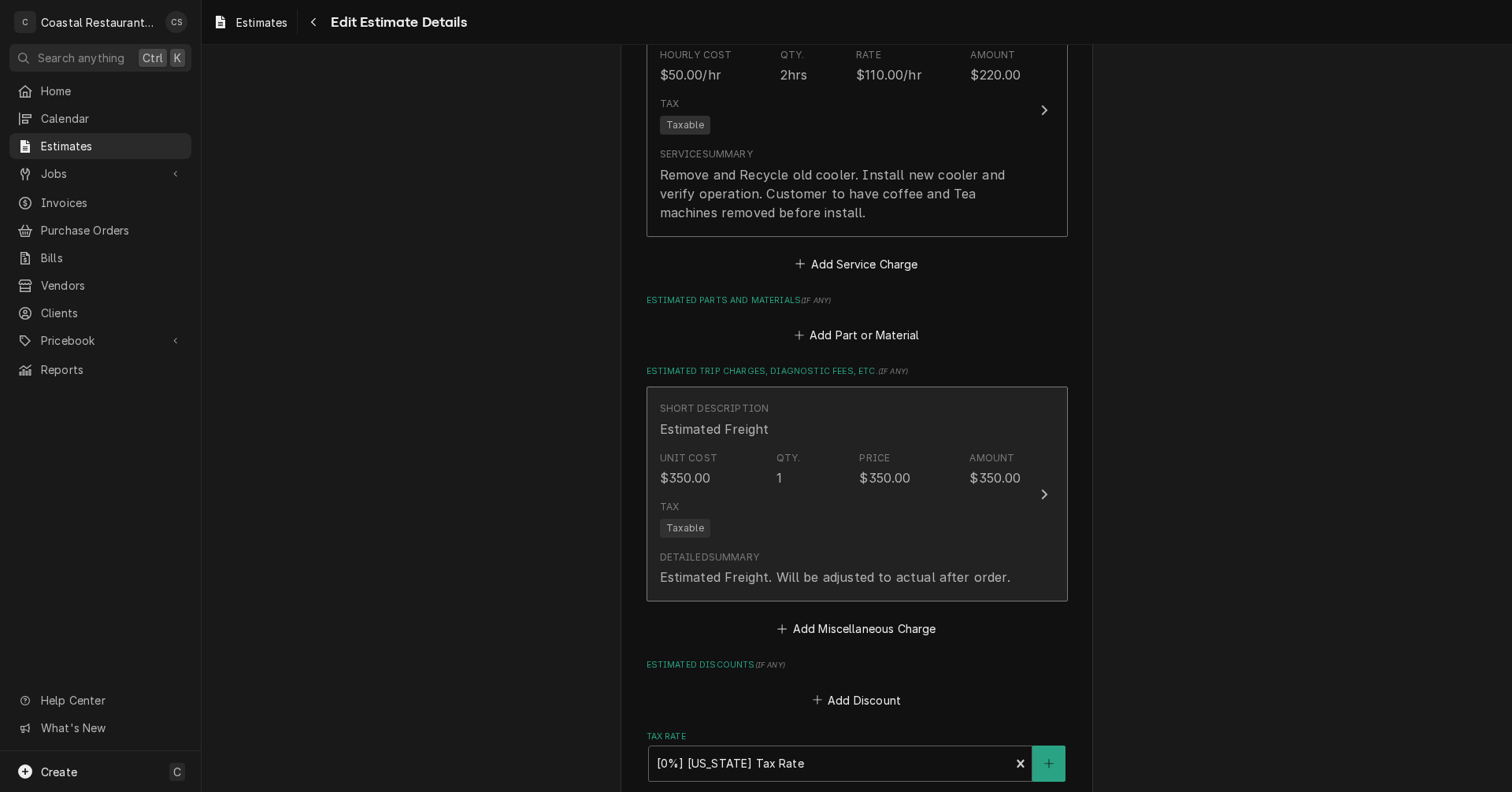
scroll to position [1617, 0]
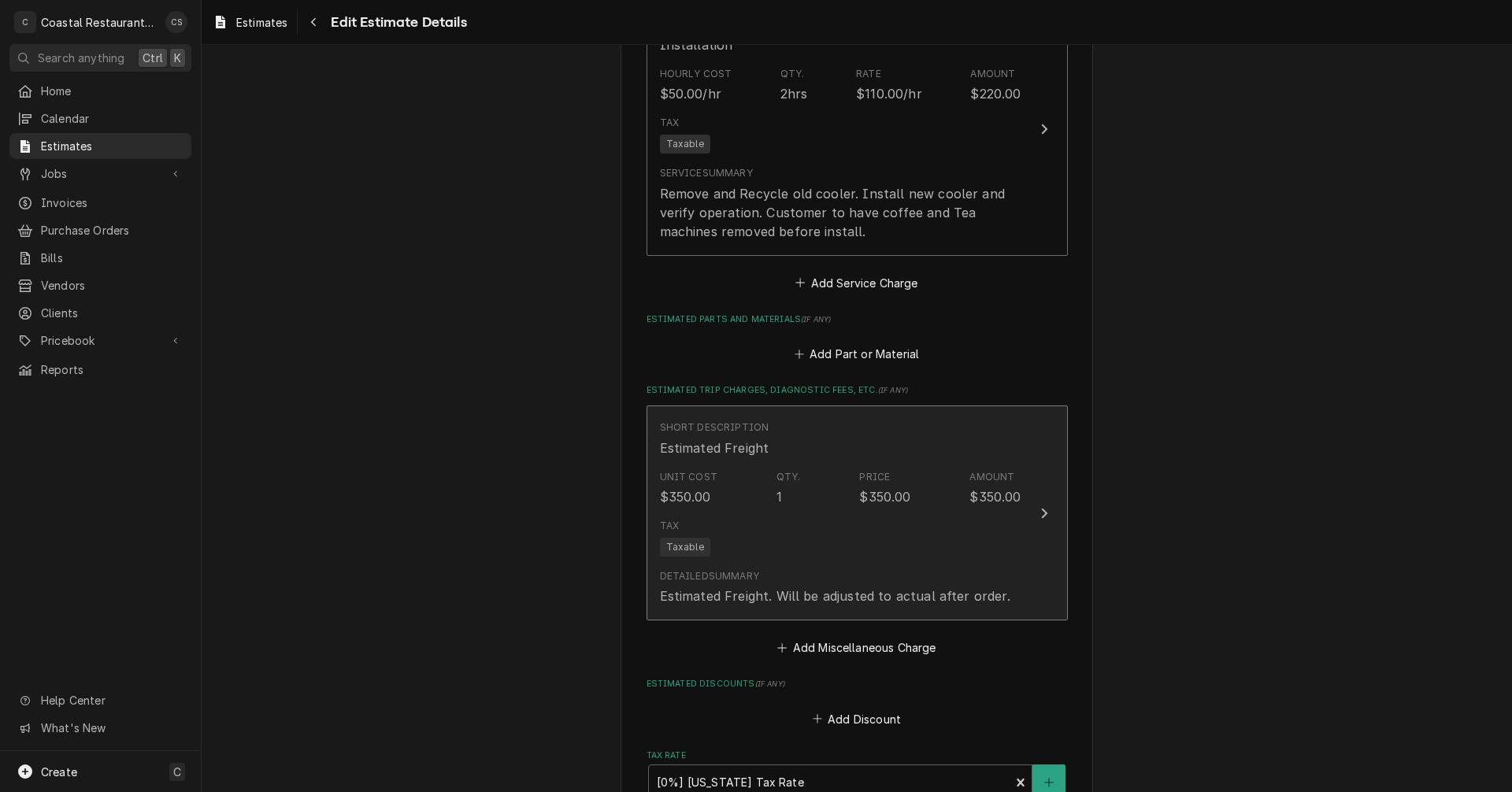
type textarea "x"
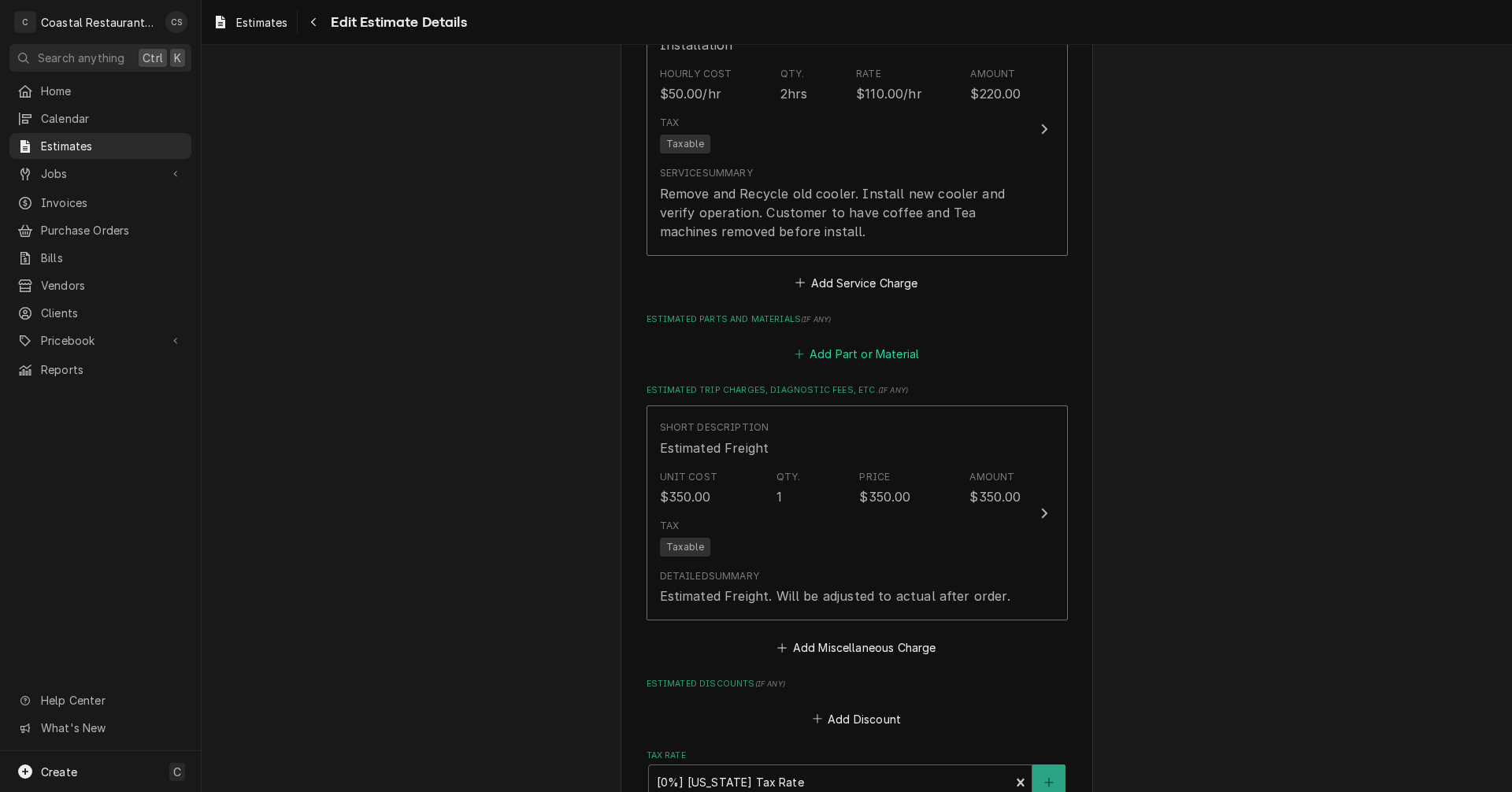
click at [856, 356] on button "Add Part or Material" at bounding box center [856, 353] width 130 height 22
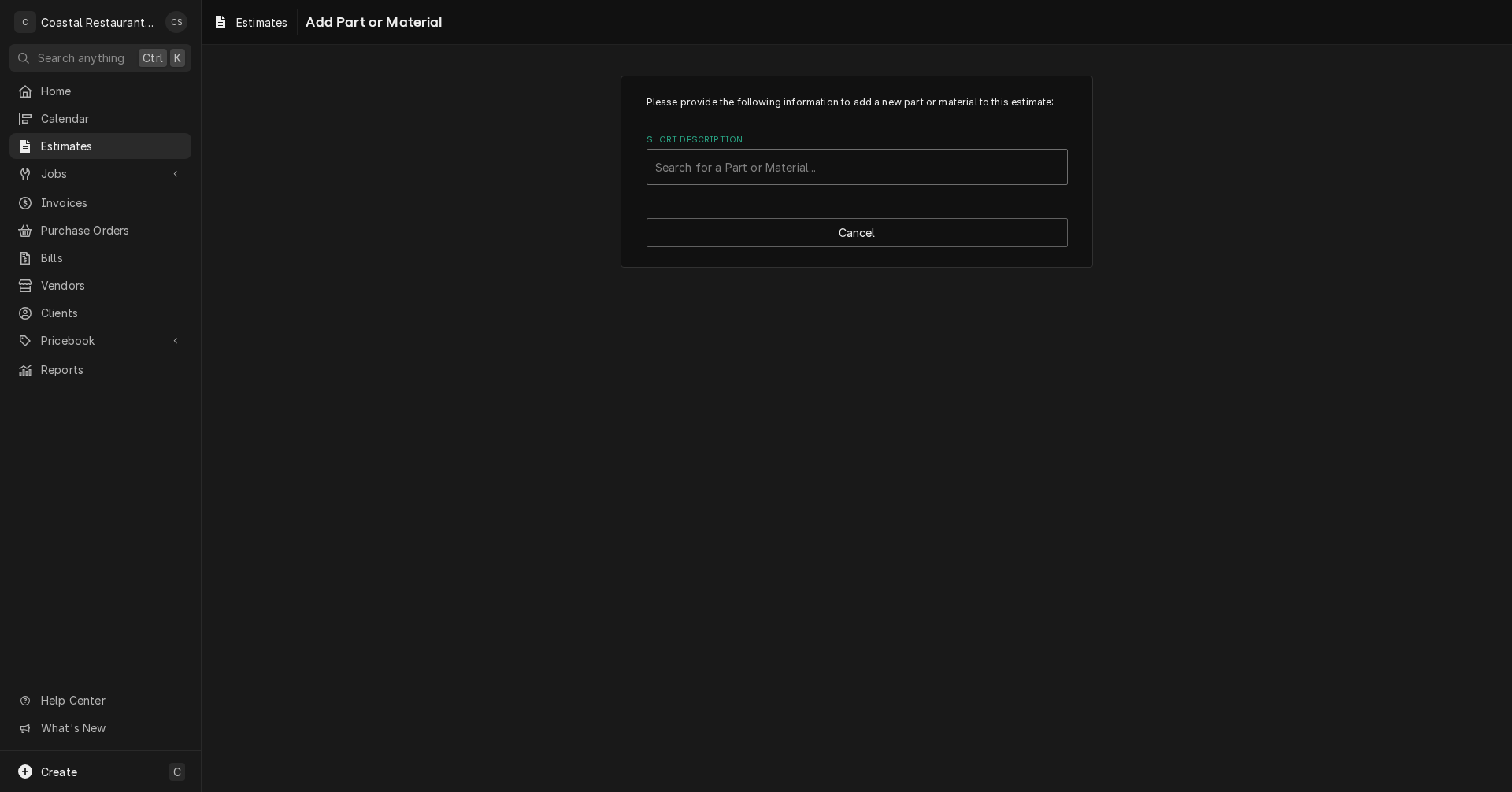
click at [718, 167] on div "Short Description" at bounding box center [857, 167] width 404 height 28
type input "Beverage Air WTR60AHC"
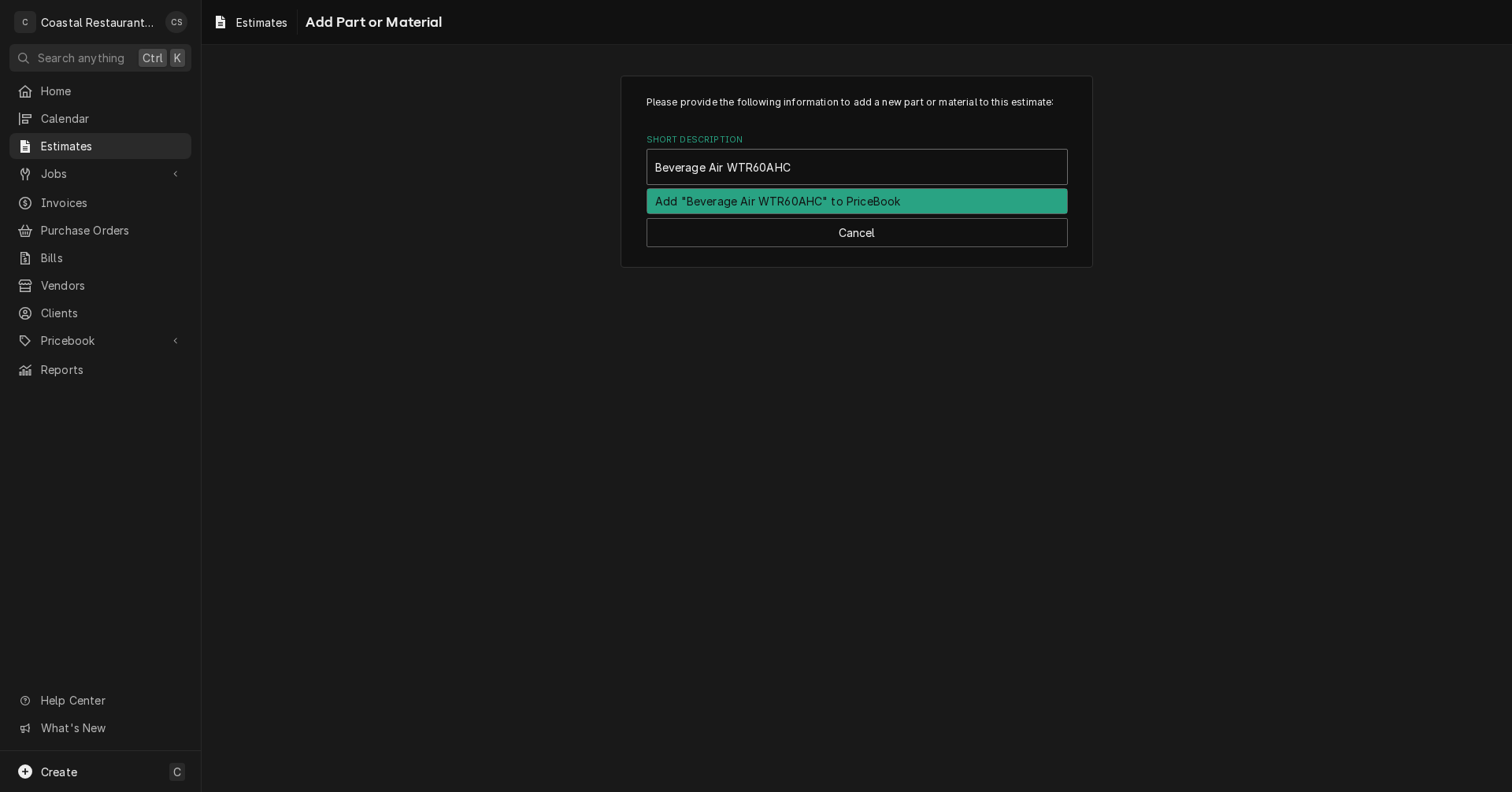
click at [744, 202] on div "Add "Beverage Air WTR60AHC" to PriceBook" at bounding box center [857, 202] width 420 height 25
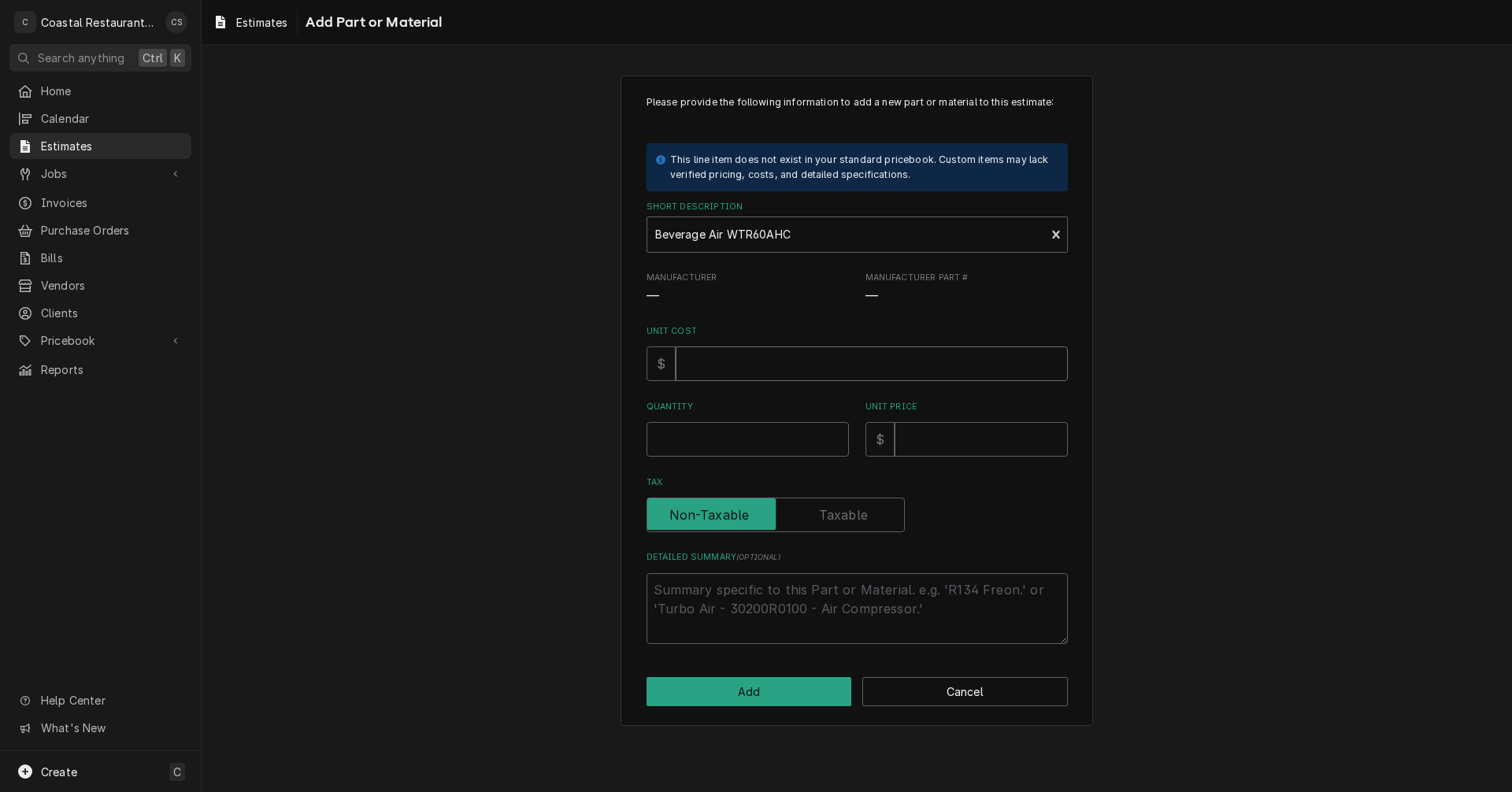
click at [721, 370] on input "Unit Cost" at bounding box center [872, 363] width 393 height 34
type textarea "x"
type input "3"
type textarea "x"
type input "37"
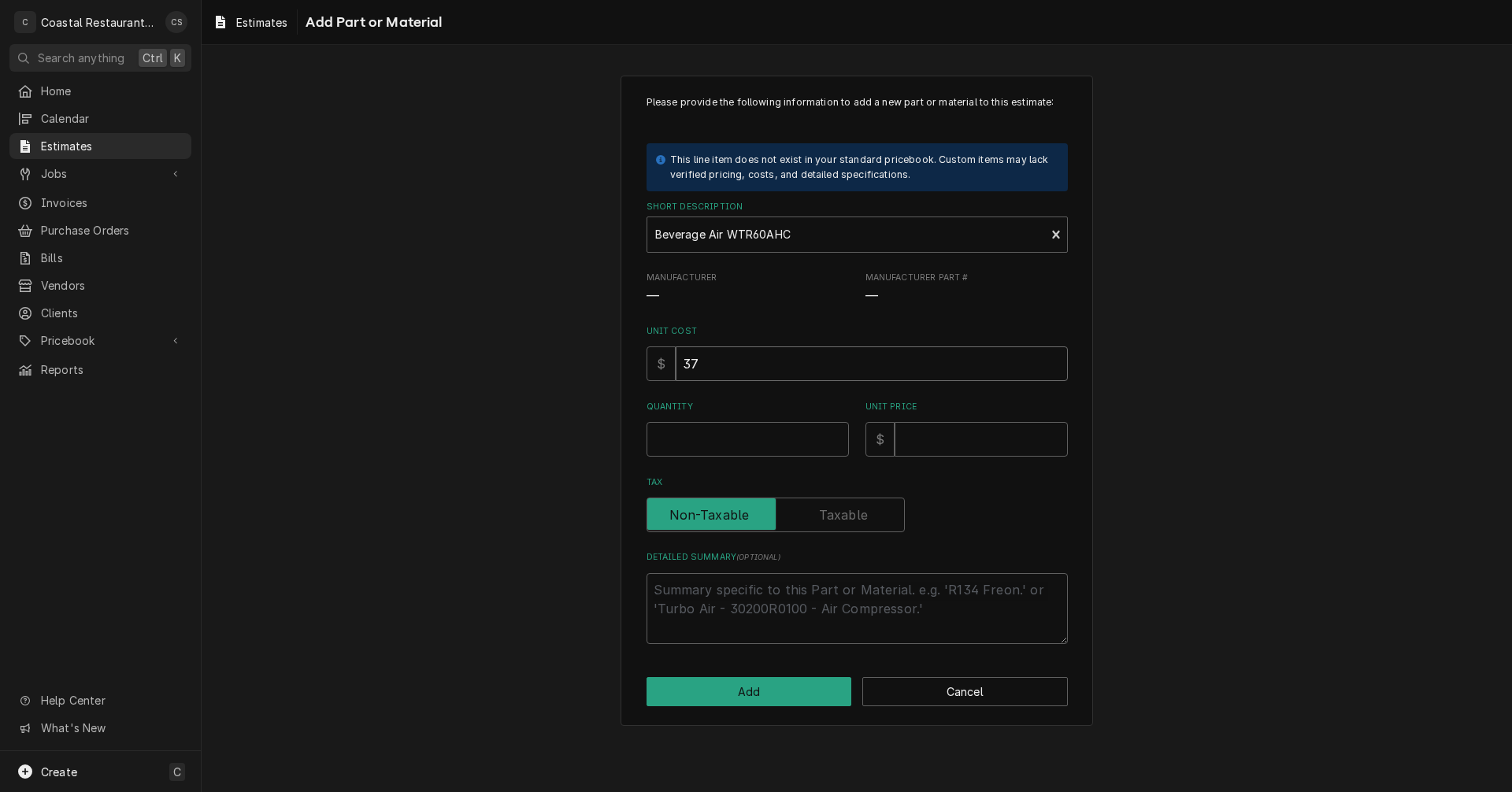
type textarea "x"
type input "376"
type textarea "x"
type input "3760"
type textarea "x"
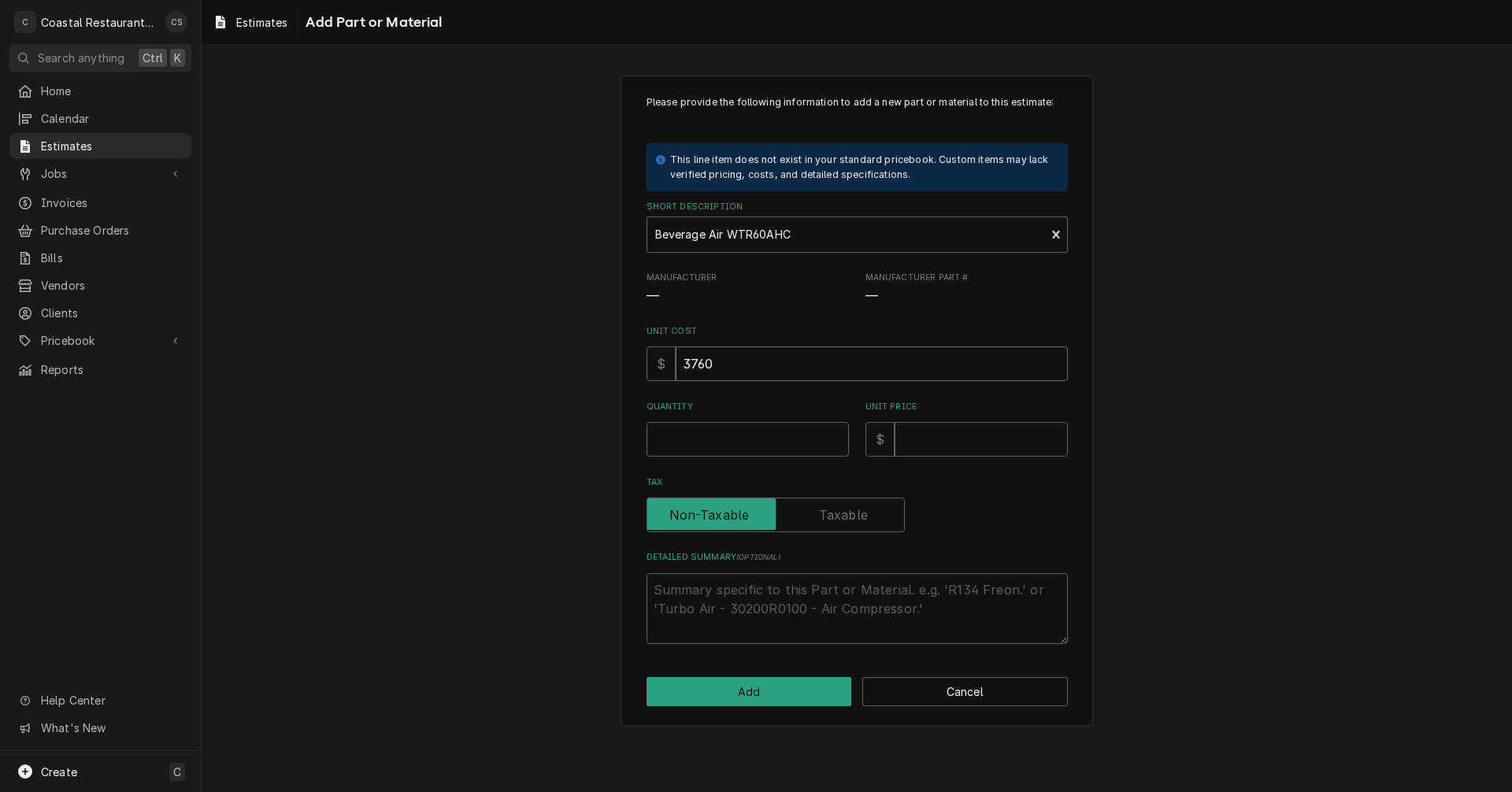
type input "3760.8"
type textarea "x"
type input "3760.80"
type textarea "x"
type input "3760.80"
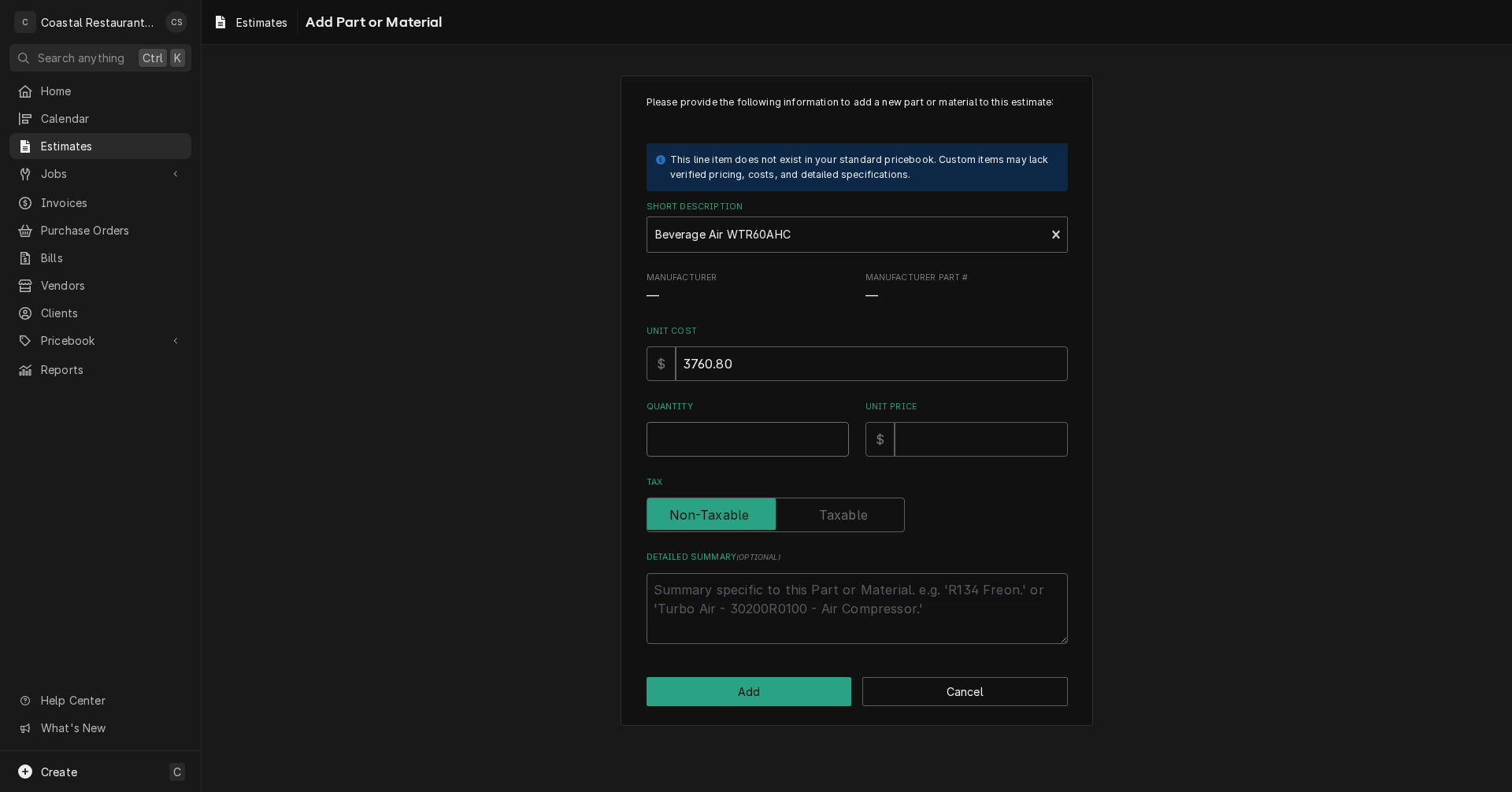
click at [737, 438] on input "Quantity" at bounding box center [748, 439] width 202 height 34
type textarea "x"
type input "1"
type textarea "x"
type input "1"
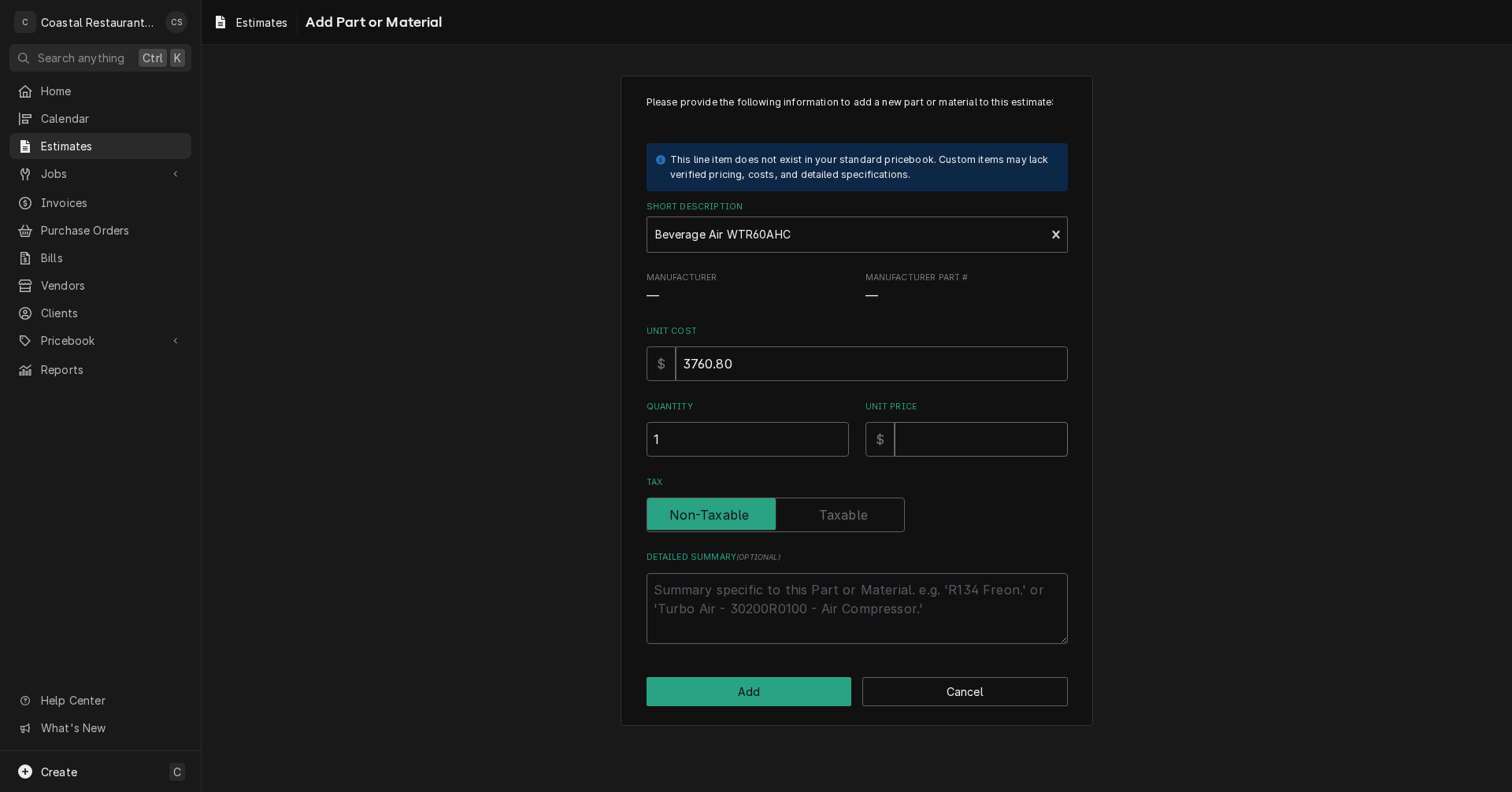
click at [926, 437] on input "Unit Price" at bounding box center [981, 439] width 173 height 34
click at [979, 435] on input "Unit Price" at bounding box center [981, 439] width 173 height 34
type textarea "x"
type input "4"
type textarea "x"
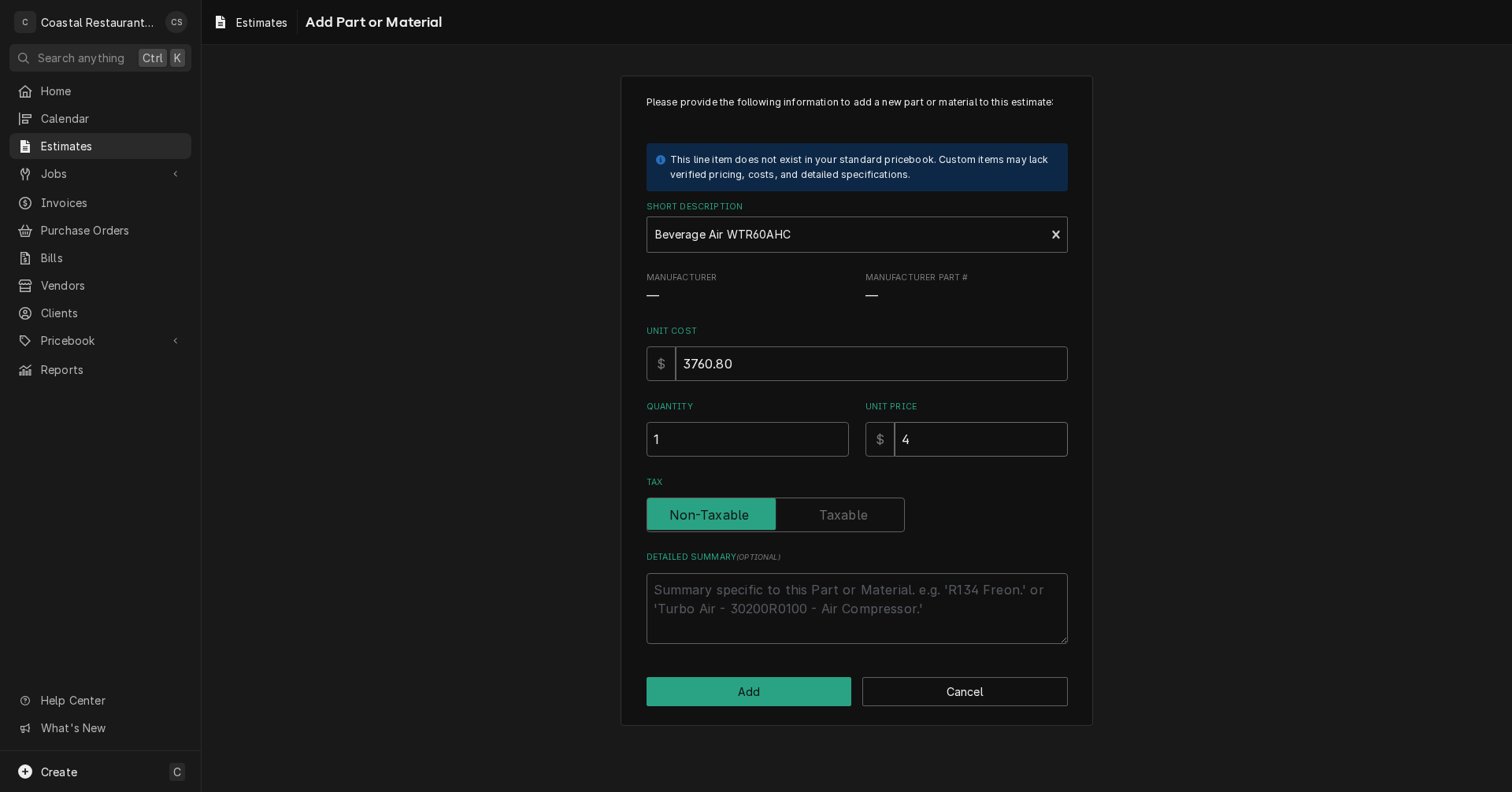
type input "45"
type textarea "x"
type input "451"
type textarea "x"
type input "4512"
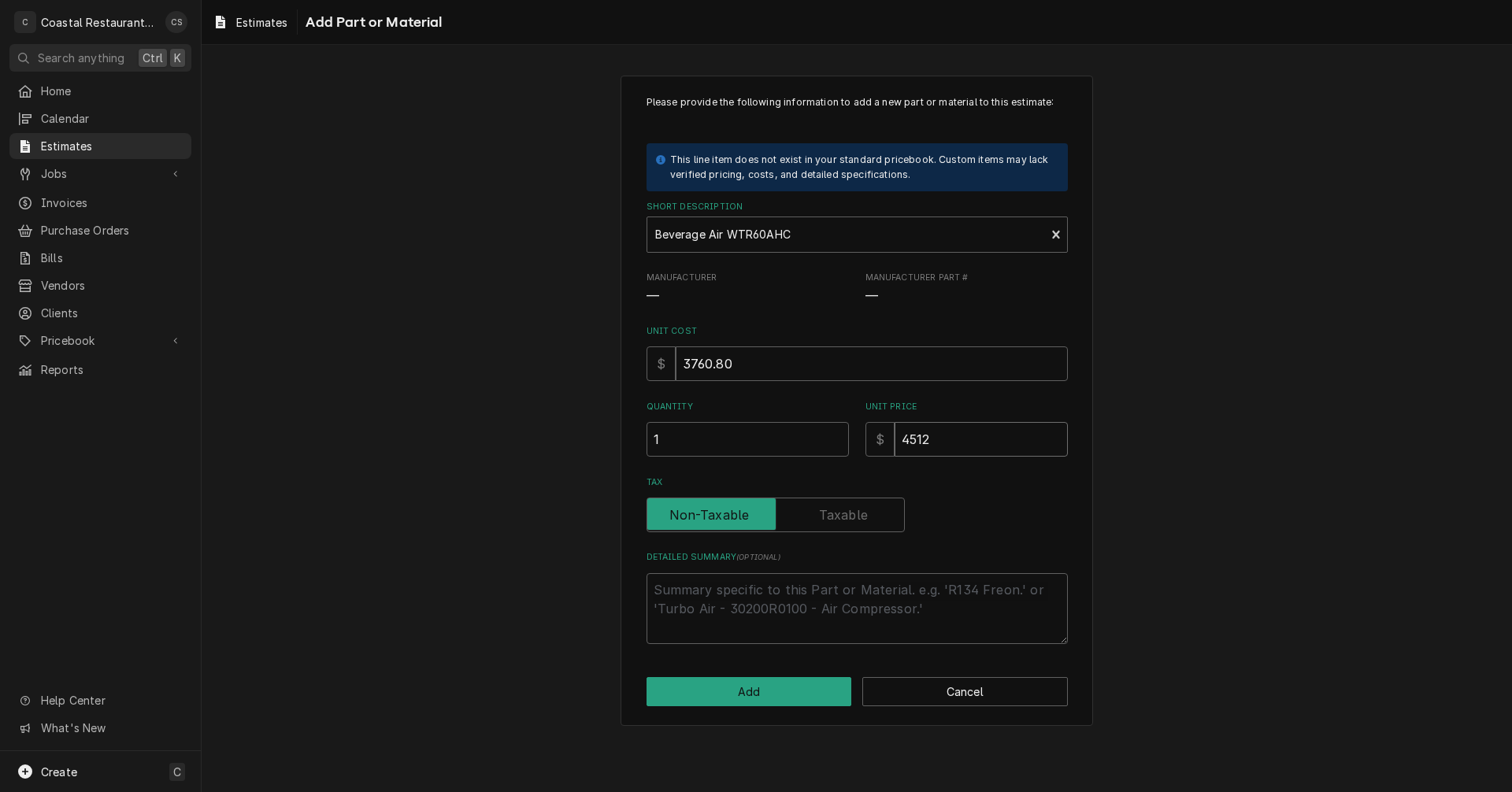
type textarea "x"
type input "4512.9"
type textarea "x"
type input "4512.96"
type textarea "x"
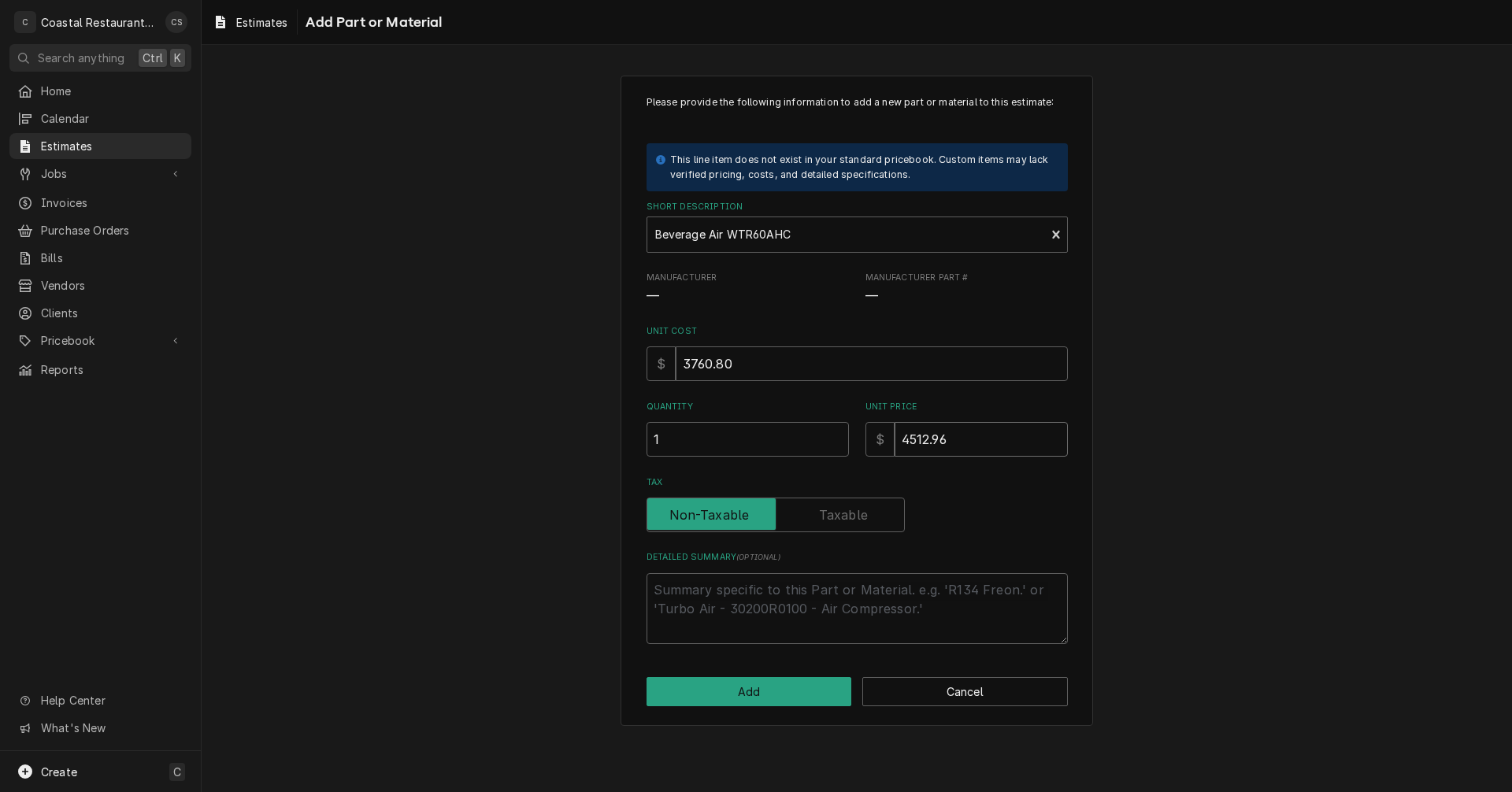
type input "4512.96"
click at [854, 510] on label "Tax" at bounding box center [776, 515] width 259 height 34
click at [854, 510] on input "Tax" at bounding box center [775, 515] width 244 height 34
checkbox input "true"
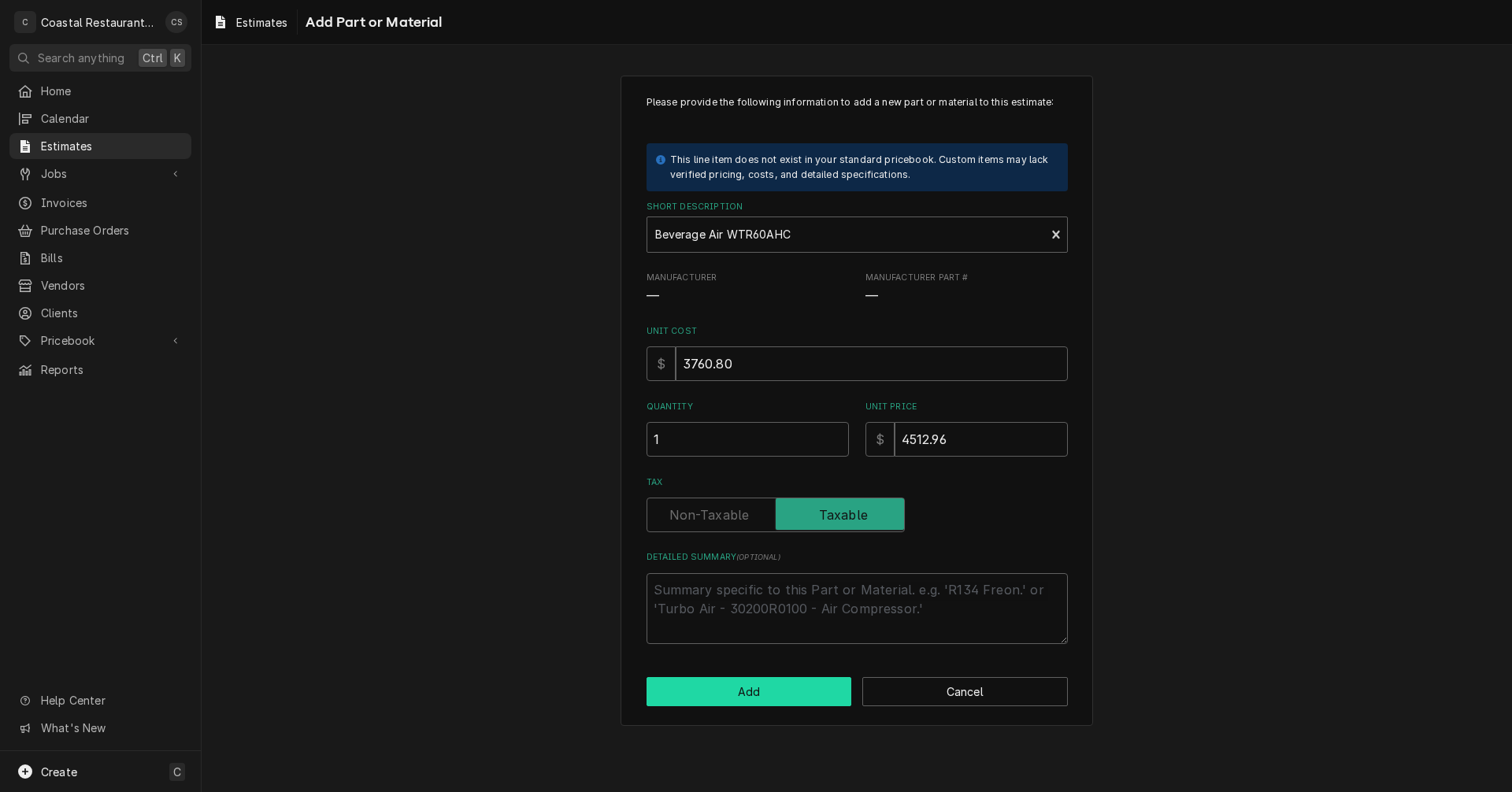
click at [791, 687] on button "Add" at bounding box center [750, 692] width 206 height 29
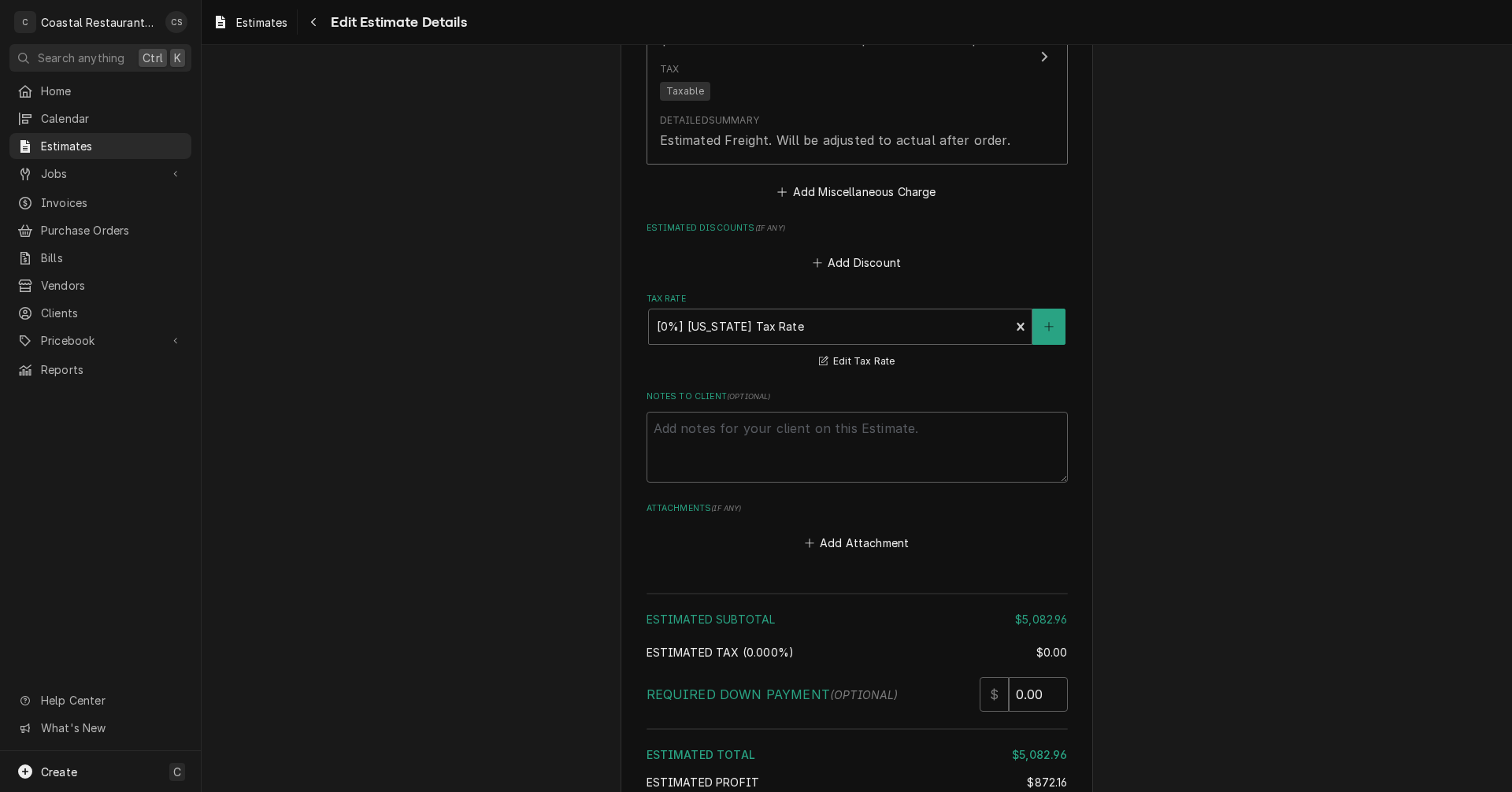
scroll to position [2622, 0]
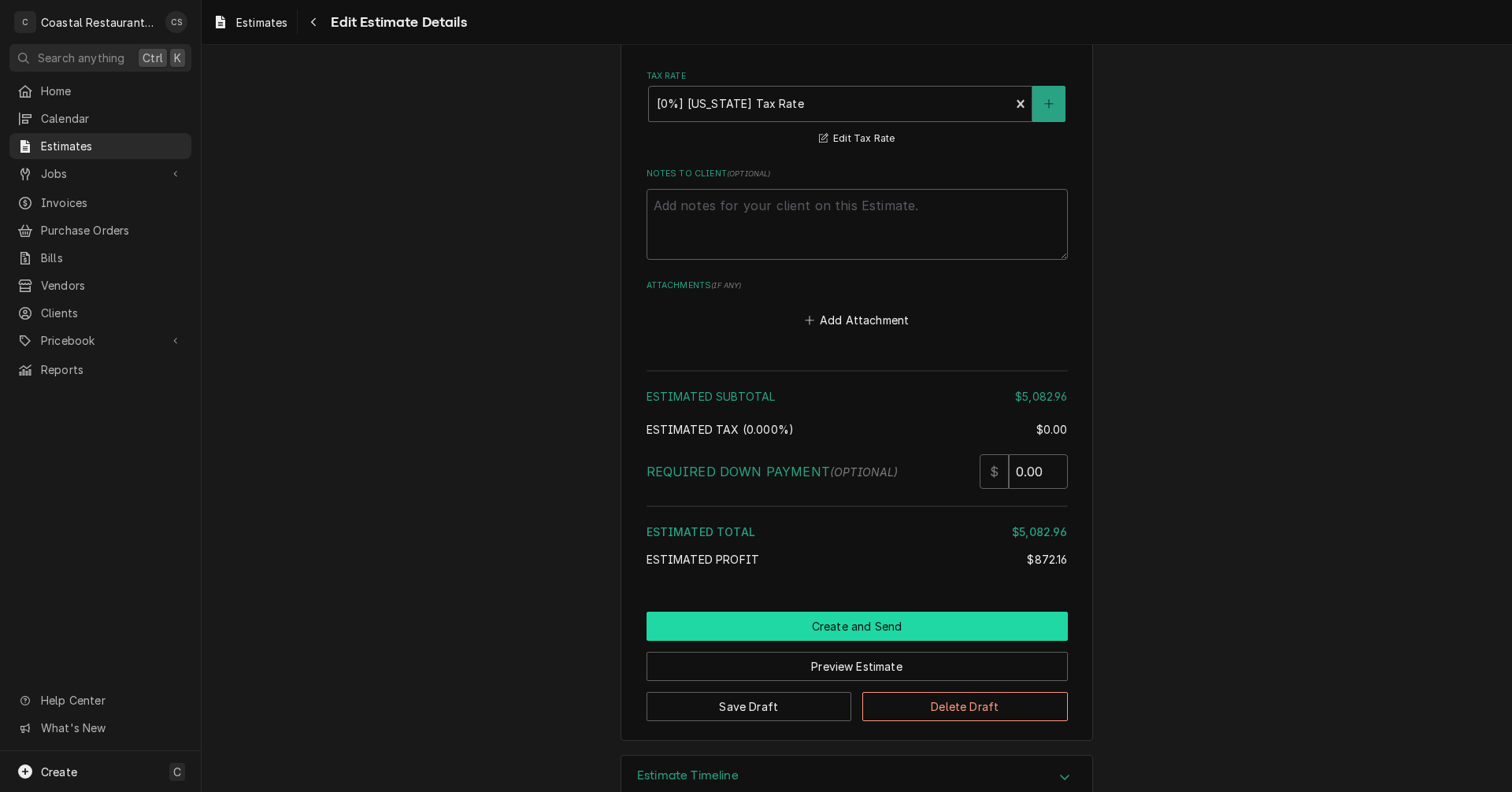
click at [870, 624] on button "Create and Send" at bounding box center [857, 626] width 422 height 29
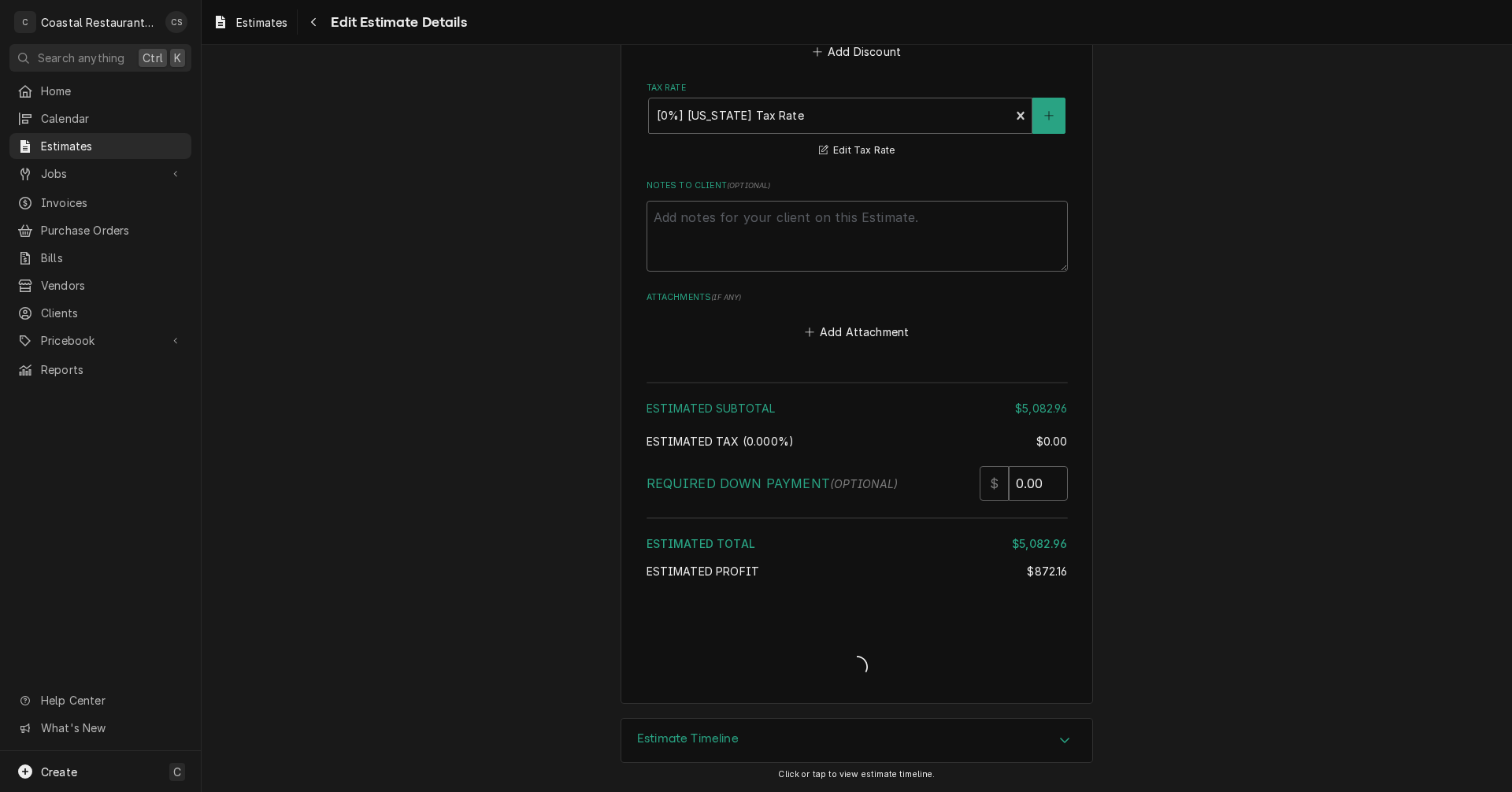
type textarea "x"
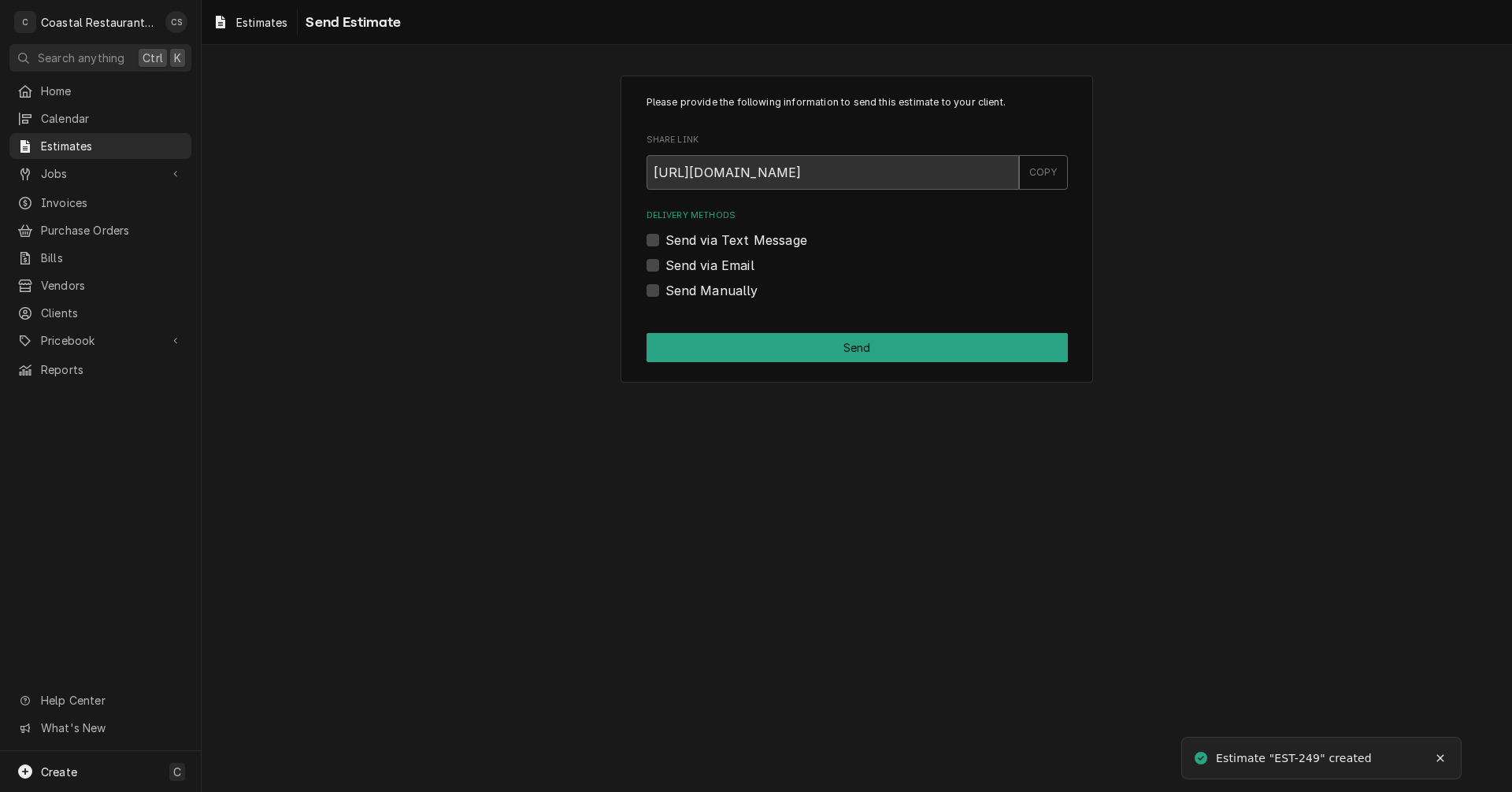
click at [665, 267] on label "Send via Email" at bounding box center [709, 265] width 89 height 18
click at [665, 267] on input "Send via Email" at bounding box center [876, 273] width 422 height 34
checkbox input "true"
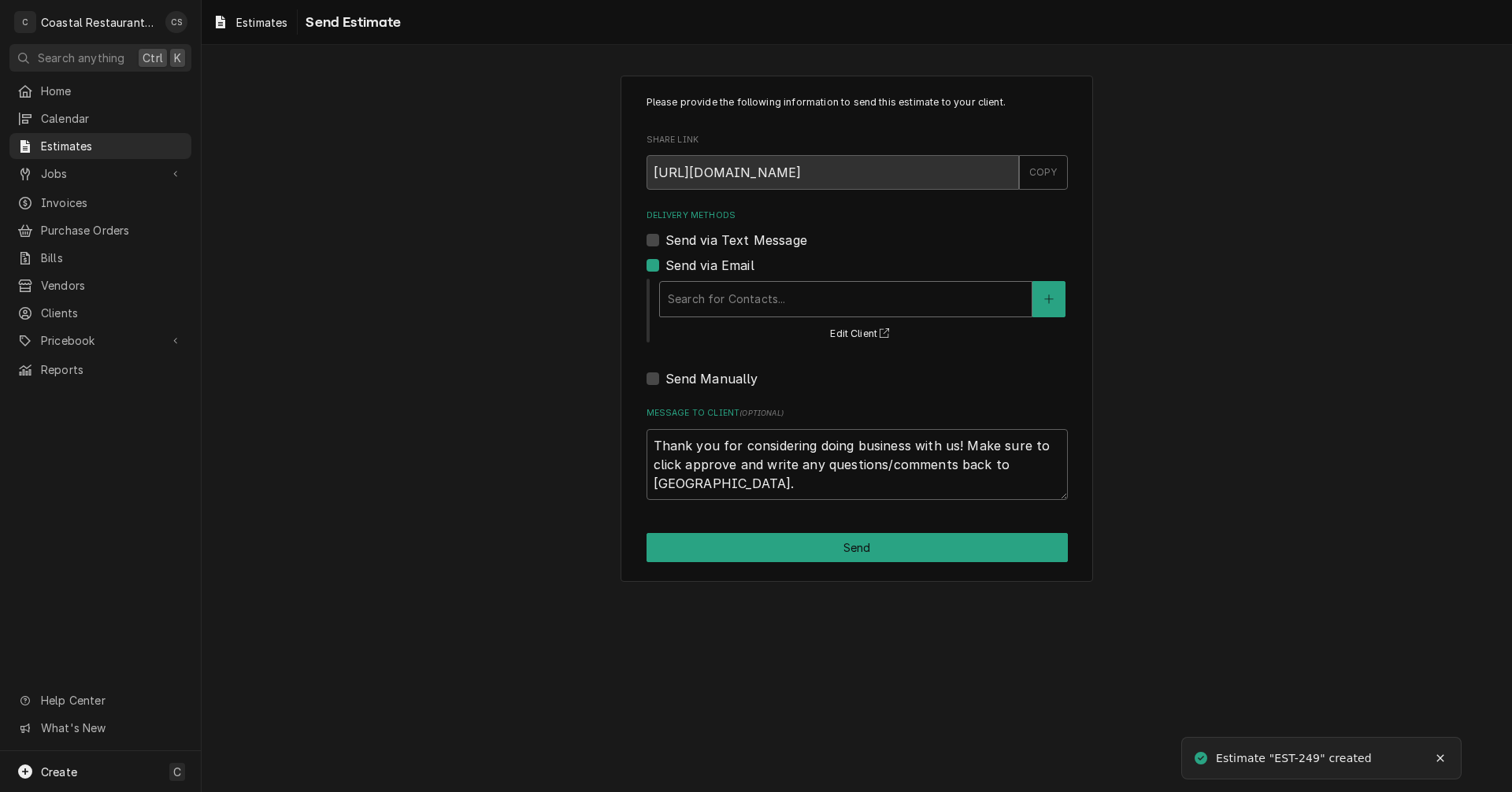
click at [689, 296] on div "Delivery Methods" at bounding box center [846, 299] width 356 height 28
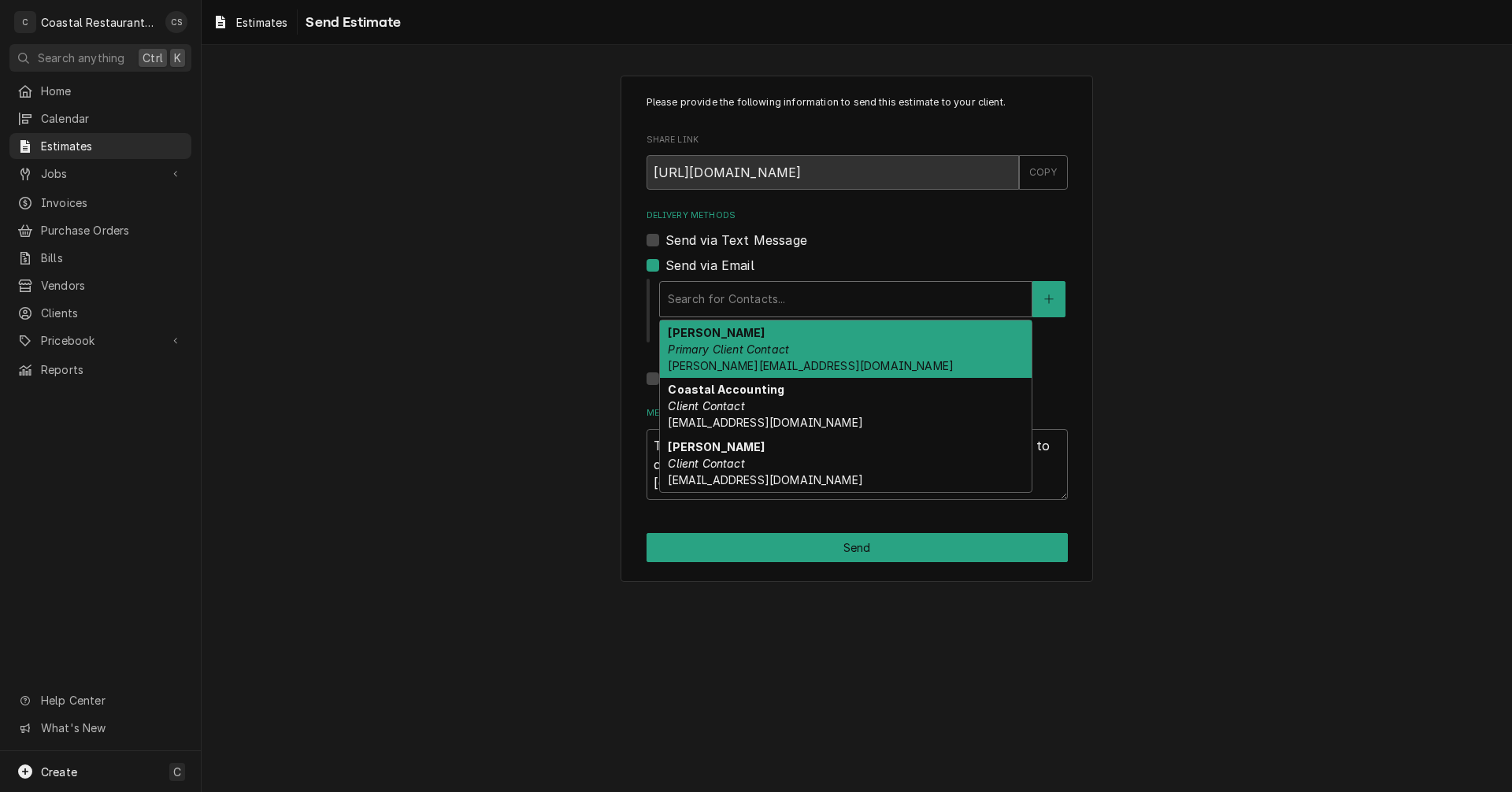
click at [728, 353] on em "Primary Client Contact" at bounding box center [729, 348] width 121 height 13
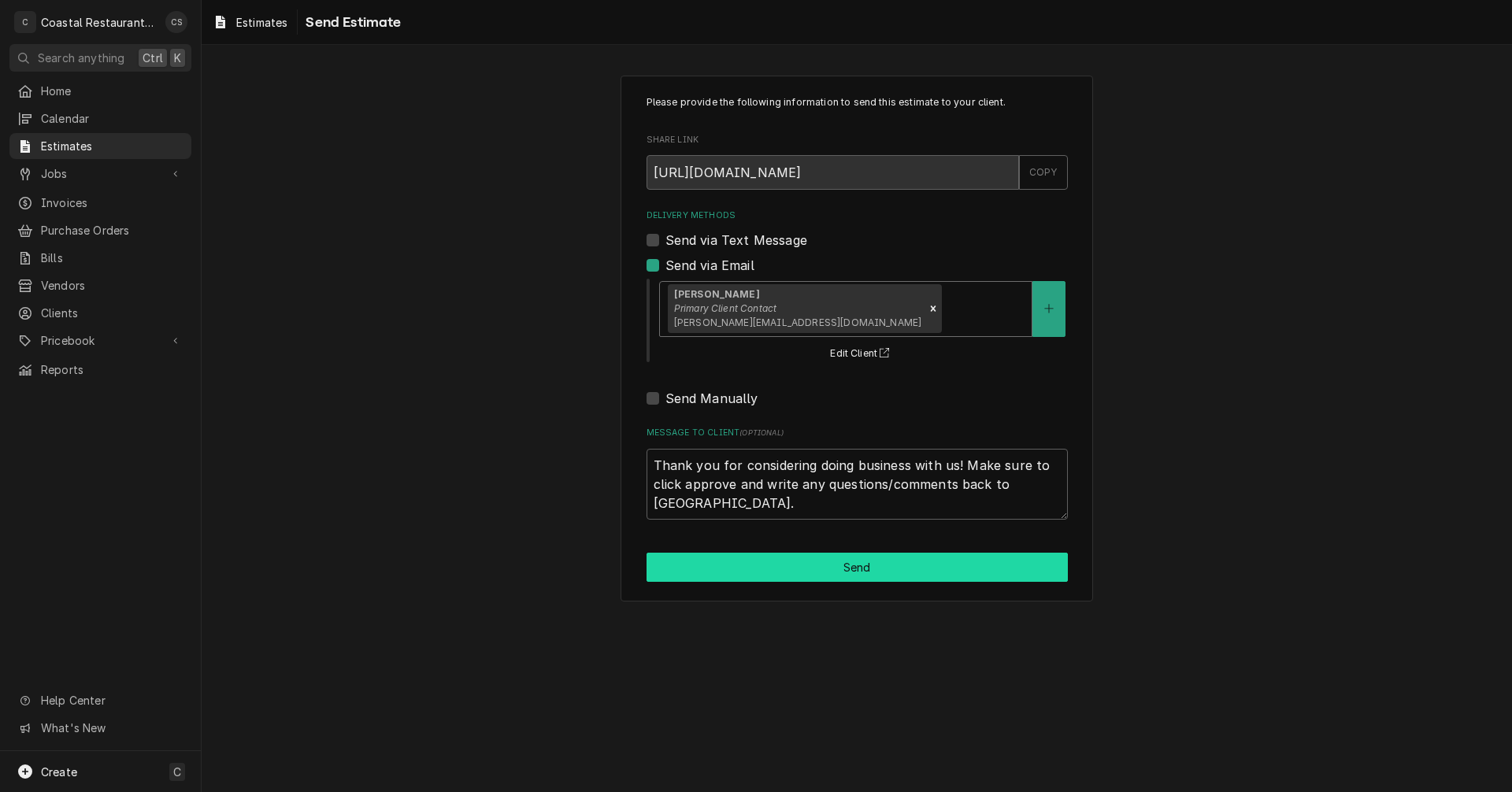
click at [814, 568] on button "Send" at bounding box center [857, 567] width 422 height 29
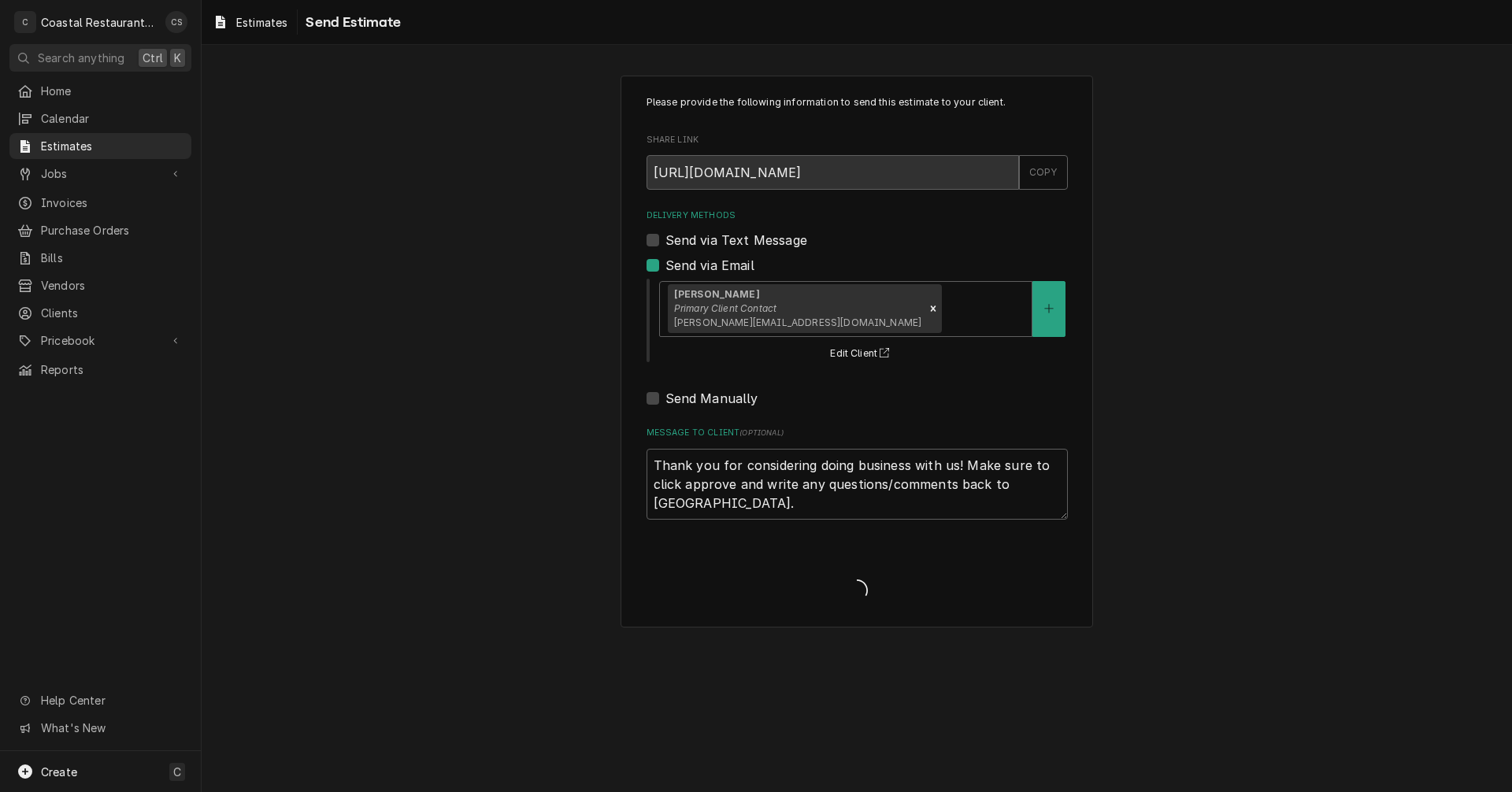
type textarea "x"
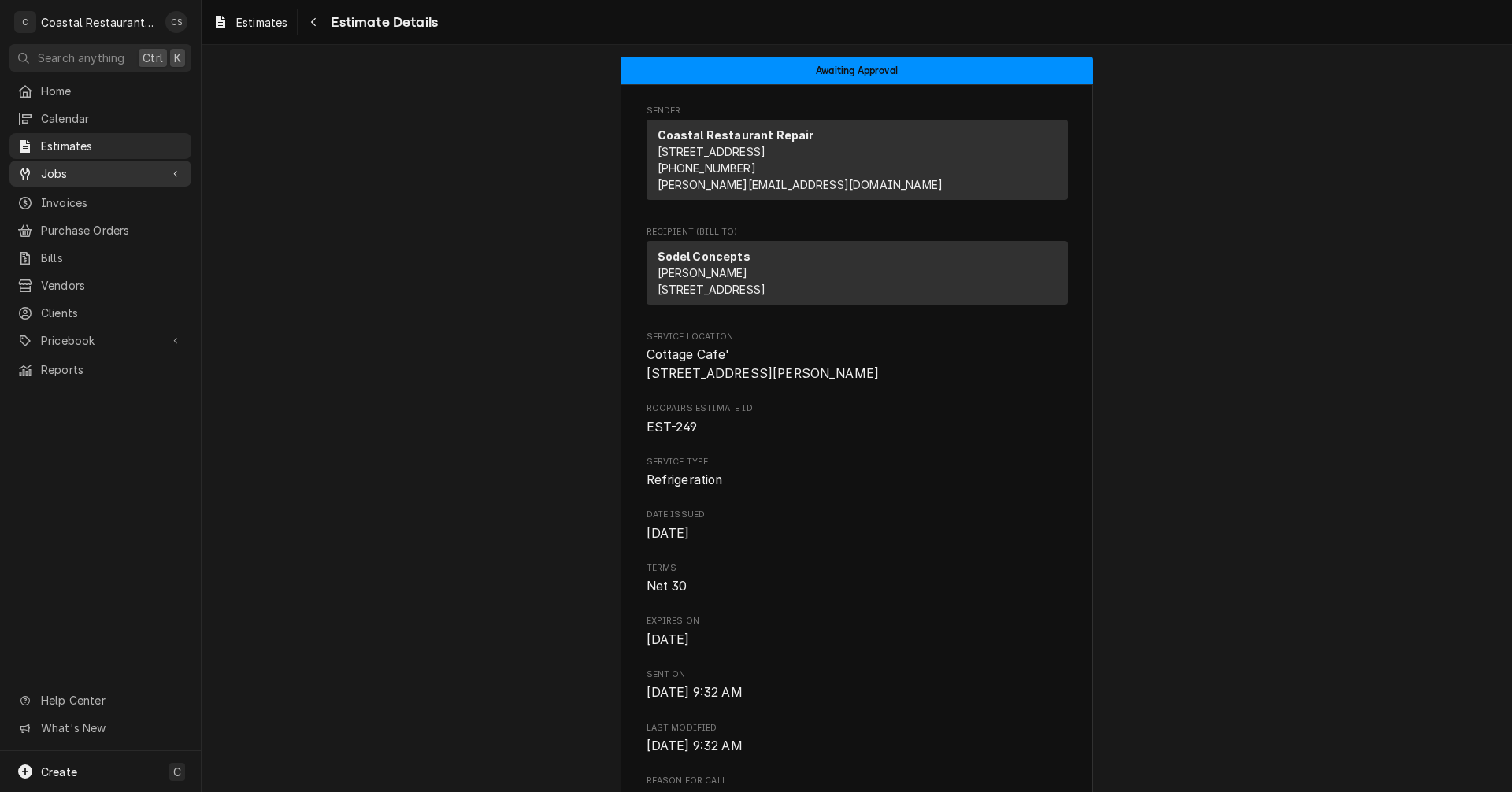
click at [71, 172] on span "Jobs" at bounding box center [100, 173] width 119 height 17
click at [76, 193] on span "Jobs" at bounding box center [113, 201] width 143 height 17
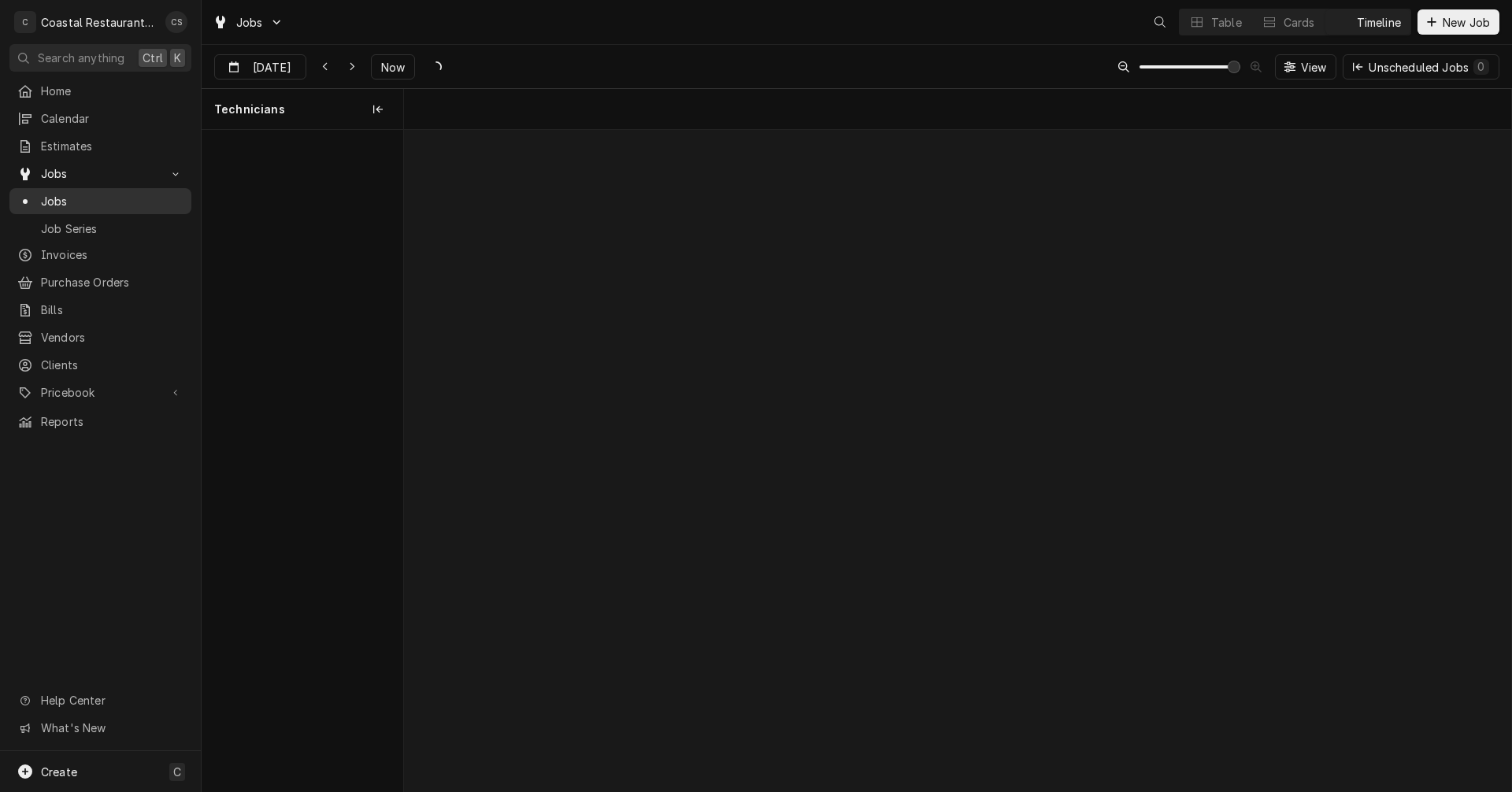
scroll to position [0, 21945]
